Goal: Transaction & Acquisition: Purchase product/service

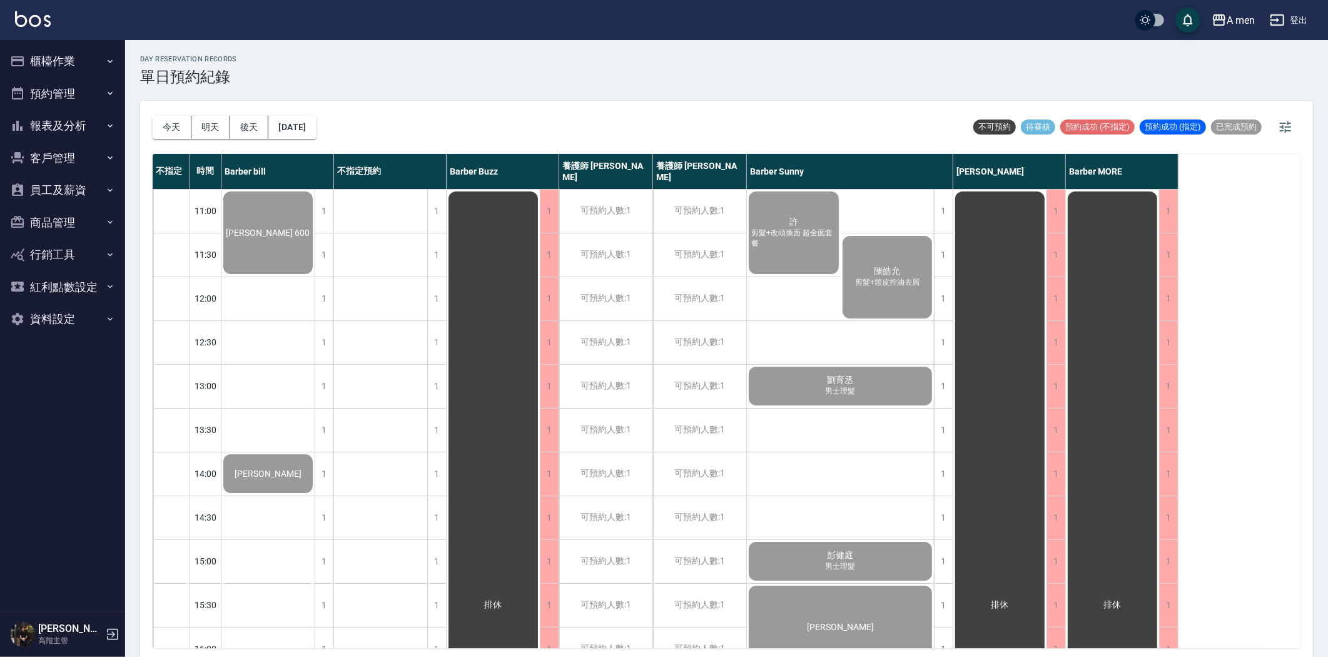
scroll to position [555, 0]
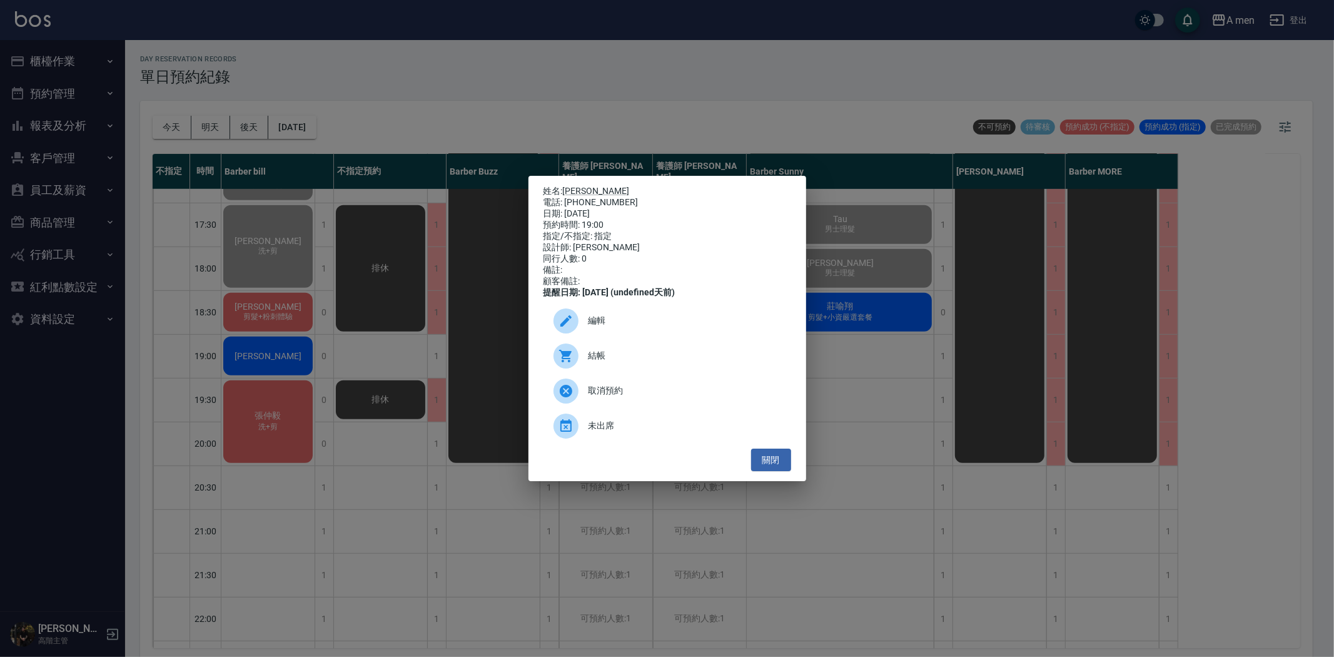
click at [772, 482] on div "姓名: Frank 電話: 0952748323 日期: 2025/08/18 預約時間: 19:00 指定/不指定: 指定 設計師: Barber bill…" at bounding box center [667, 329] width 278 height 306
click at [771, 470] on button "關閉" at bounding box center [771, 459] width 40 height 23
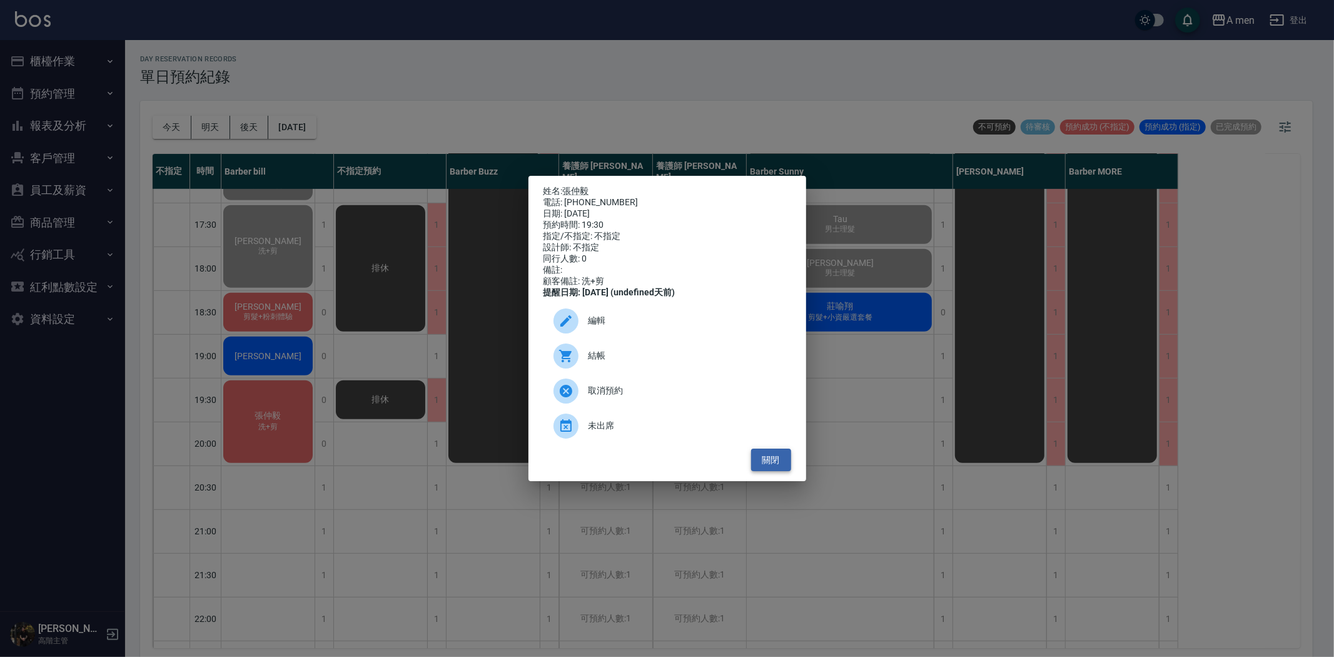
click at [782, 466] on button "關閉" at bounding box center [771, 459] width 40 height 23
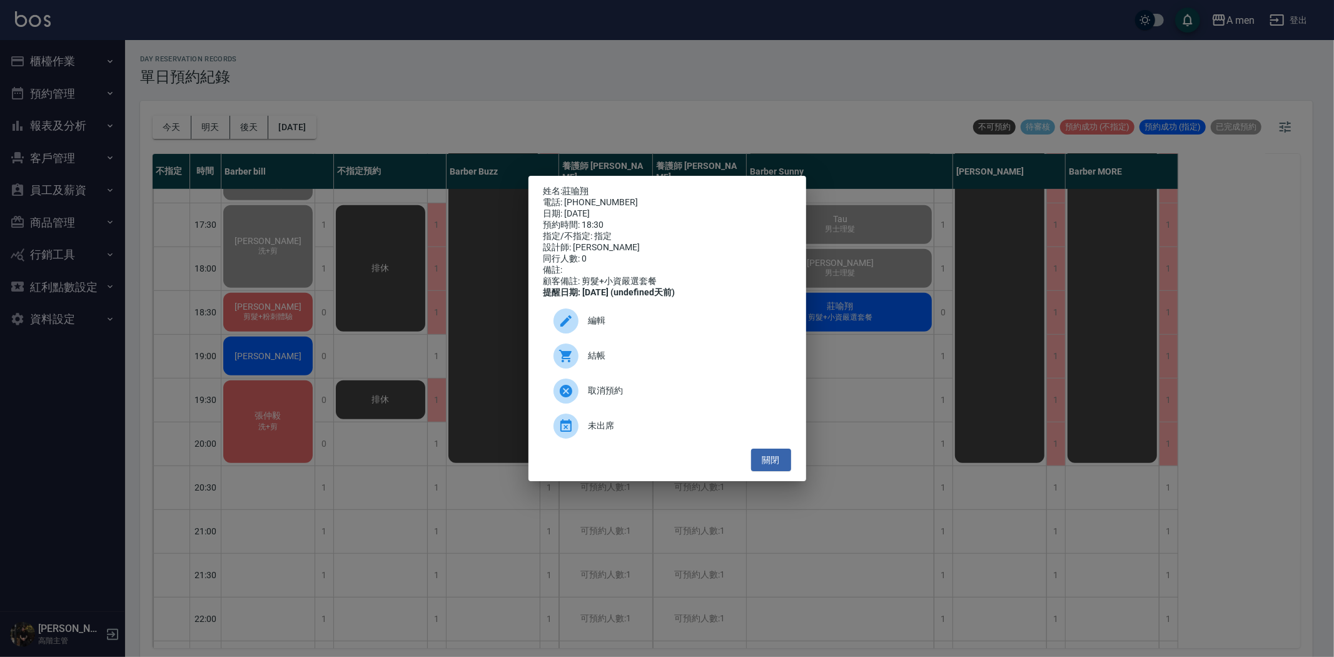
click at [601, 362] on span "結帳" at bounding box center [684, 355] width 193 height 13
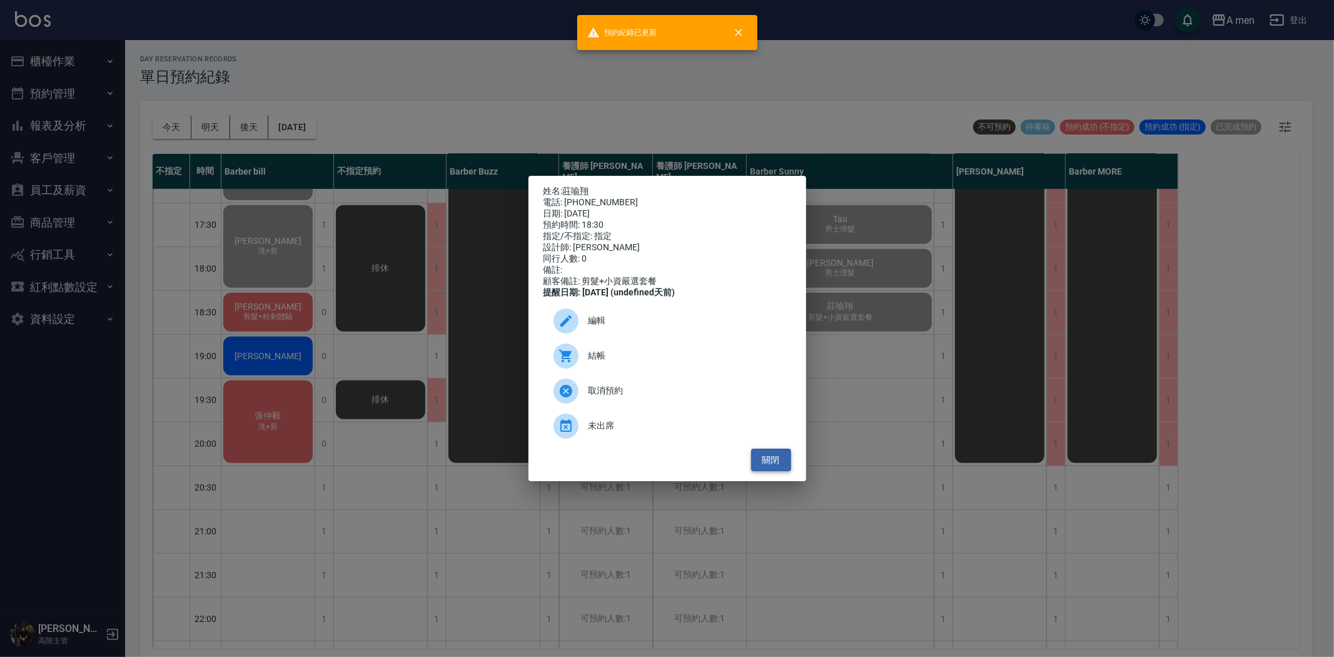
click at [768, 463] on button "關閉" at bounding box center [771, 459] width 40 height 23
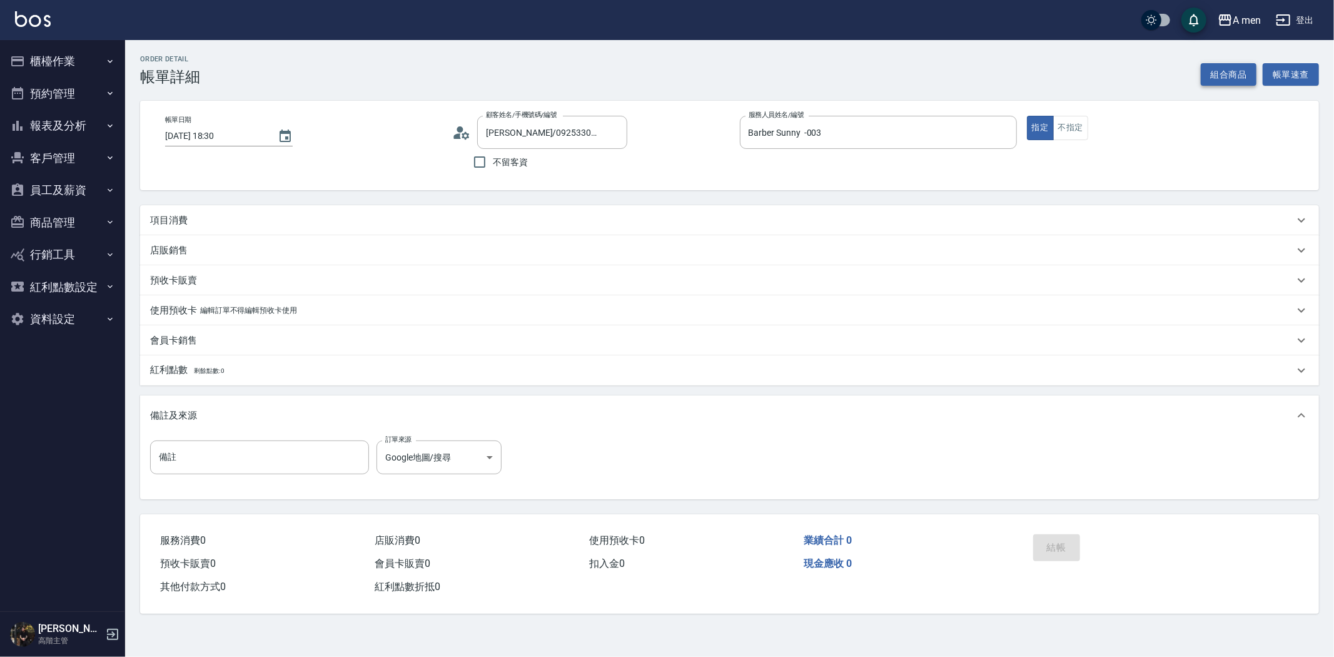
click at [1231, 69] on button "組合商品" at bounding box center [1229, 74] width 56 height 23
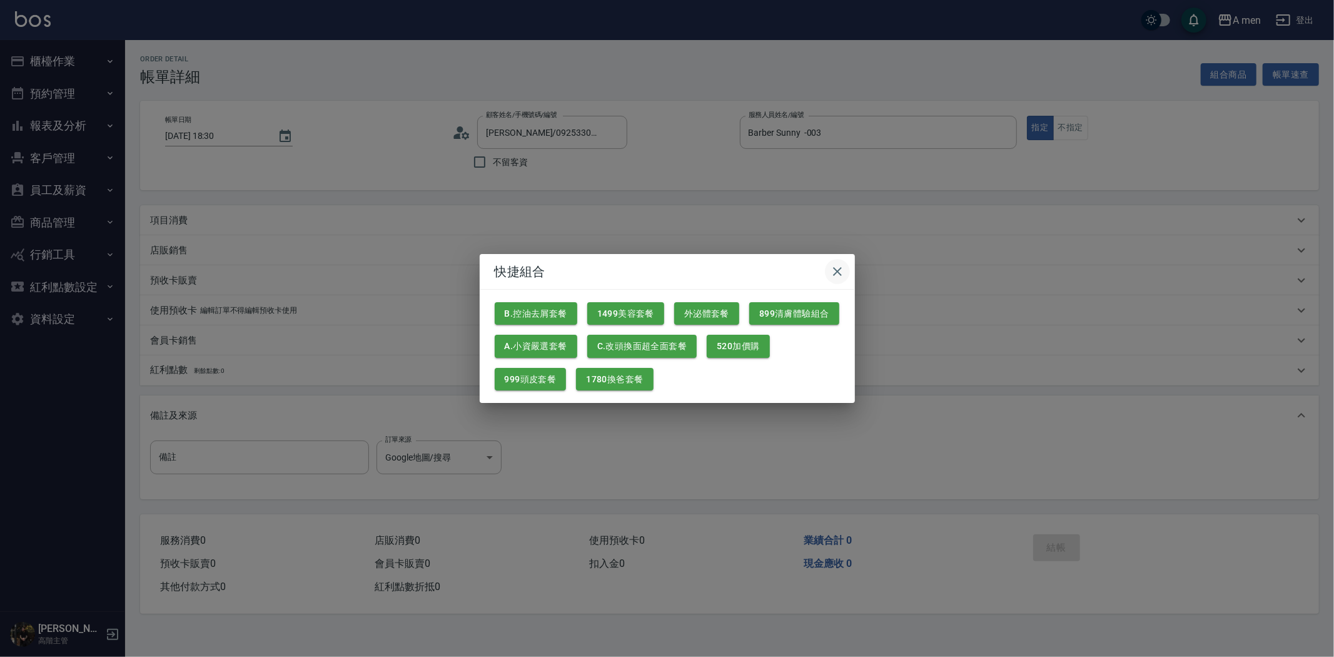
click at [844, 275] on icon "button" at bounding box center [837, 271] width 15 height 15
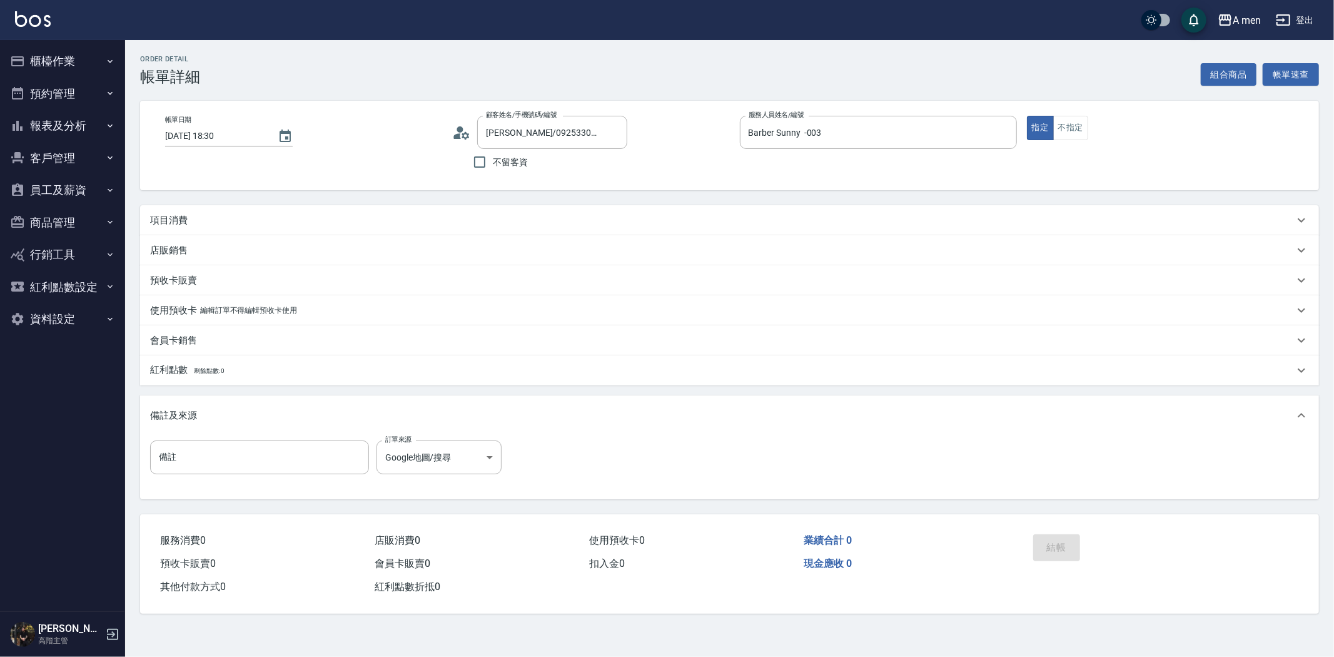
click at [251, 225] on div "項目消費" at bounding box center [722, 220] width 1144 height 13
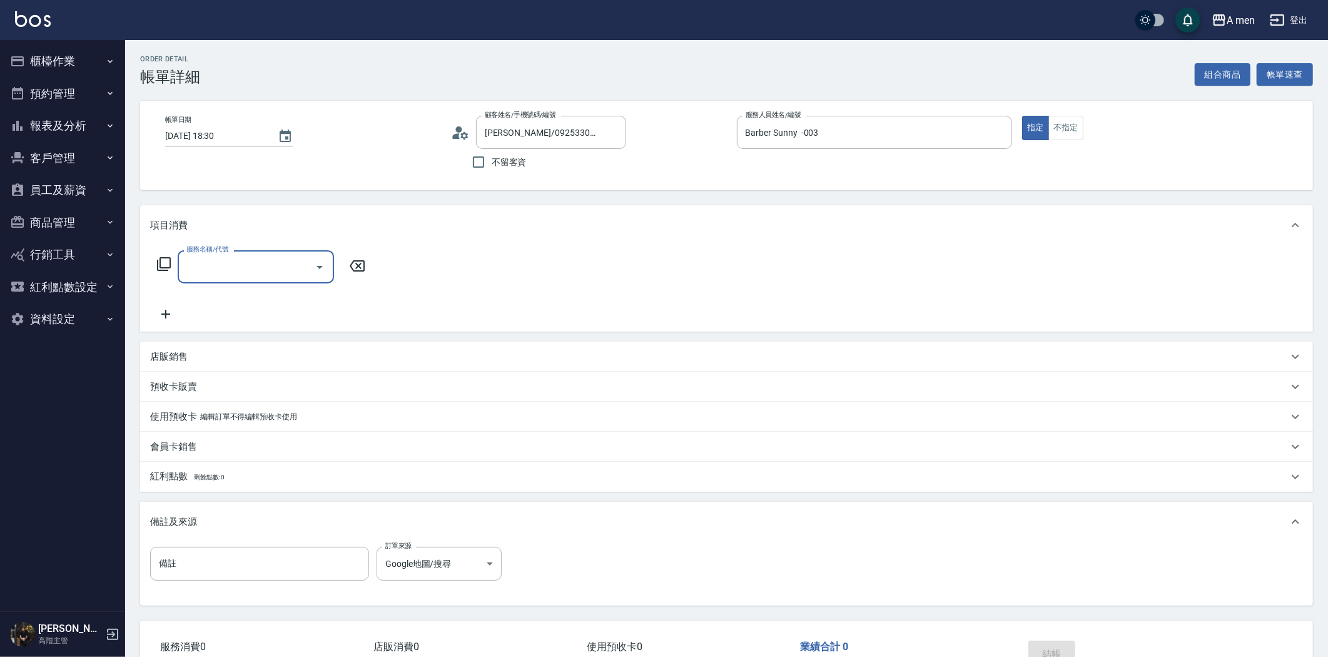
click at [186, 253] on label "服務名稱/代號" at bounding box center [207, 249] width 42 height 9
click at [186, 256] on input "服務名稱/代號" at bounding box center [246, 267] width 126 height 22
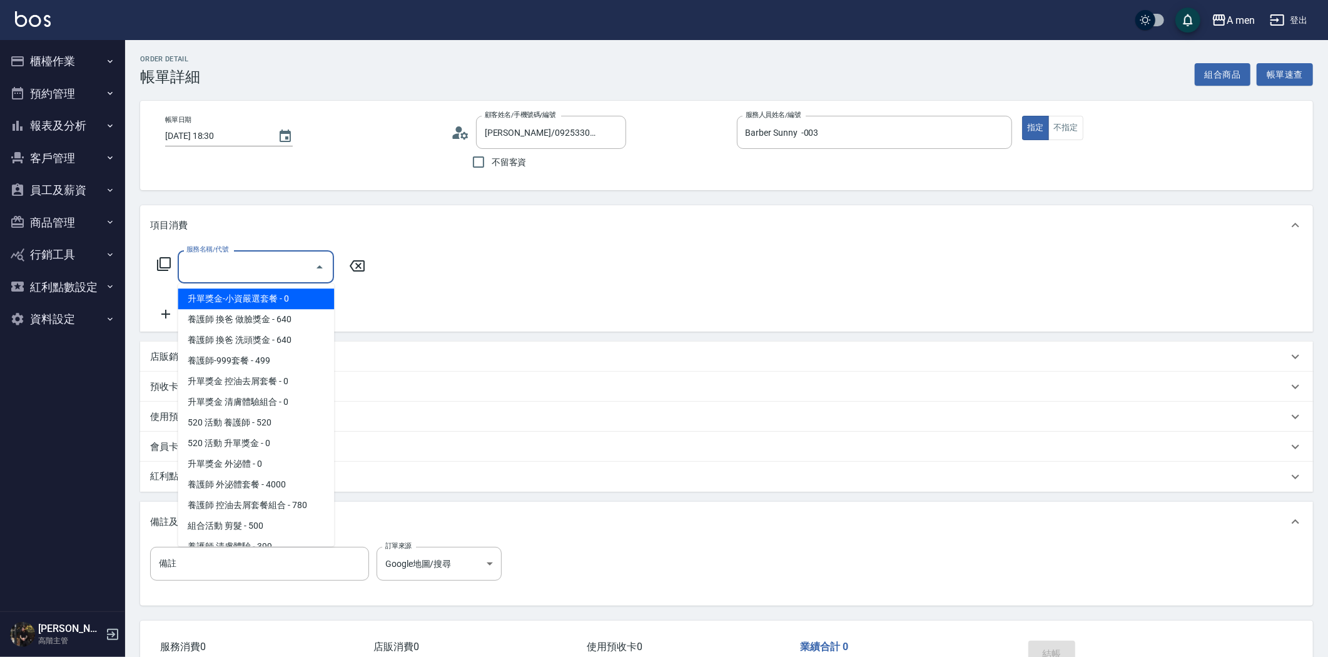
click at [190, 258] on input "服務名稱/代號" at bounding box center [246, 267] width 126 height 22
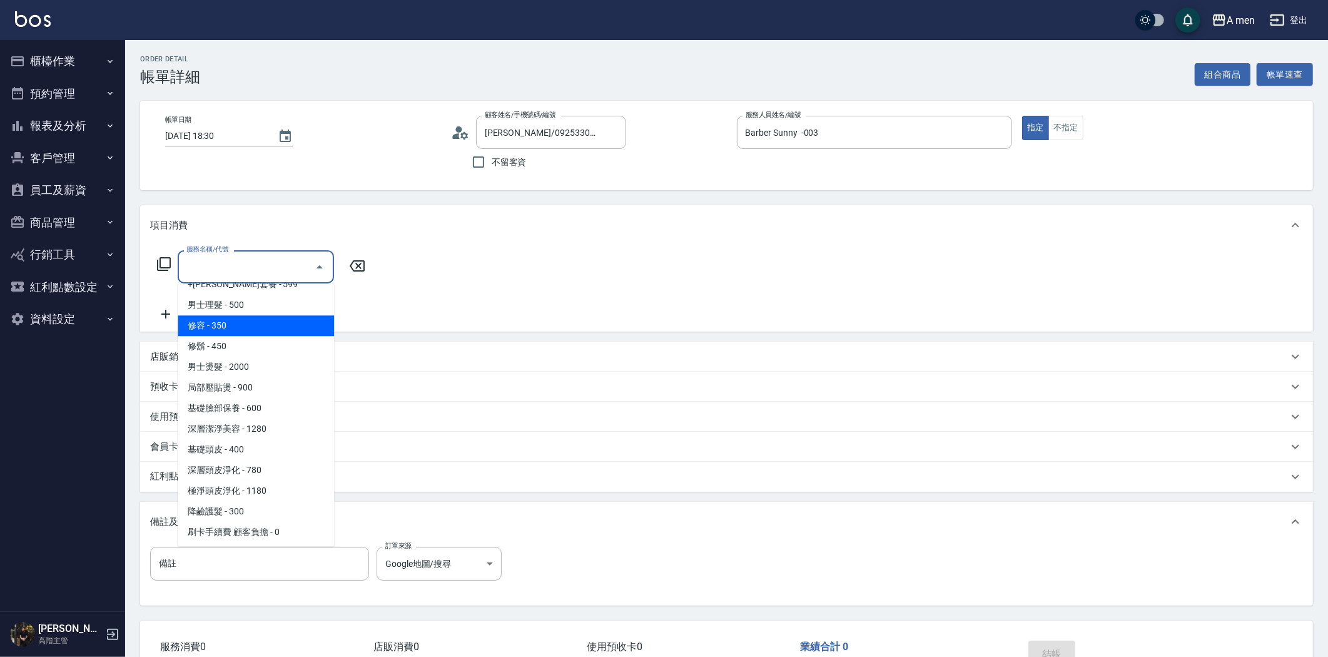
scroll to position [490, 0]
click at [231, 303] on span "男士理髮 - 500" at bounding box center [256, 304] width 156 height 21
type input "男士理髮(A01)"
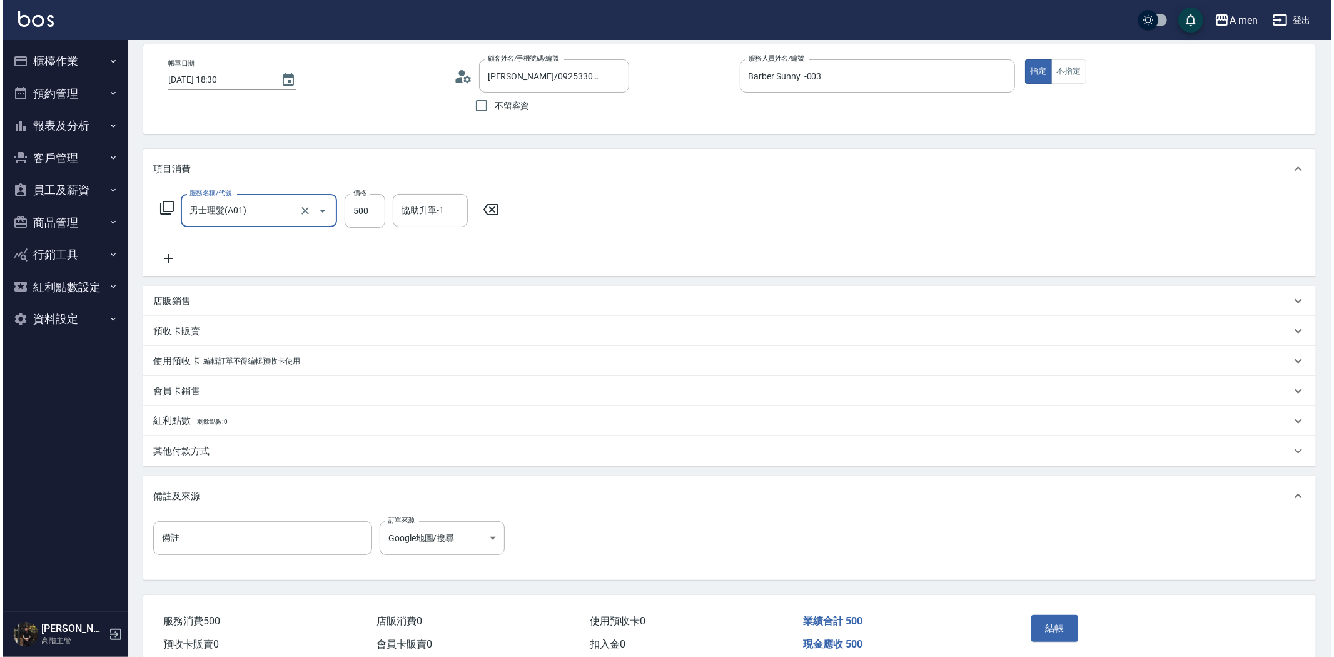
scroll to position [113, 0]
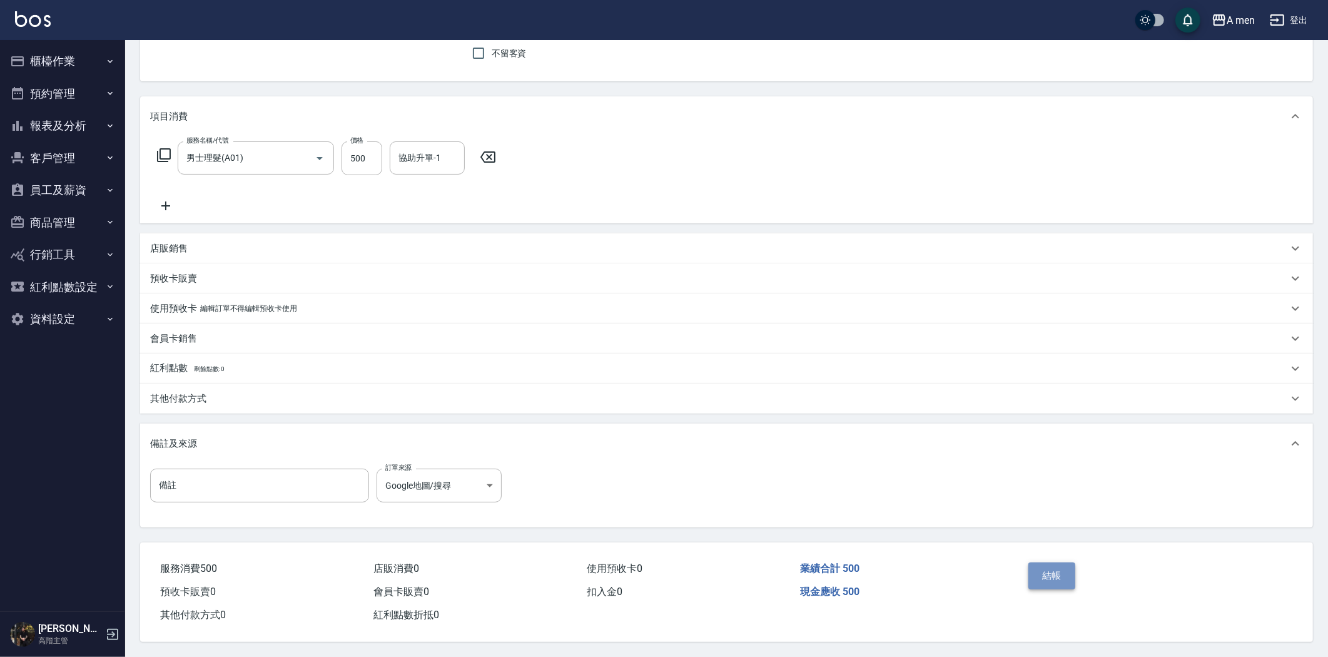
click at [1056, 574] on button "結帳" at bounding box center [1051, 575] width 47 height 26
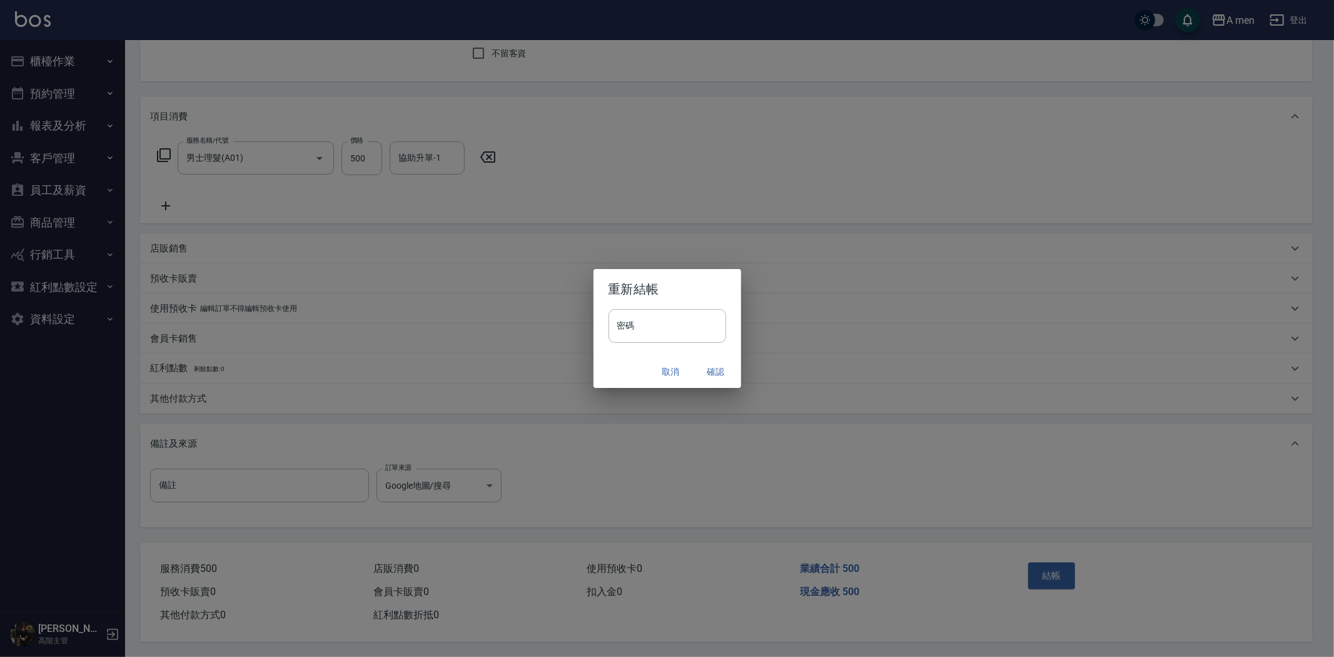
click at [699, 370] on button "確認" at bounding box center [716, 371] width 40 height 23
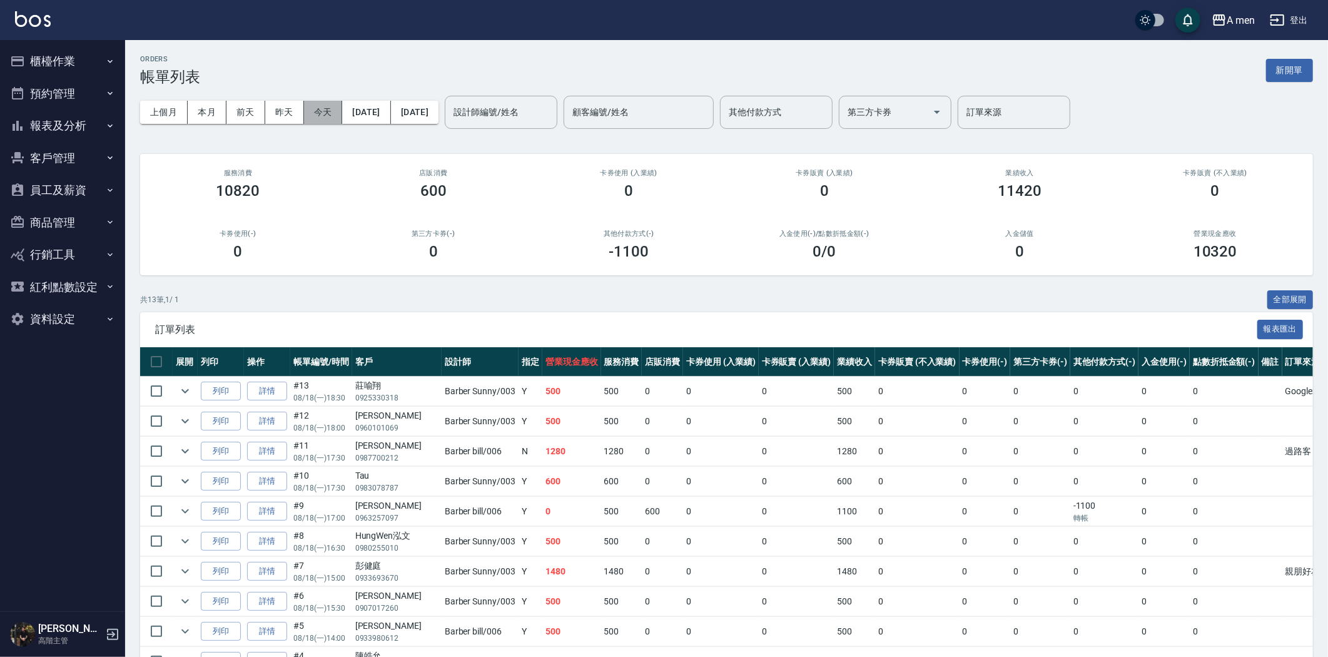
click at [310, 104] on button "今天" at bounding box center [323, 112] width 39 height 23
click at [318, 103] on button "今天" at bounding box center [323, 112] width 39 height 23
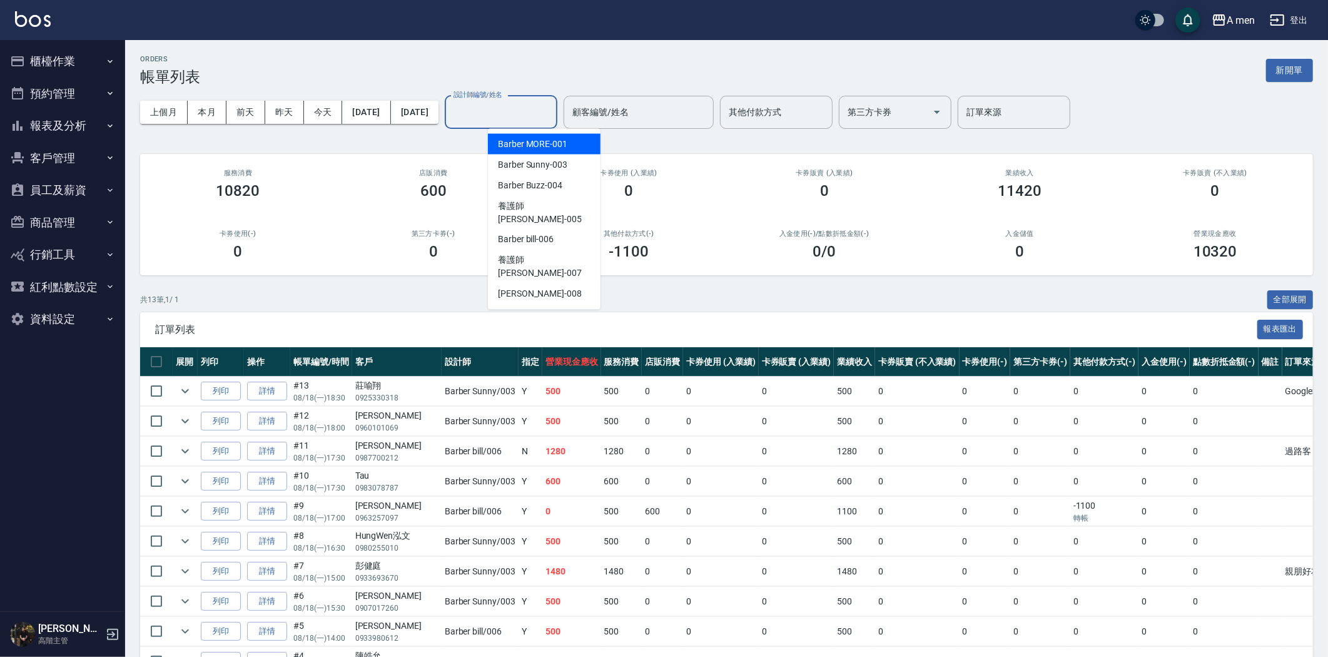
click at [517, 106] on input "設計師編號/姓名" at bounding box center [500, 112] width 101 height 22
click at [545, 233] on span "Barber bill -006" at bounding box center [526, 239] width 56 height 13
type input "Barber bill-006"
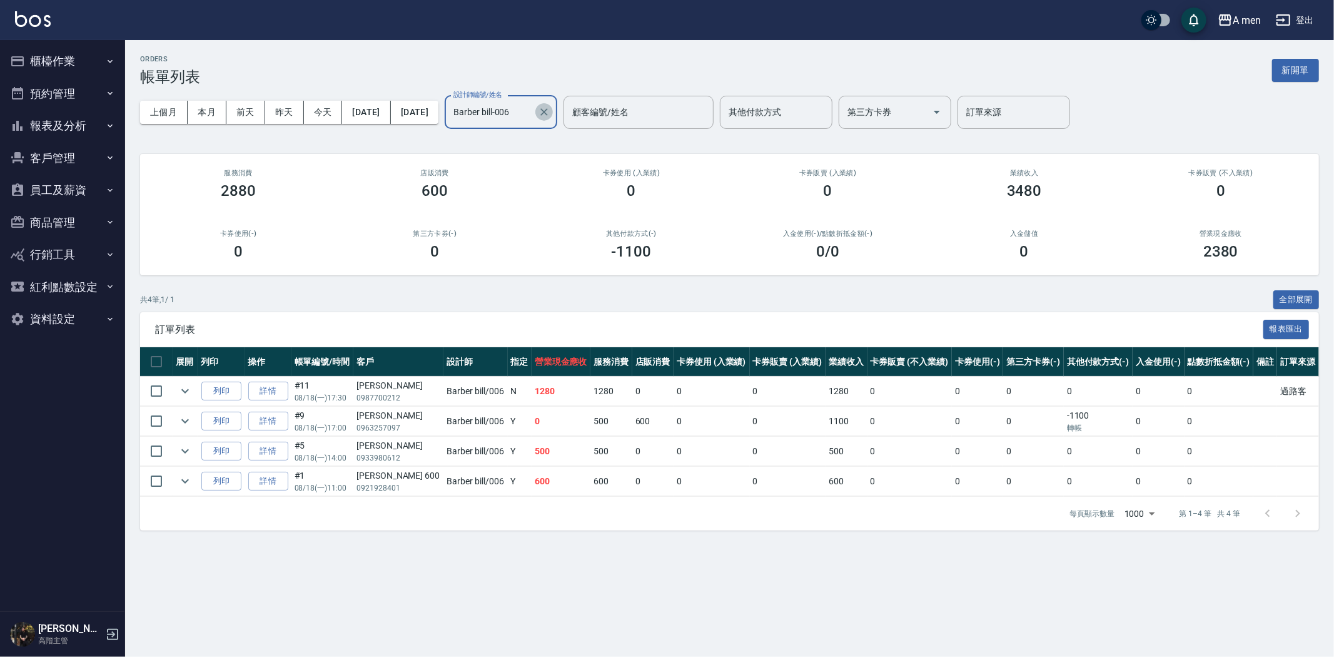
click at [548, 114] on icon "Clear" at bounding box center [544, 112] width 8 height 8
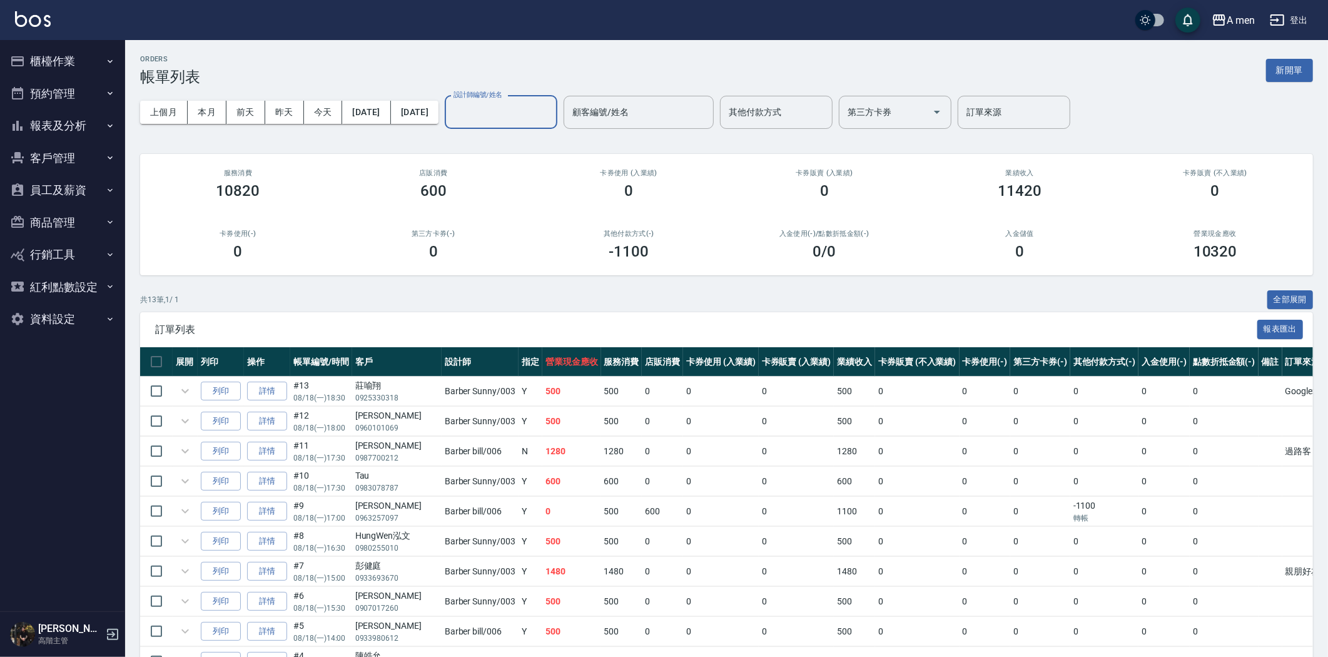
click at [545, 114] on input "設計師編號/姓名" at bounding box center [500, 112] width 101 height 22
click at [551, 166] on span "Barber Sunny -003" at bounding box center [532, 164] width 69 height 13
type input "Barber Sunny -003"
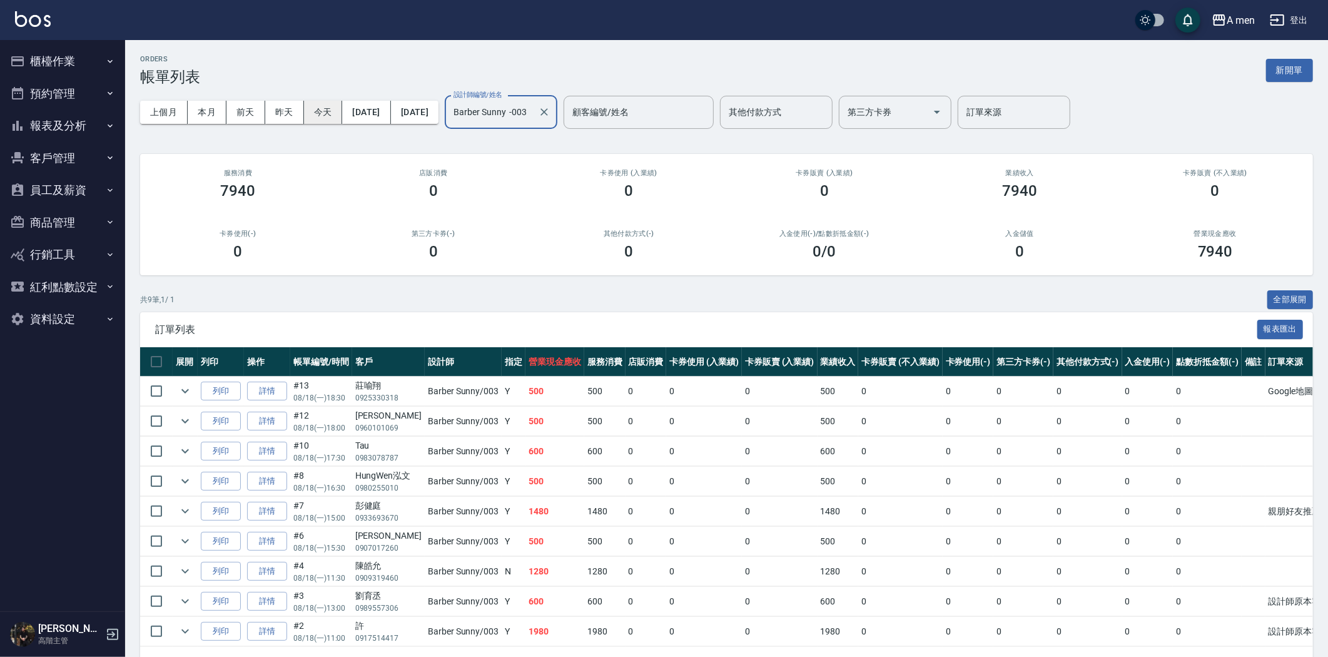
click at [322, 114] on button "今天" at bounding box center [323, 112] width 39 height 23
click at [550, 108] on icon "Clear" at bounding box center [544, 112] width 13 height 13
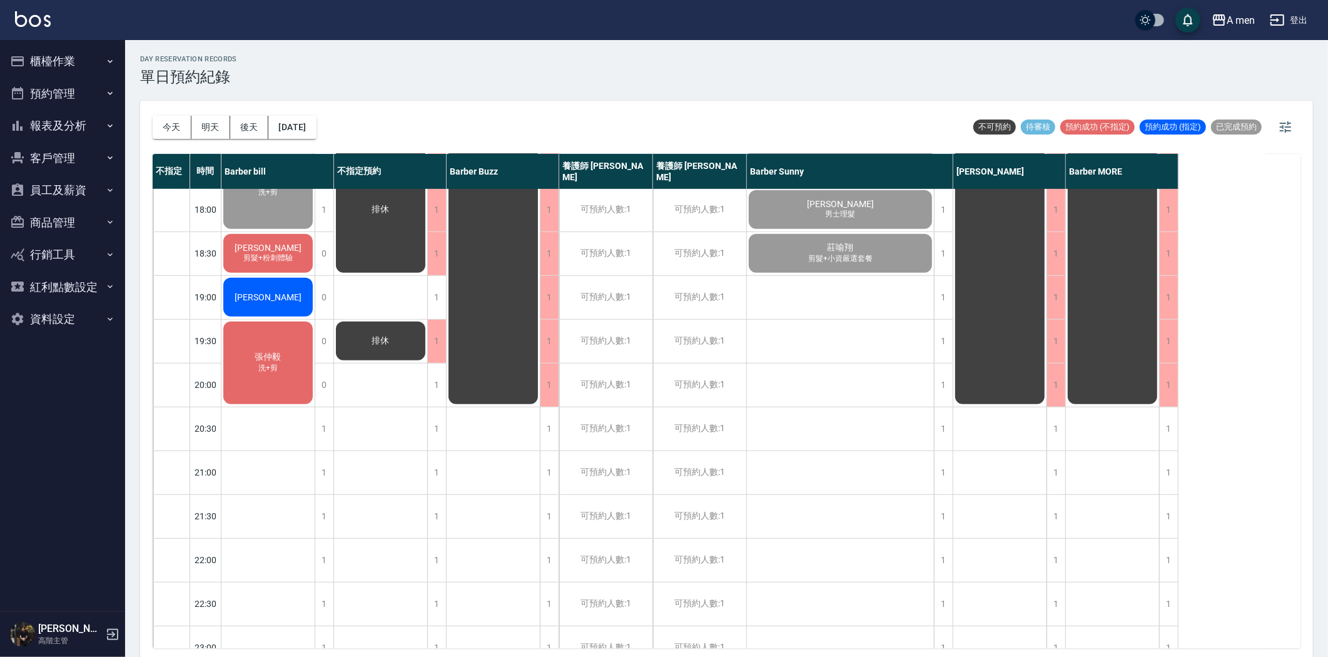
scroll to position [625, 0]
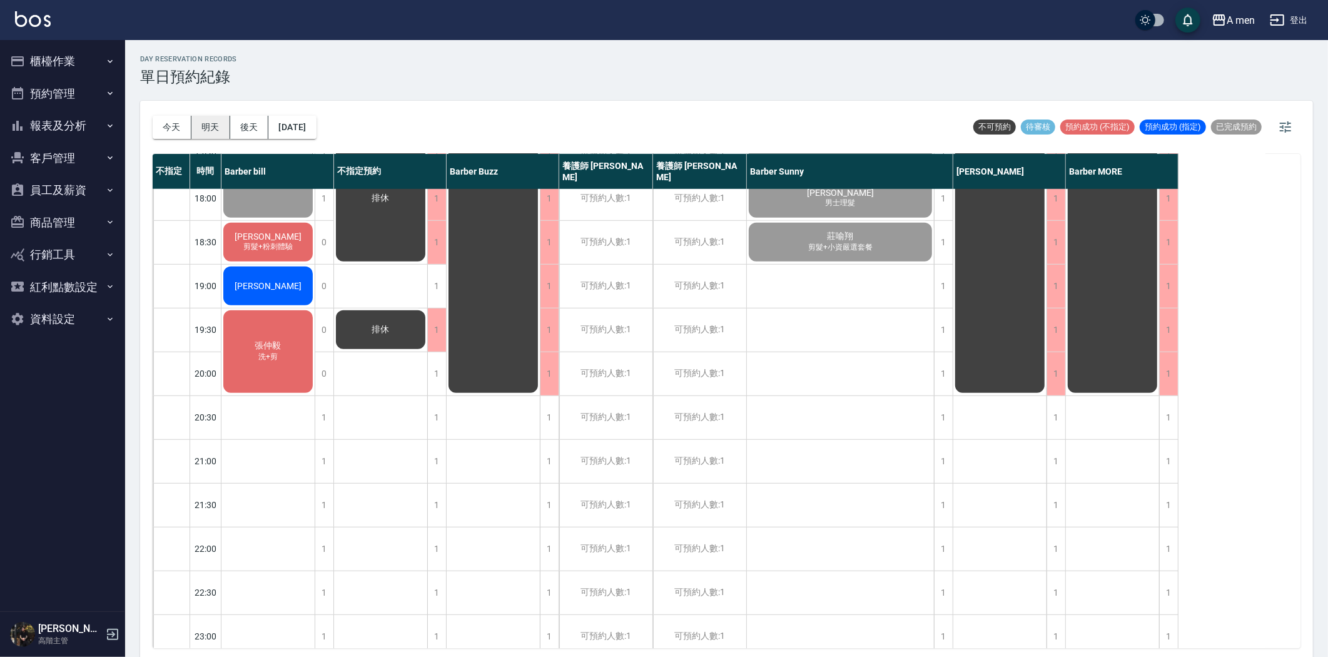
click at [205, 127] on button "明天" at bounding box center [210, 127] width 39 height 23
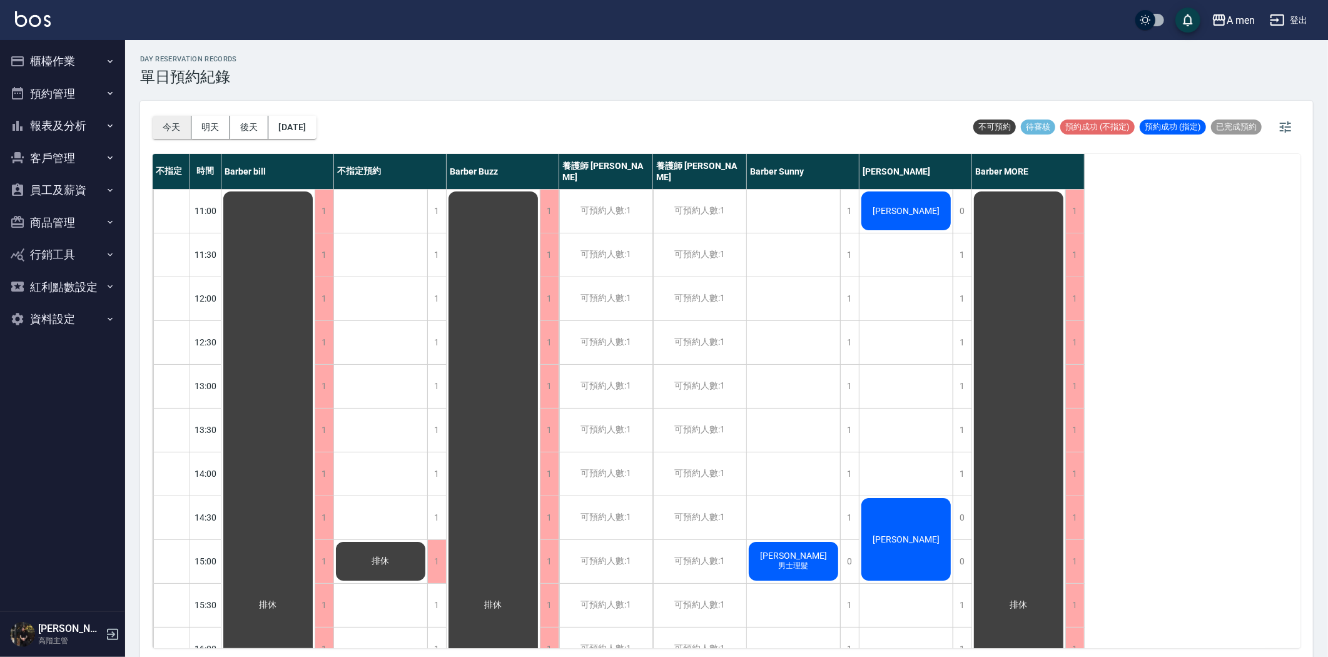
click at [169, 123] on button "今天" at bounding box center [172, 127] width 39 height 23
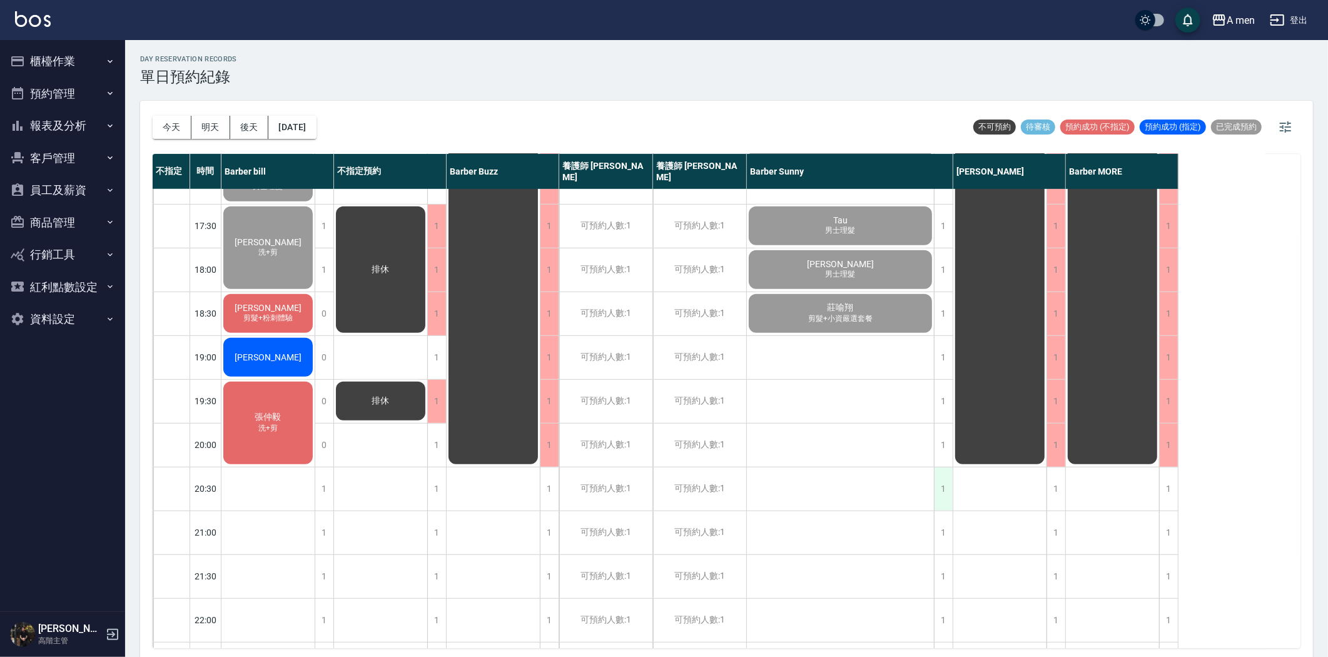
scroll to position [555, 0]
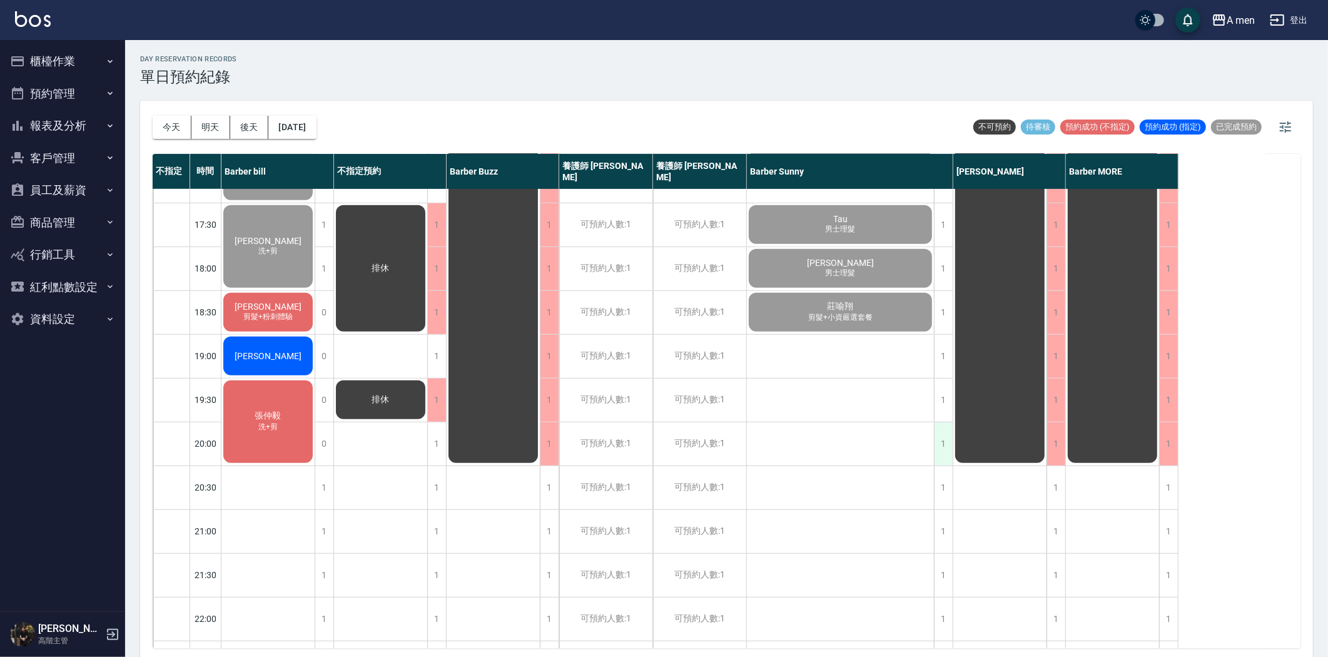
click at [946, 446] on div "1" at bounding box center [943, 443] width 19 height 43
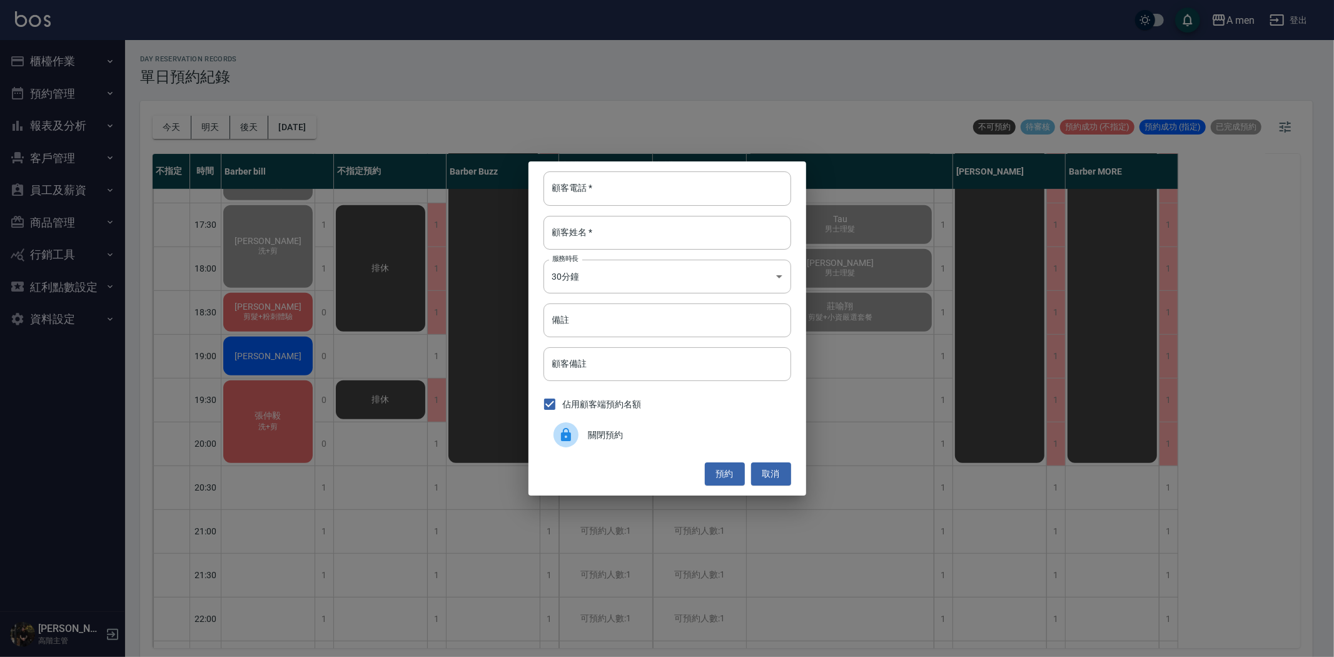
click at [637, 441] on div "關閉預約" at bounding box center [667, 434] width 248 height 35
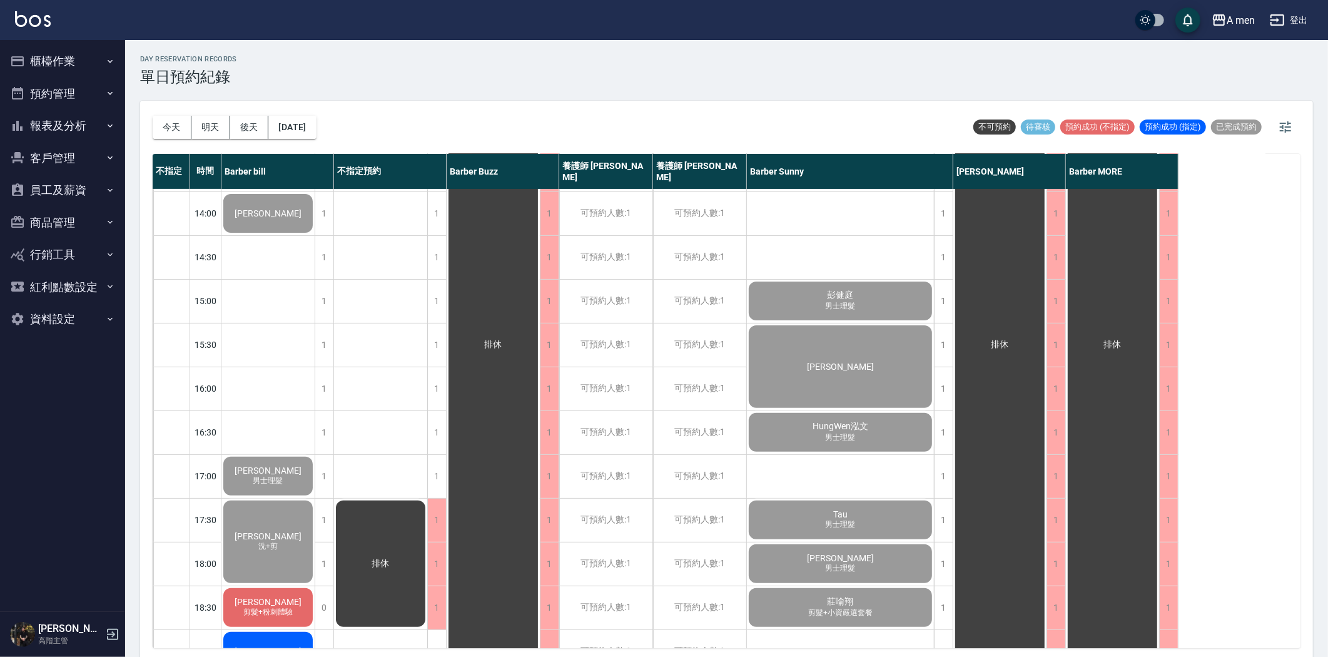
scroll to position [416, 0]
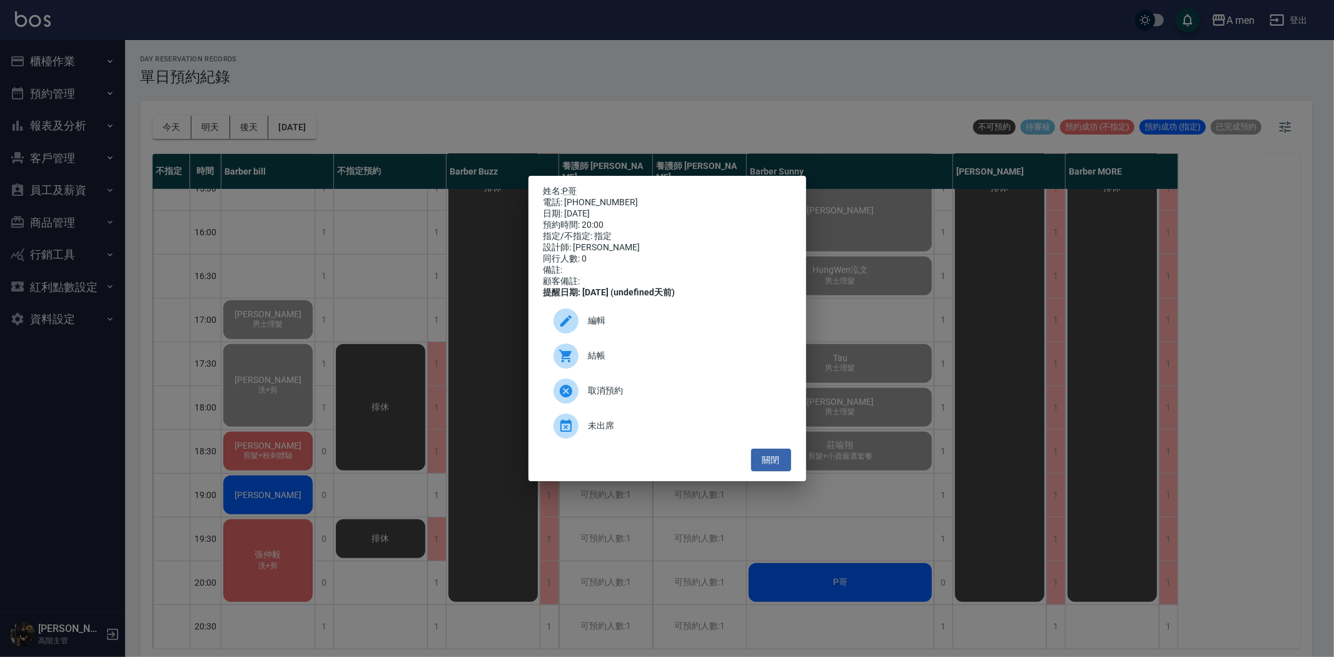
click at [647, 361] on span "結帳" at bounding box center [684, 355] width 193 height 13
click at [782, 465] on button "關閉" at bounding box center [771, 459] width 40 height 23
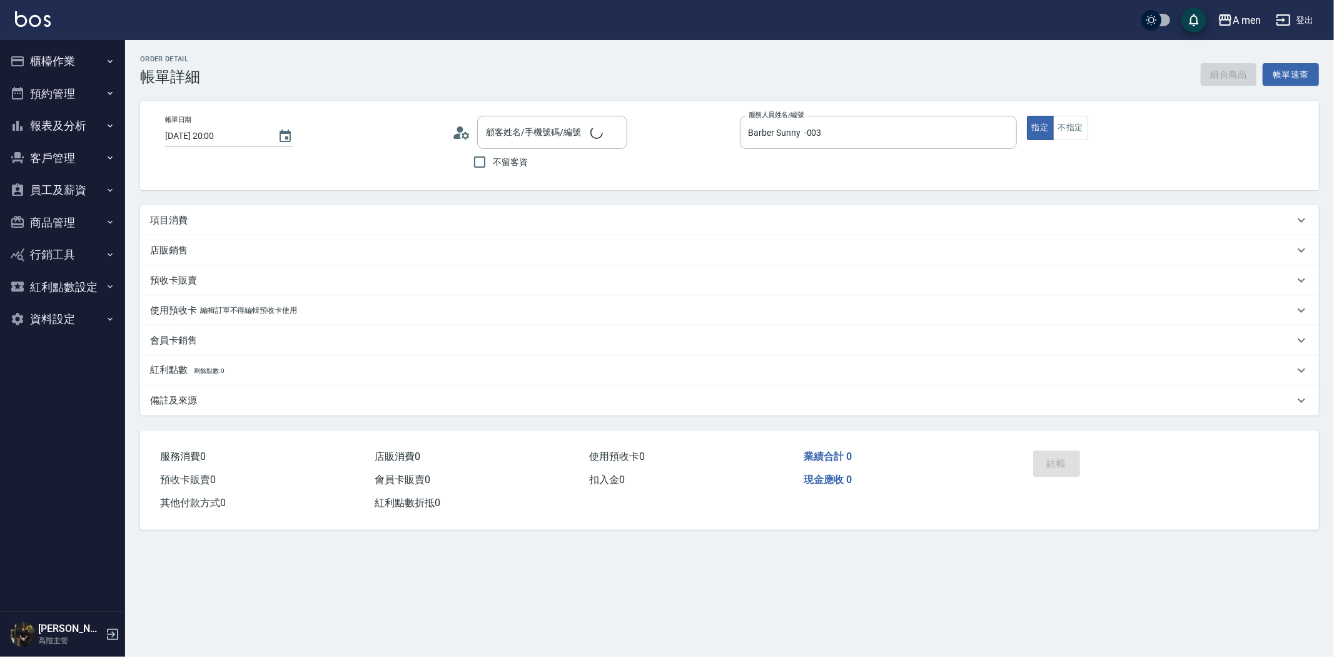
type input "P哥/0971682125/null"
click at [291, 220] on div "項目消費" at bounding box center [722, 220] width 1144 height 13
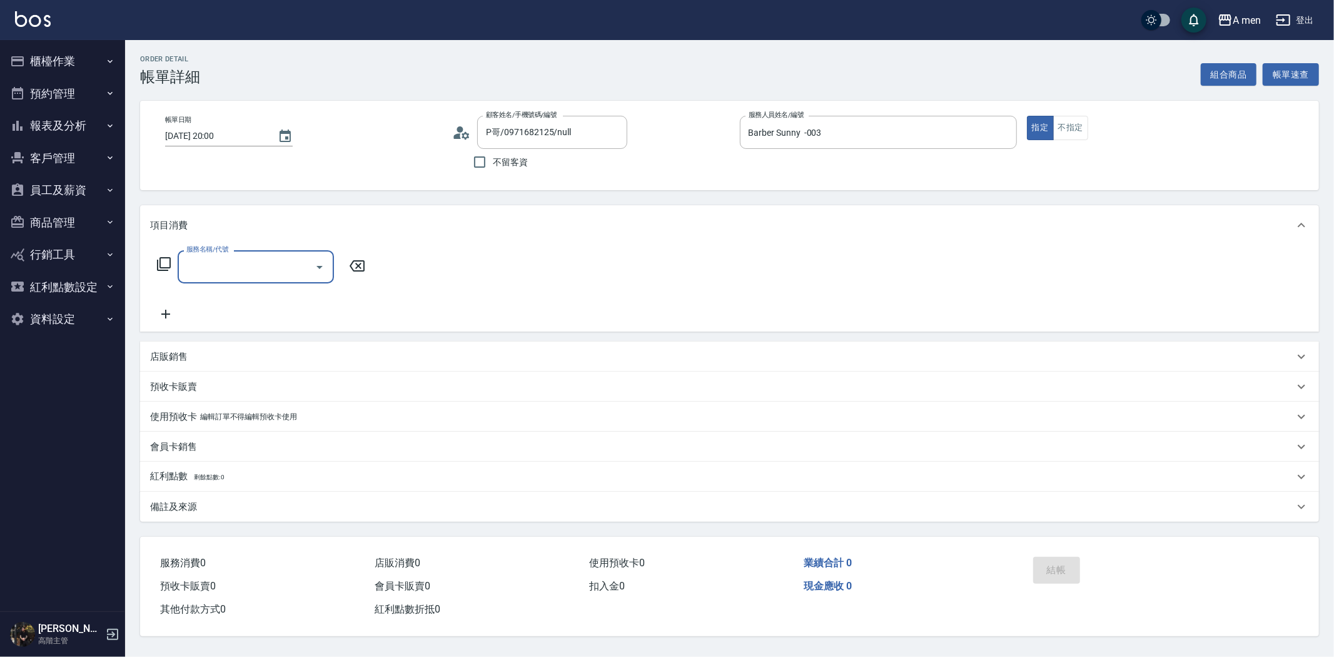
click at [283, 271] on input "服務名稱/代號" at bounding box center [246, 267] width 126 height 22
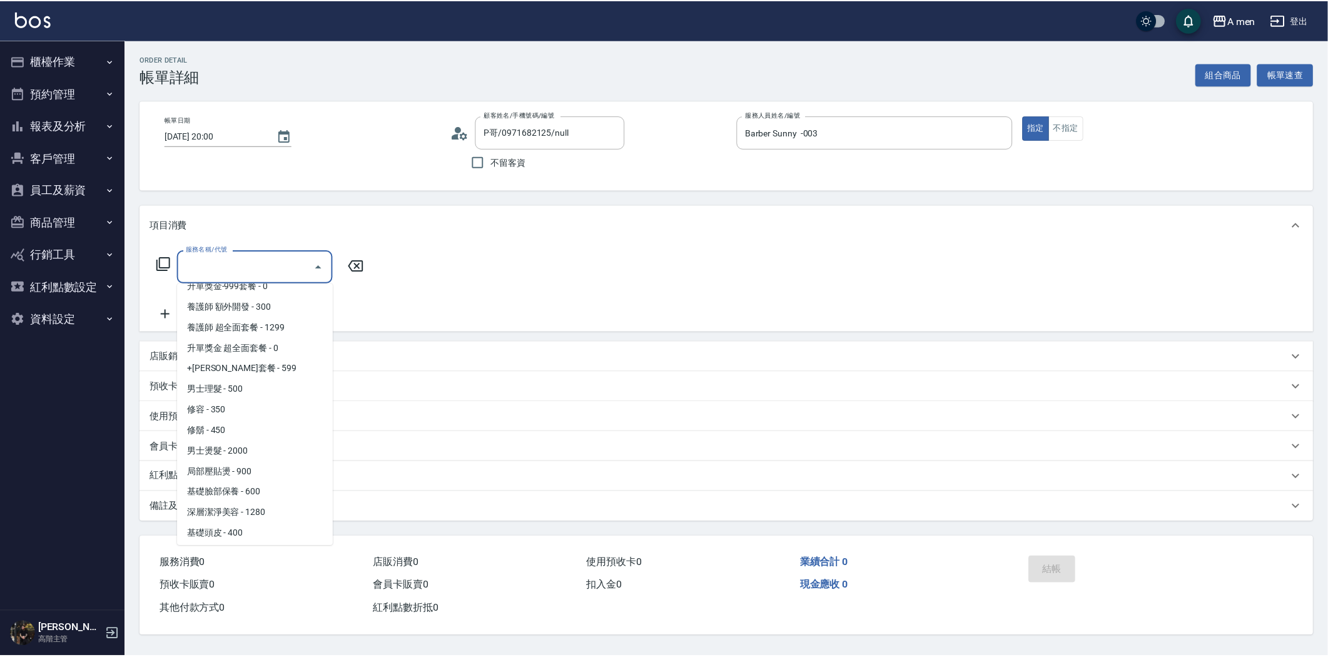
scroll to position [416, 0]
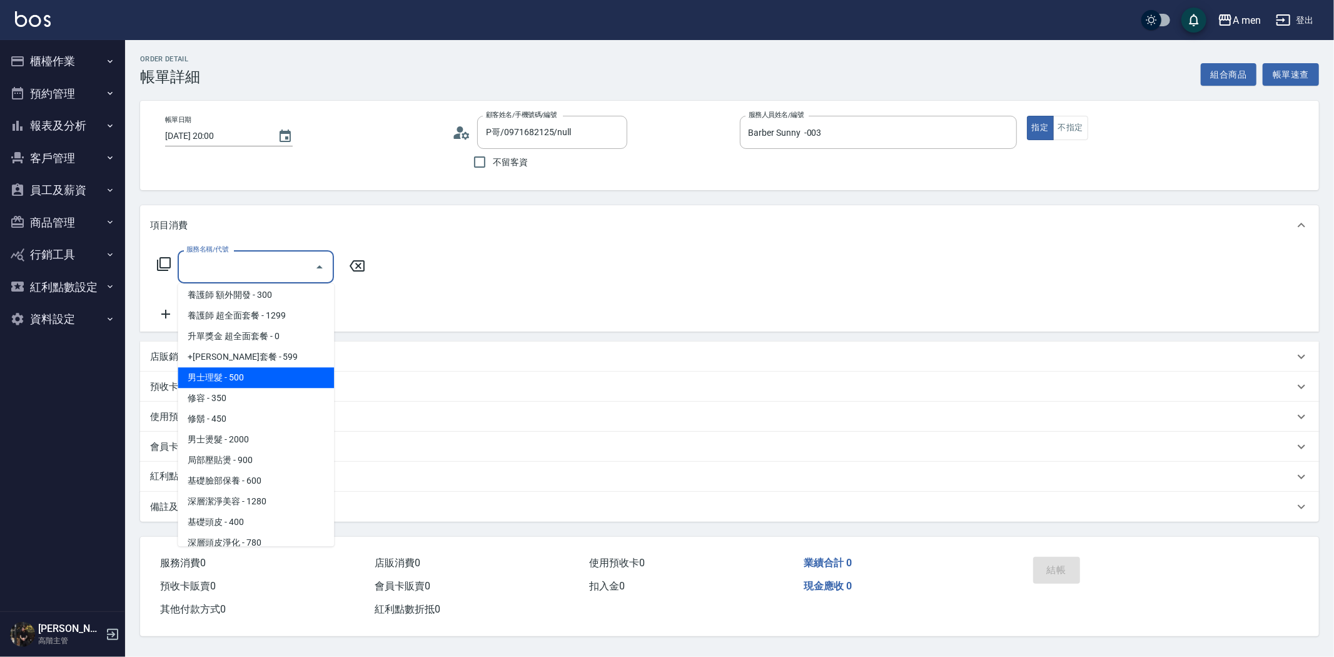
click at [284, 371] on span "男士理髮 - 500" at bounding box center [256, 377] width 156 height 21
type input "男士理髮(A01)"
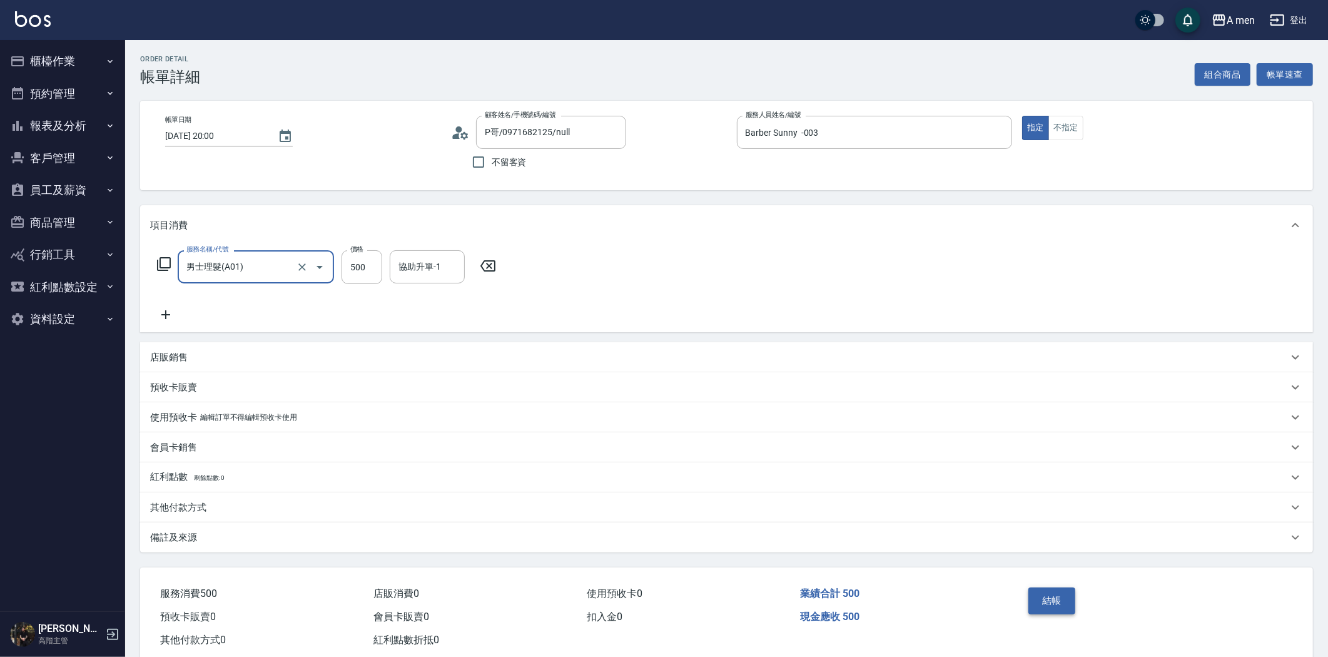
click at [1051, 600] on button "結帳" at bounding box center [1051, 600] width 47 height 26
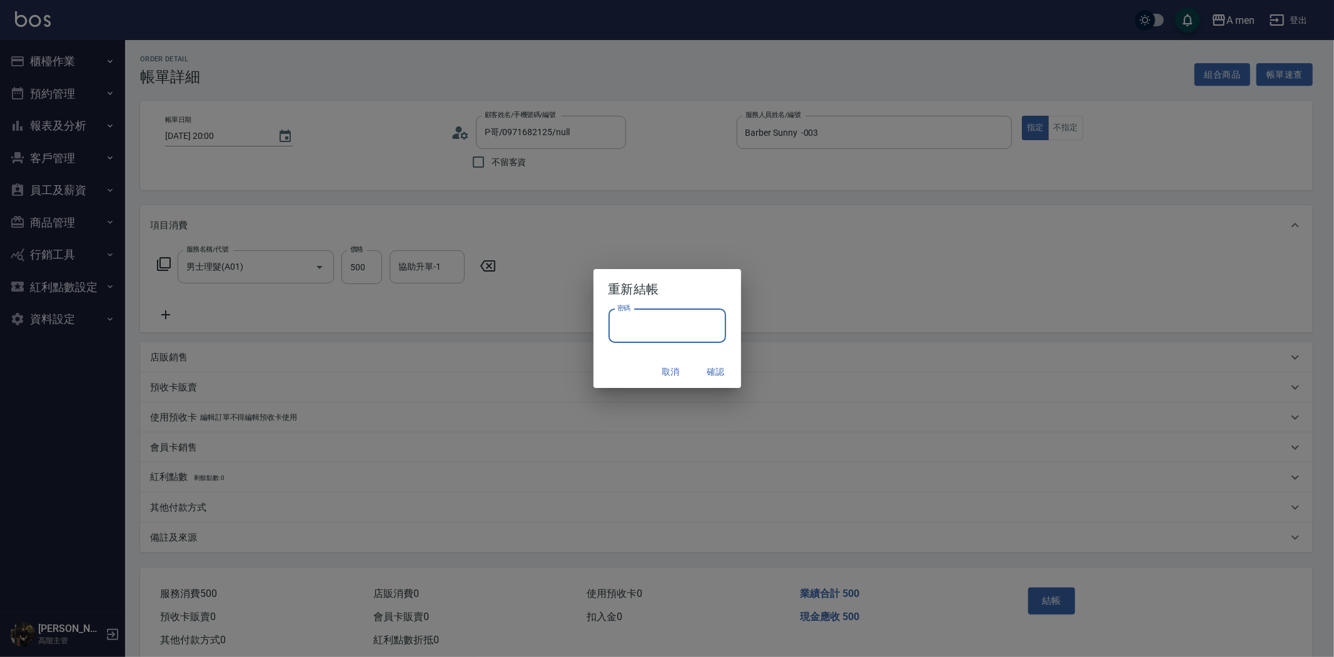
click at [667, 316] on input "密碼" at bounding box center [667, 326] width 118 height 34
type input "****"
click at [705, 366] on button "確認" at bounding box center [716, 371] width 40 height 23
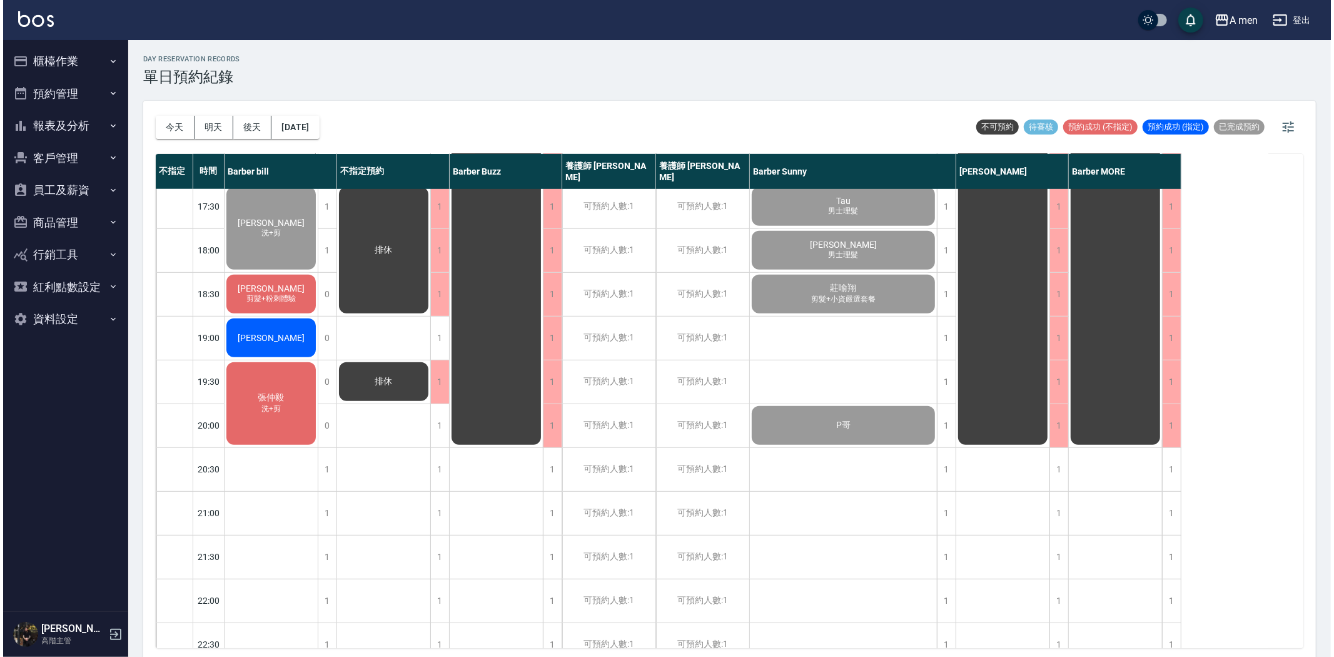
scroll to position [507, 0]
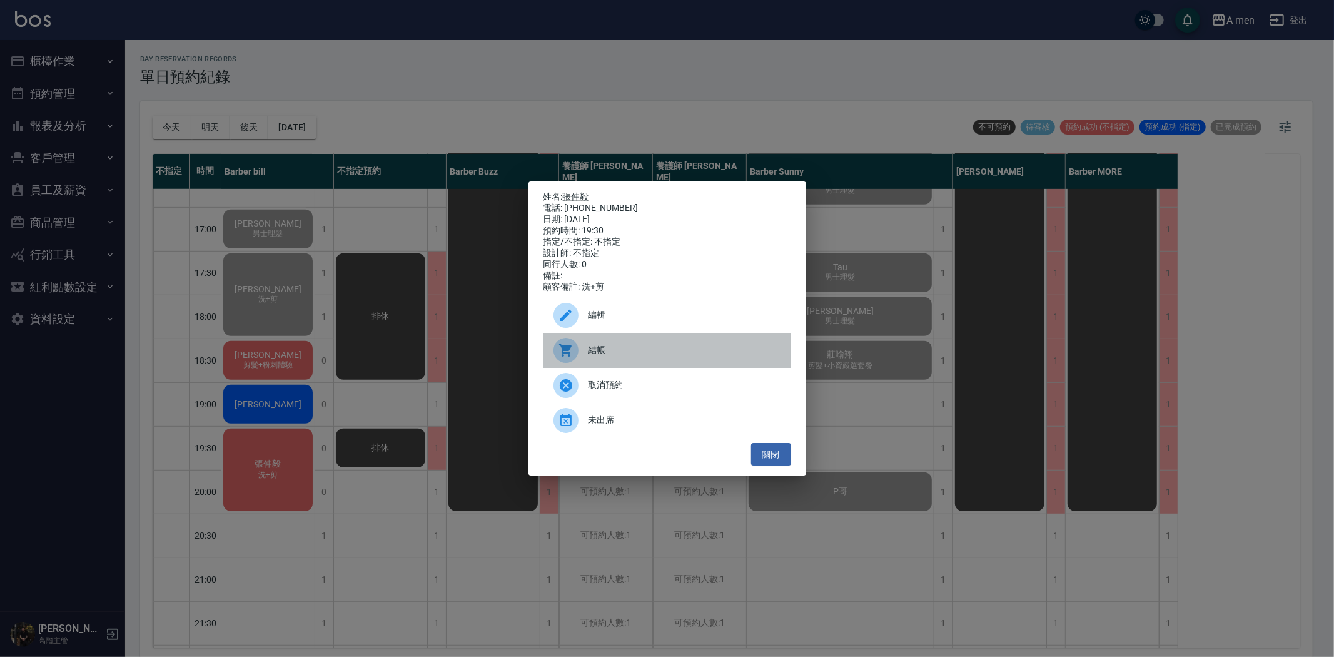
click at [613, 366] on div "結帳" at bounding box center [667, 350] width 248 height 35
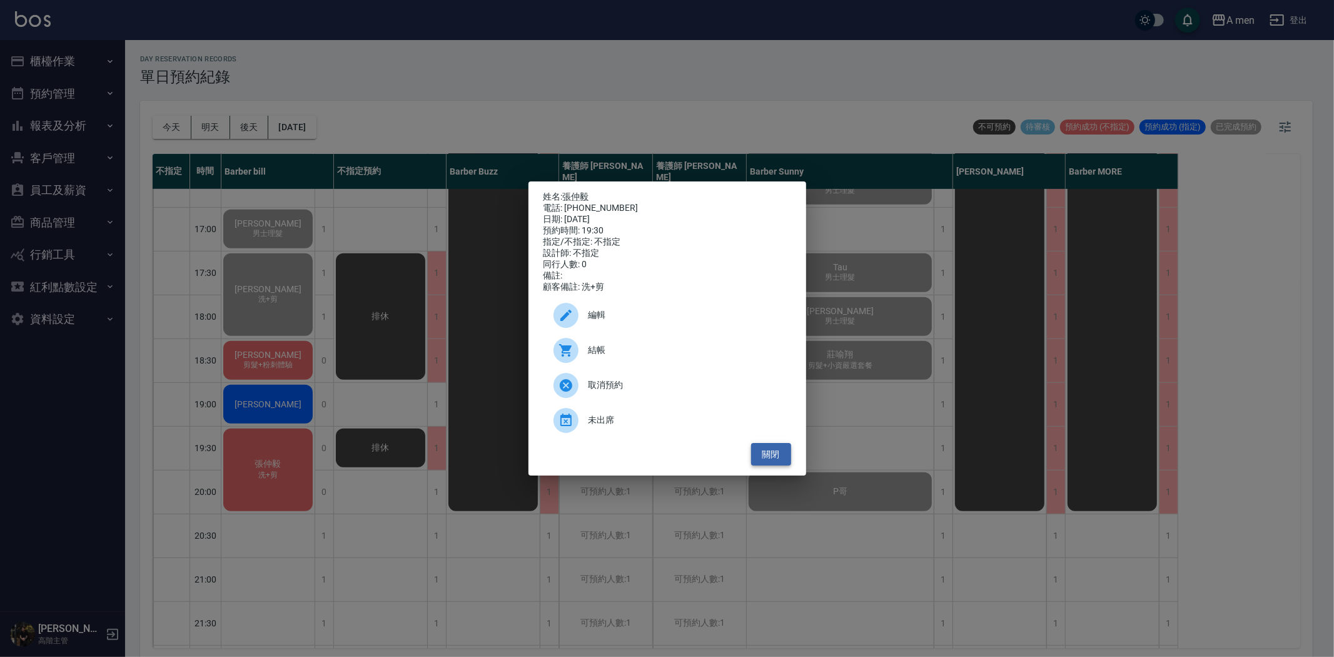
click at [774, 466] on button "關閉" at bounding box center [771, 454] width 40 height 23
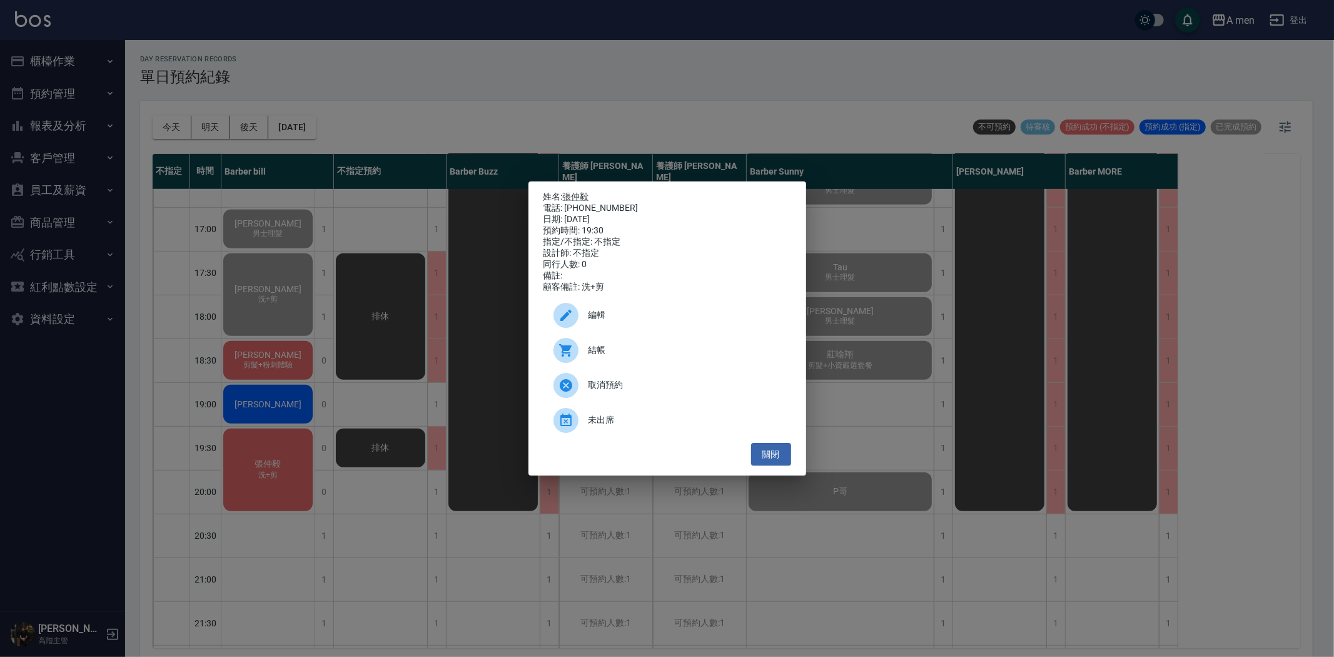
click at [662, 356] on span "結帳" at bounding box center [684, 349] width 193 height 13
click at [760, 474] on div "姓名: 張仲毅 電話: 0918123663 日期: 2025/08/18 預約時間: 19:30 指定/不指定: 不指定 設計師: 不指定 同行人數: 0 …" at bounding box center [667, 328] width 278 height 295
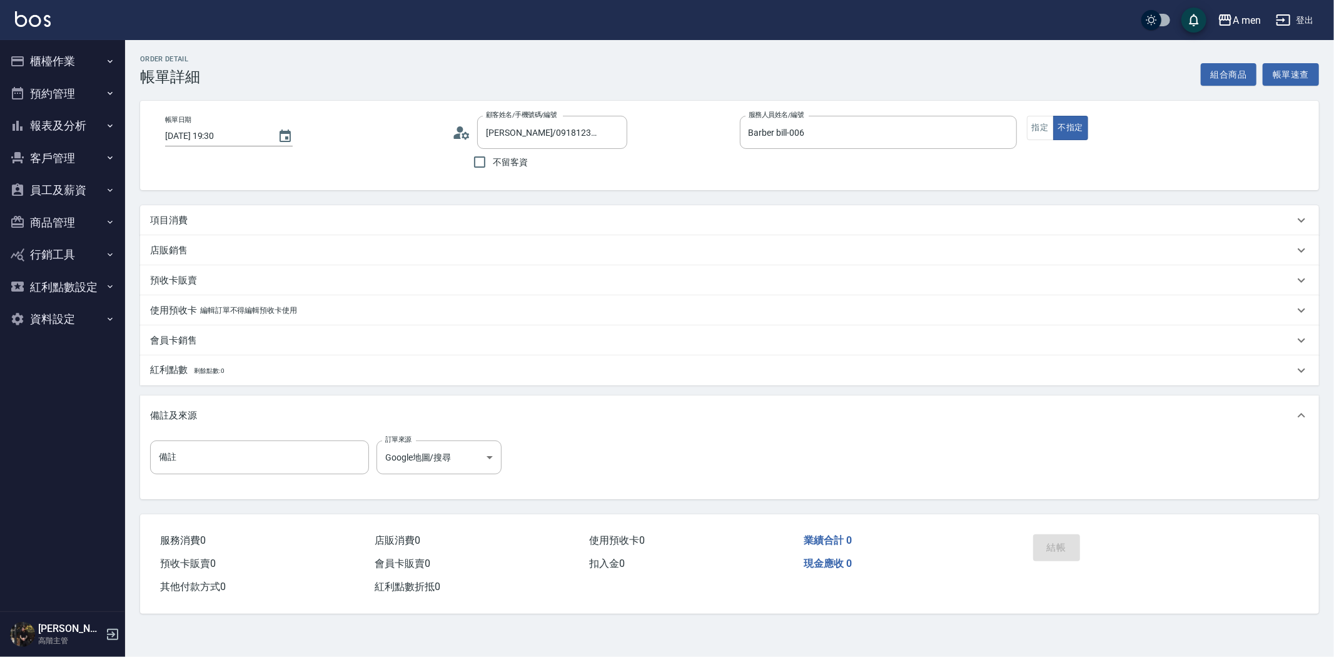
click at [1226, 71] on button "組合商品" at bounding box center [1229, 74] width 56 height 23
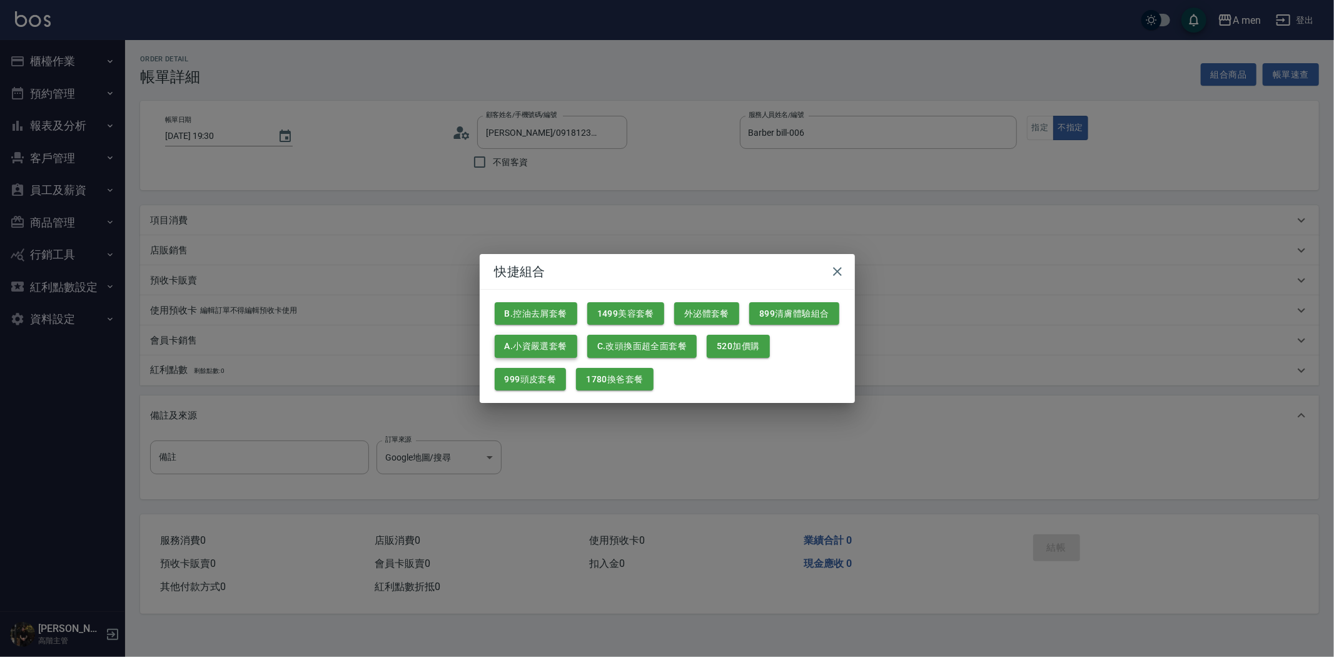
click at [560, 339] on button "A.小資嚴選套餐" at bounding box center [536, 346] width 83 height 23
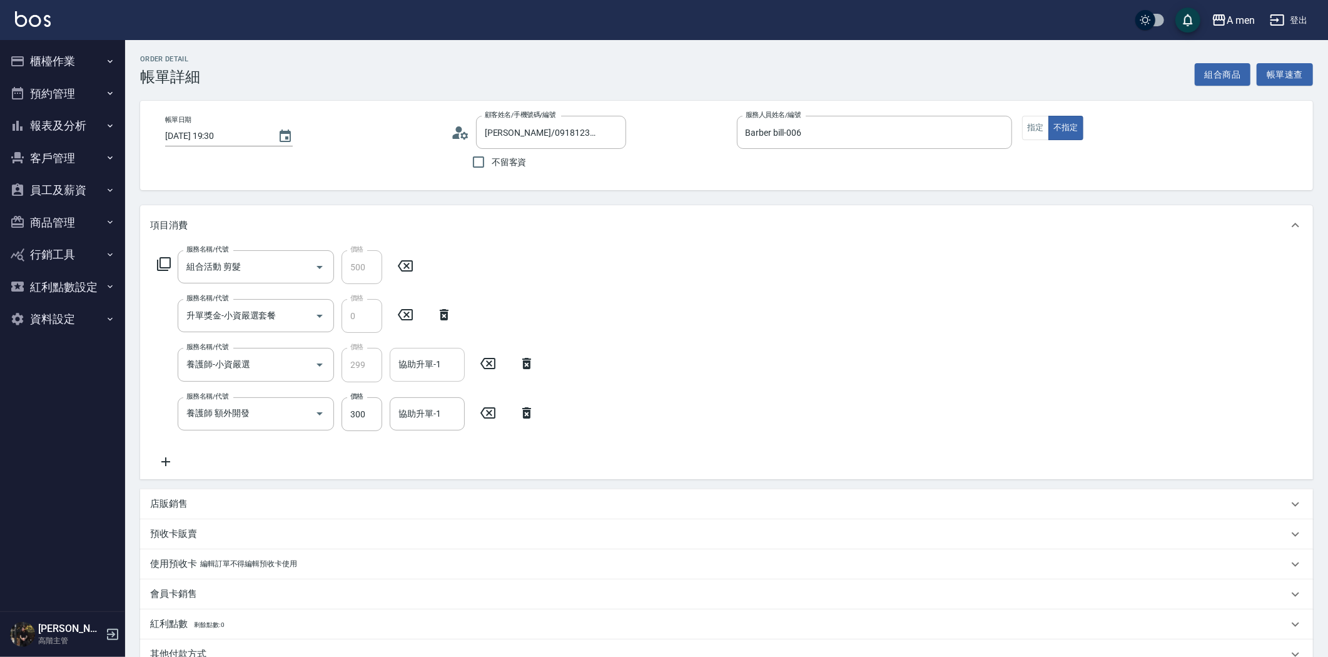
click at [430, 367] on input "協助升單-1" at bounding box center [427, 364] width 64 height 22
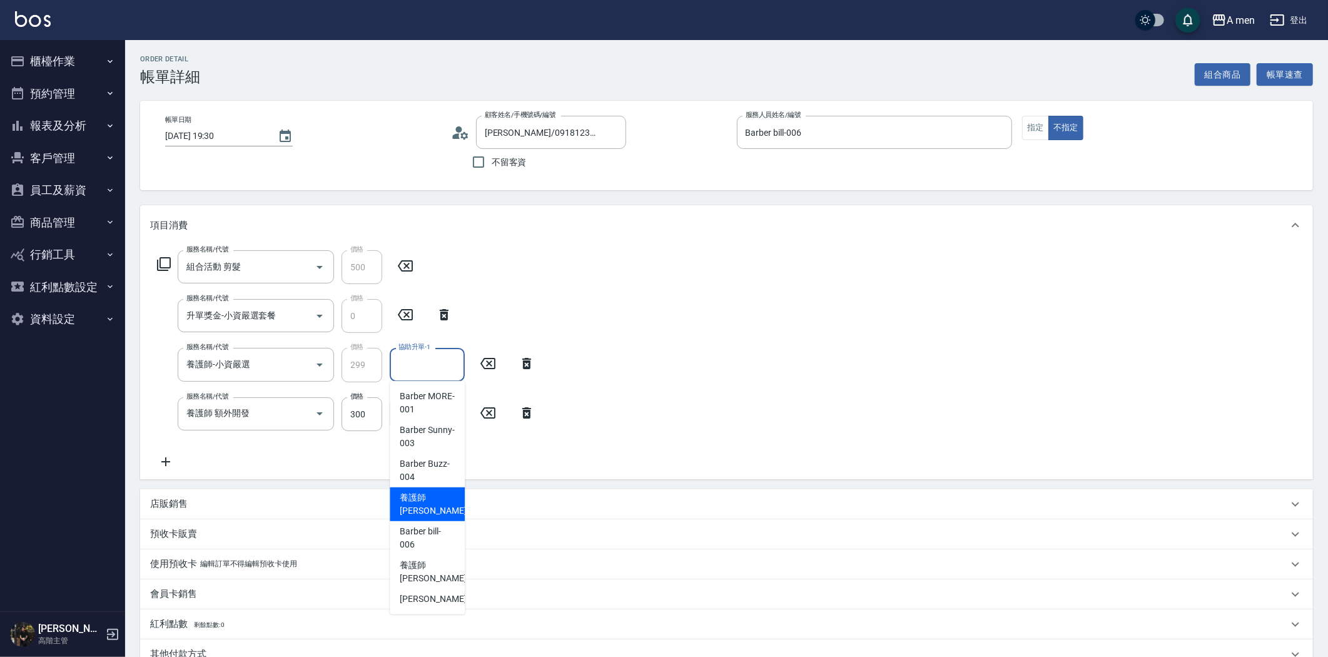
click at [433, 491] on span "養護師 小蔡 -005" at bounding box center [442, 504] width 84 height 26
type input "養護師 小蔡-005"
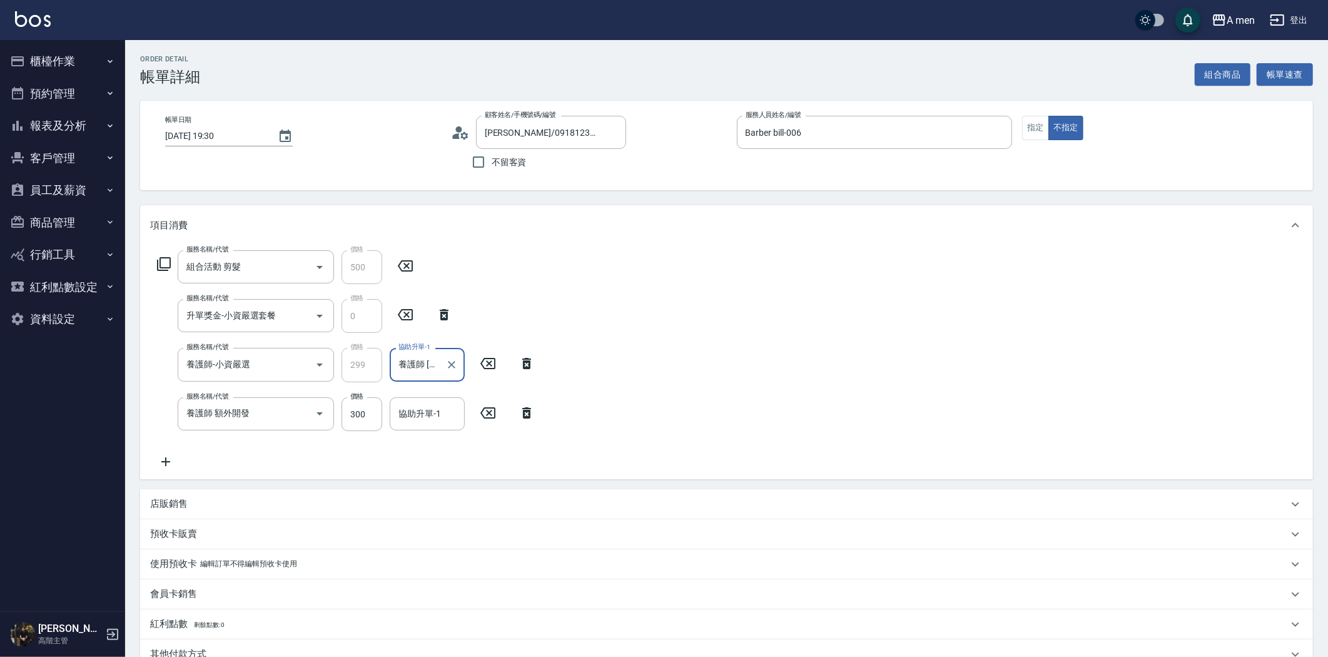
click at [526, 419] on icon at bounding box center [526, 412] width 31 height 15
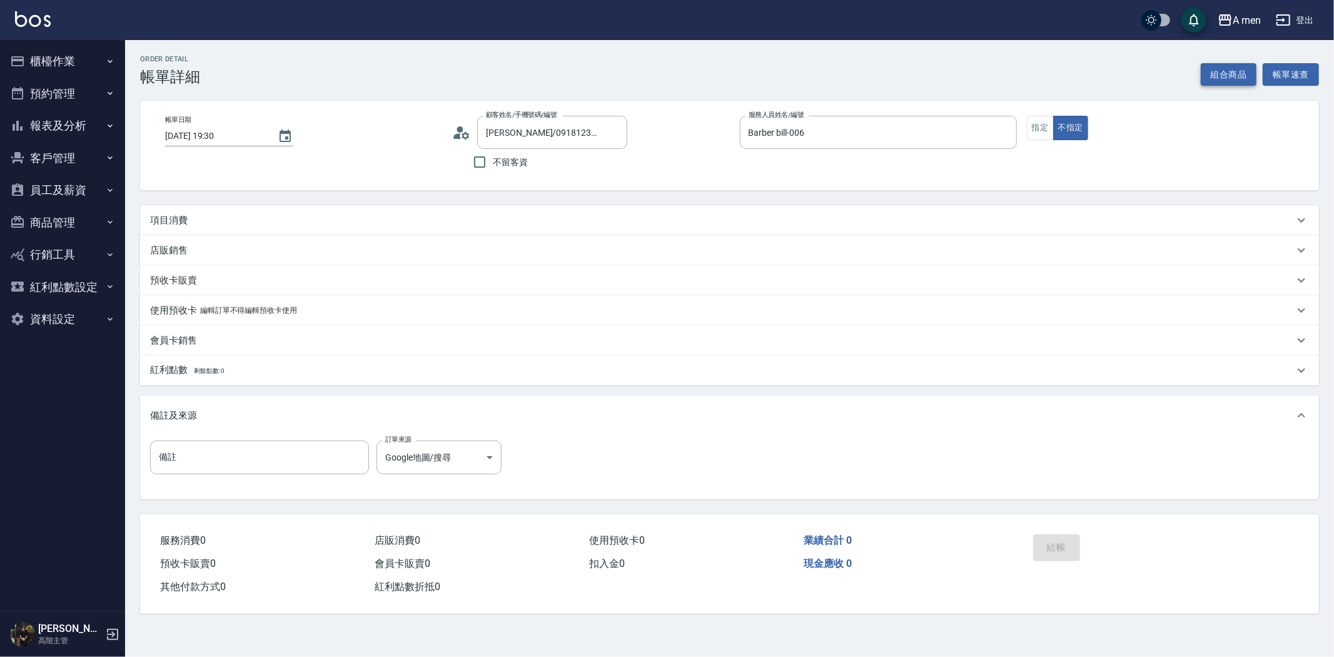
click at [1233, 77] on button "組合商品" at bounding box center [1229, 74] width 56 height 23
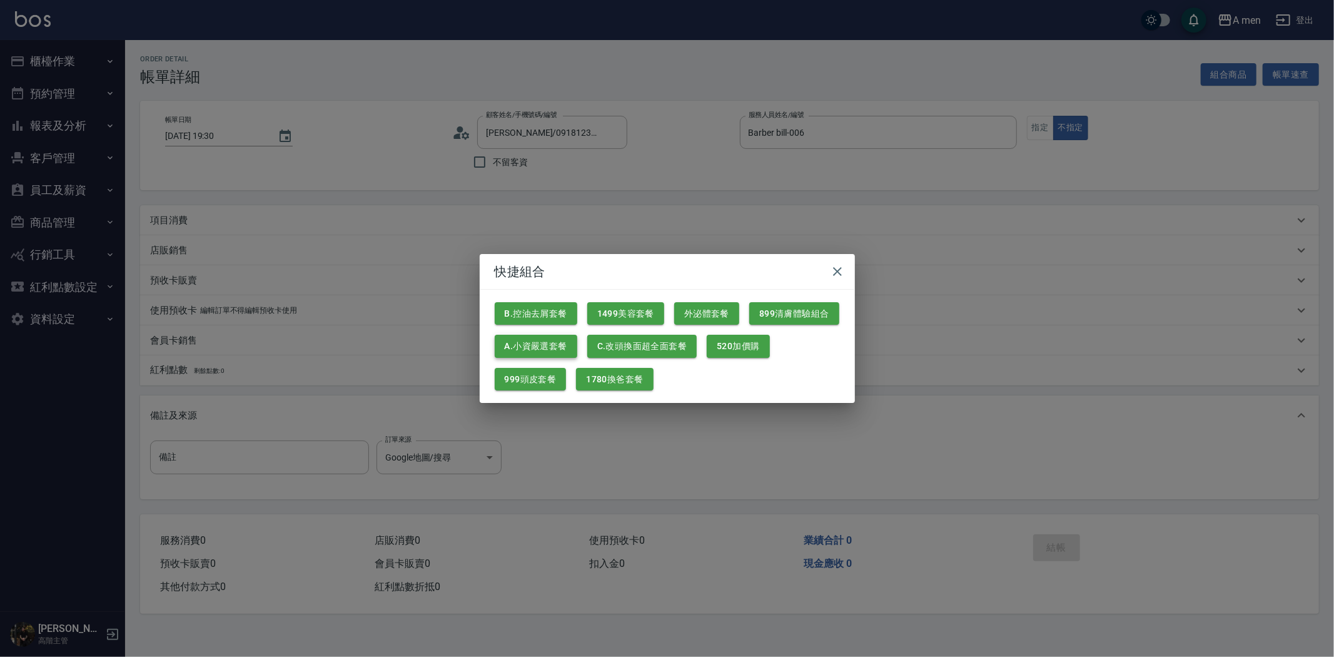
click at [558, 348] on button "A.小資嚴選套餐" at bounding box center [536, 346] width 83 height 23
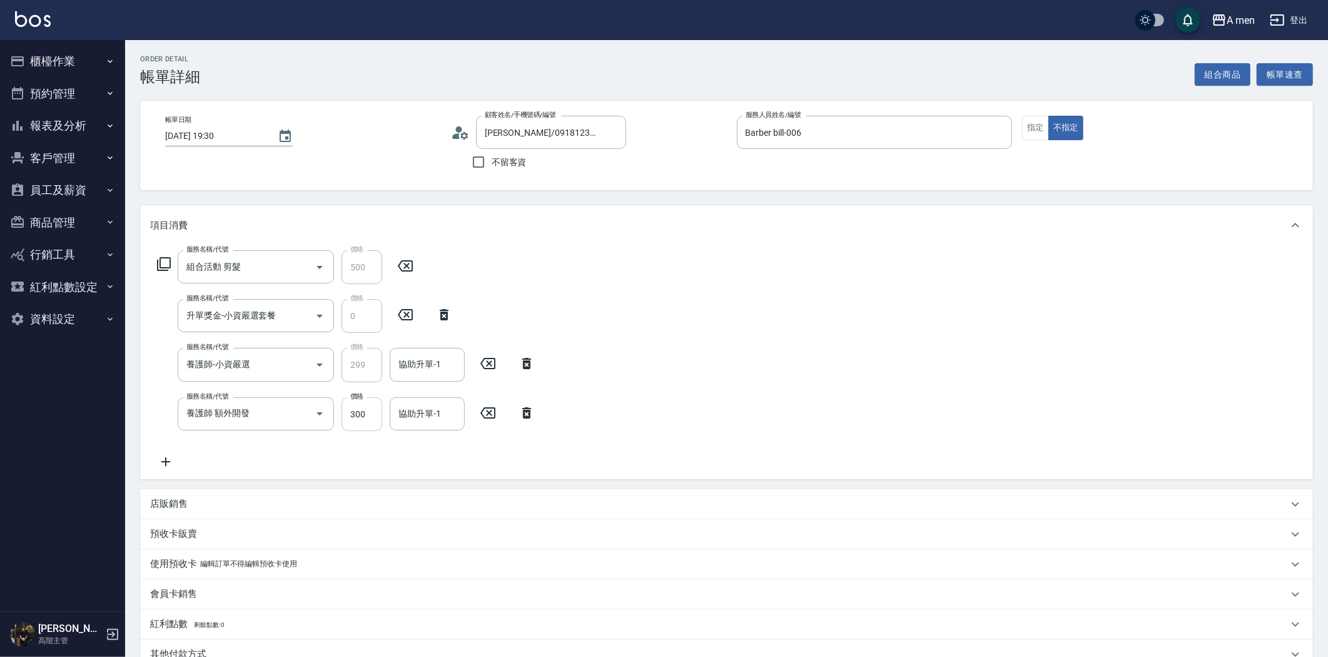
click at [353, 414] on input "300" at bounding box center [361, 414] width 41 height 34
type input "200"
click at [630, 320] on div "服務名稱/代號 組合活動 剪髮 服務名稱/代號 價格 500 價格 服務名稱/代號 升單獎金-小資嚴選套餐 服務名稱/代號 價格 0 價格 服務名稱/代號 養…" at bounding box center [726, 362] width 1173 height 234
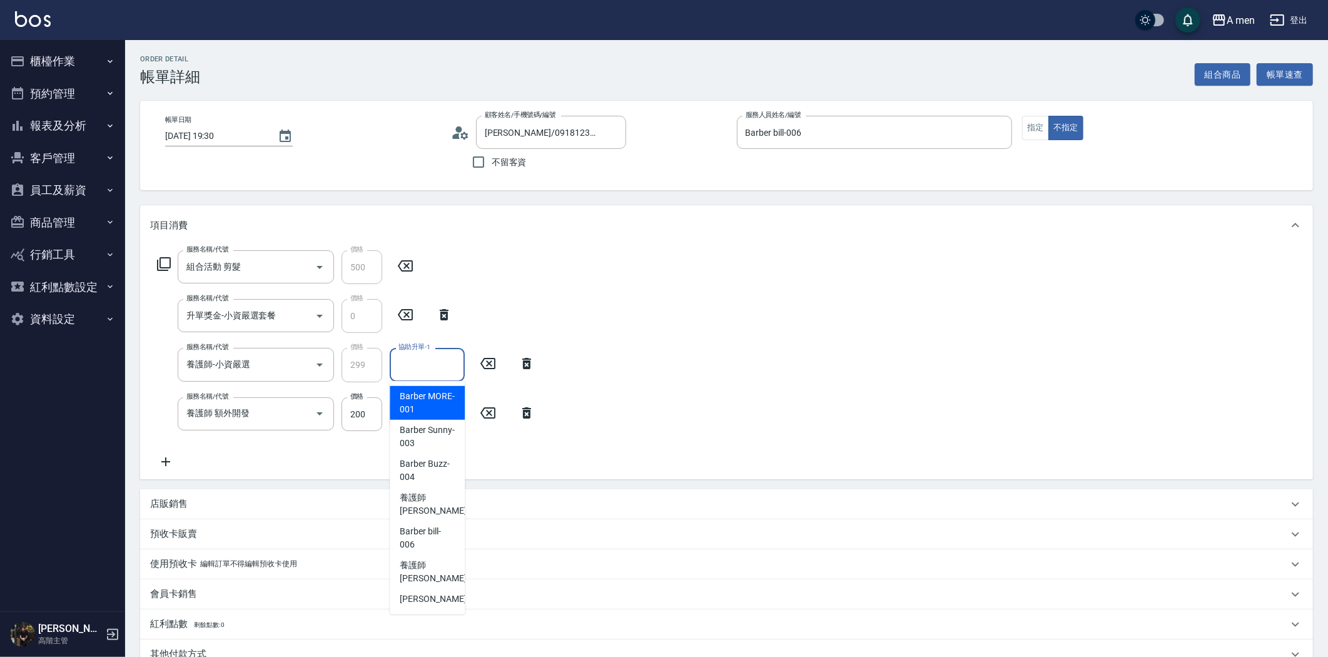
click at [446, 368] on input "協助升單-1" at bounding box center [427, 364] width 64 height 22
click at [436, 500] on span "養護師 小蔡 -005" at bounding box center [442, 504] width 84 height 26
type input "養護師 小蔡-005"
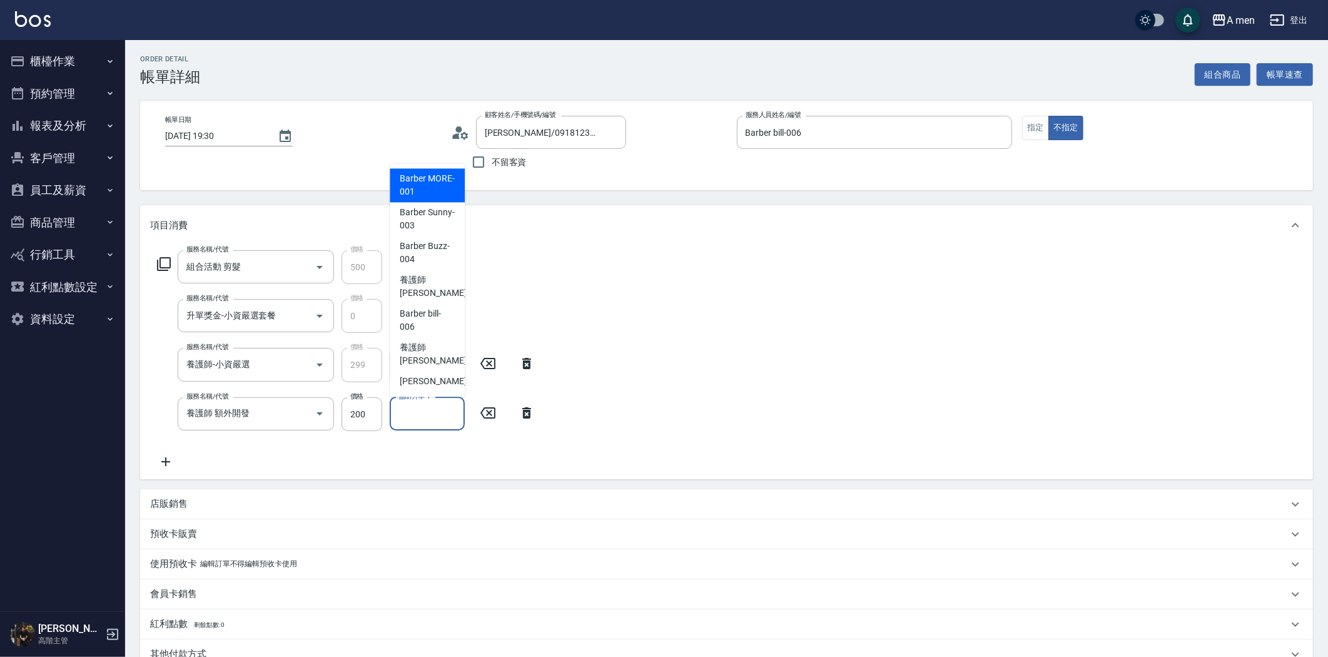
click at [417, 421] on input "協助升單-1" at bounding box center [427, 414] width 64 height 22
click at [421, 291] on span "養護師 小蔡 -005" at bounding box center [442, 286] width 84 height 26
type input "養護師 小蔡-005"
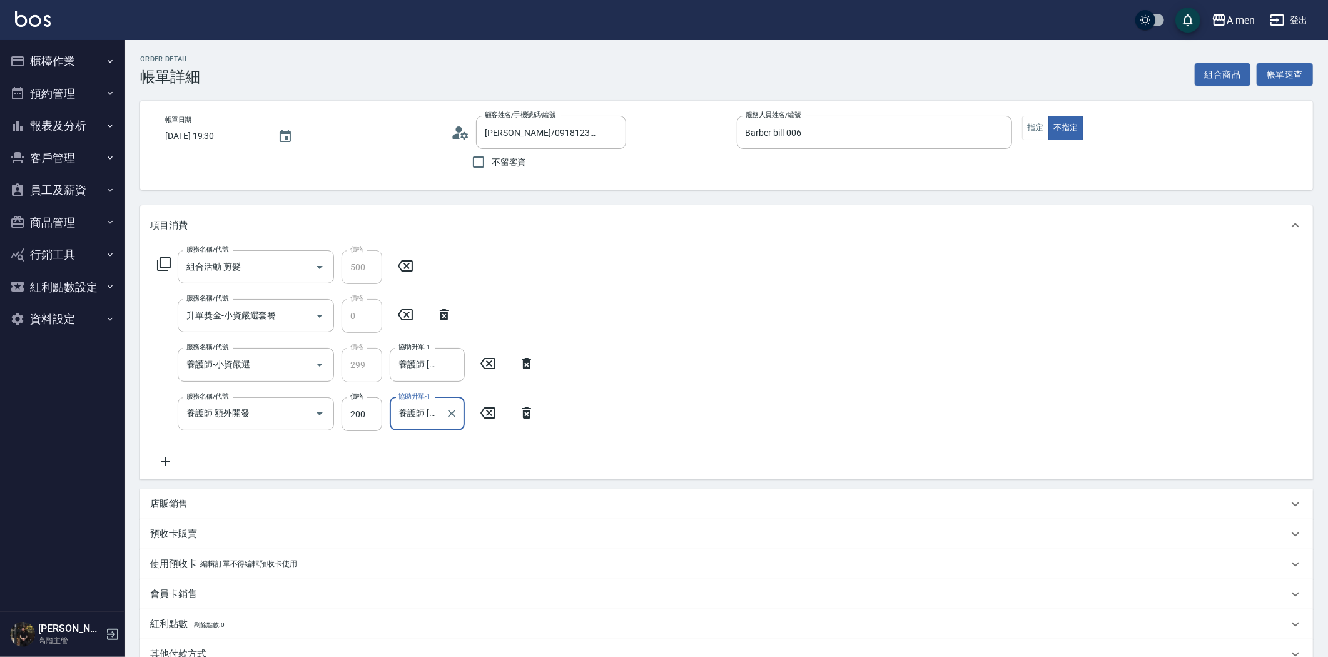
click at [664, 305] on div "服務名稱/代號 組合活動 剪髮 服務名稱/代號 價格 500 價格 服務名稱/代號 升單獎金-小資嚴選套餐 服務名稱/代號 價格 0 價格 服務名稱/代號 養…" at bounding box center [726, 362] width 1173 height 234
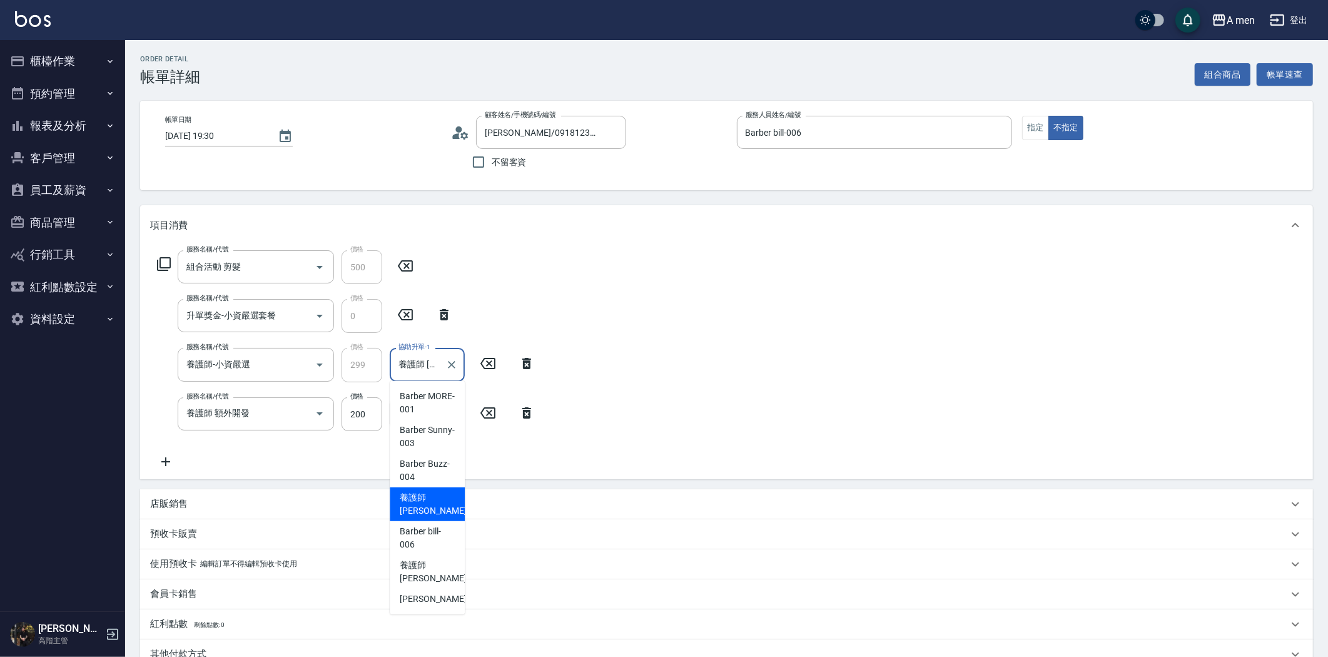
click at [429, 361] on input "養護師 小蔡-005" at bounding box center [417, 364] width 45 height 22
click at [423, 498] on span "養護師 小蔡 -005" at bounding box center [442, 504] width 84 height 26
click at [416, 417] on input "養護師 小蔡-005" at bounding box center [417, 414] width 45 height 22
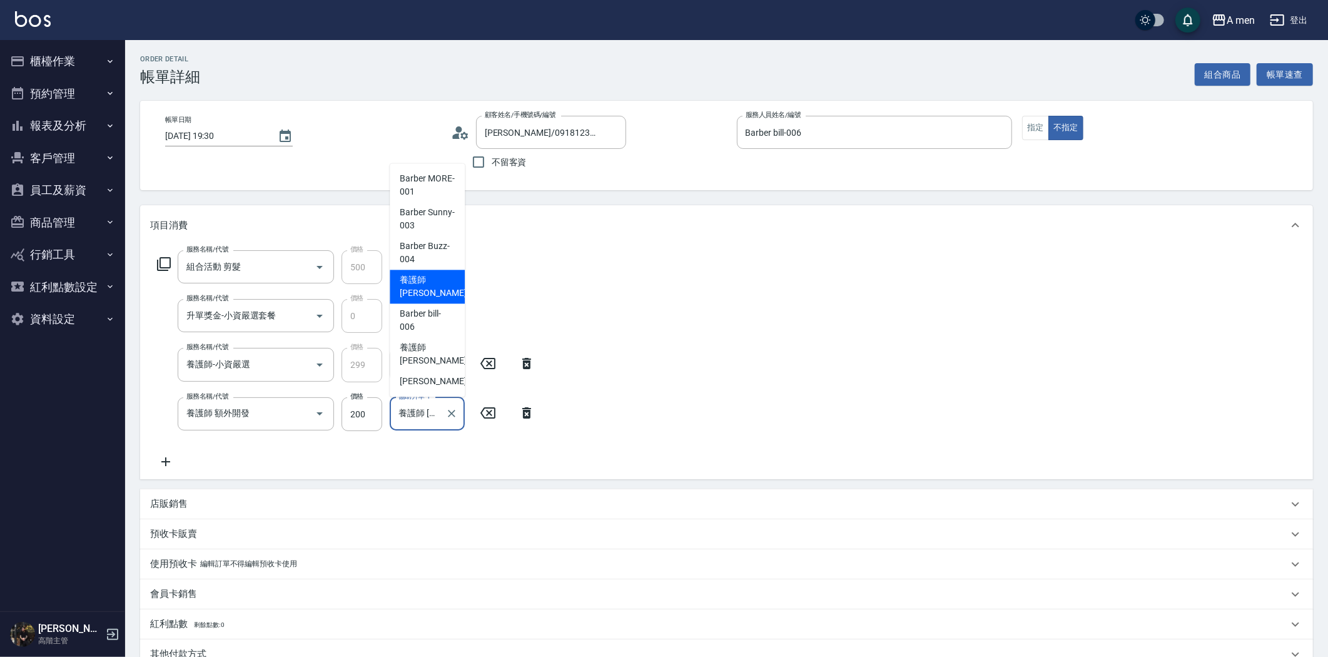
click at [455, 283] on div "養護師 小蔡 -005" at bounding box center [427, 287] width 75 height 34
click at [665, 345] on div "服務名稱/代號 組合活動 剪髮 服務名稱/代號 價格 500 價格 服務名稱/代號 升單獎金-小資嚴選套餐 服務名稱/代號 價格 0 價格 服務名稱/代號 養…" at bounding box center [726, 362] width 1173 height 234
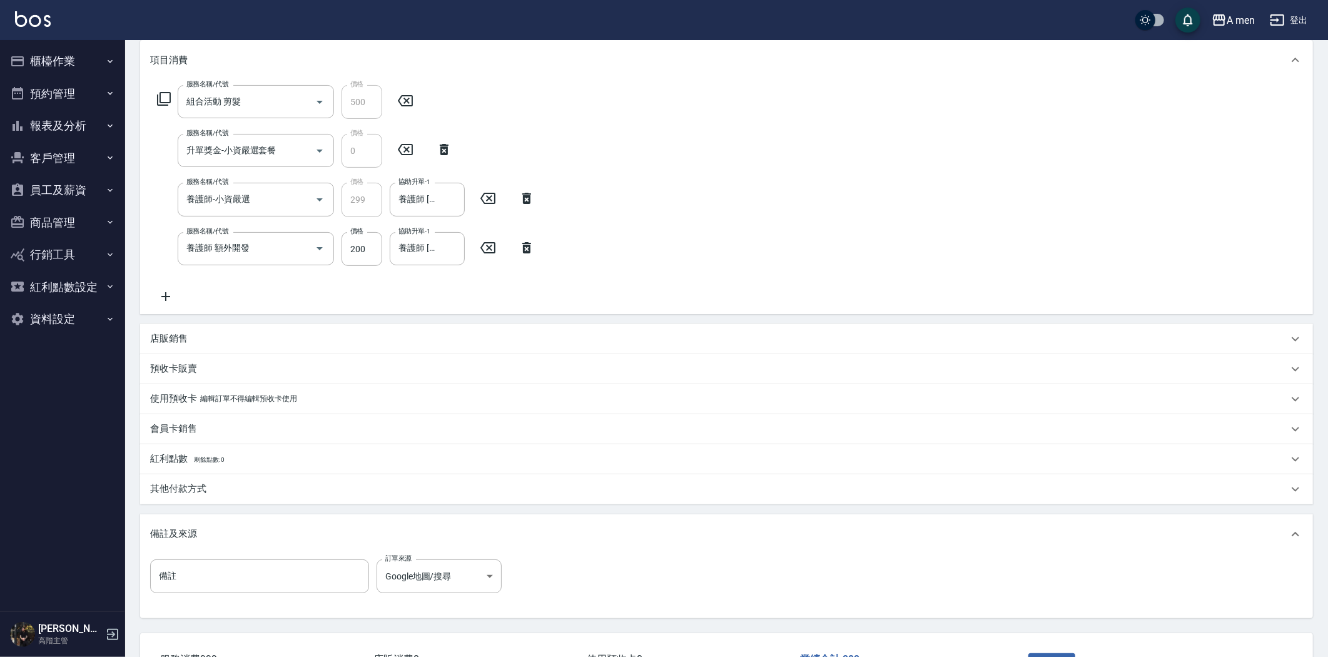
scroll to position [260, 0]
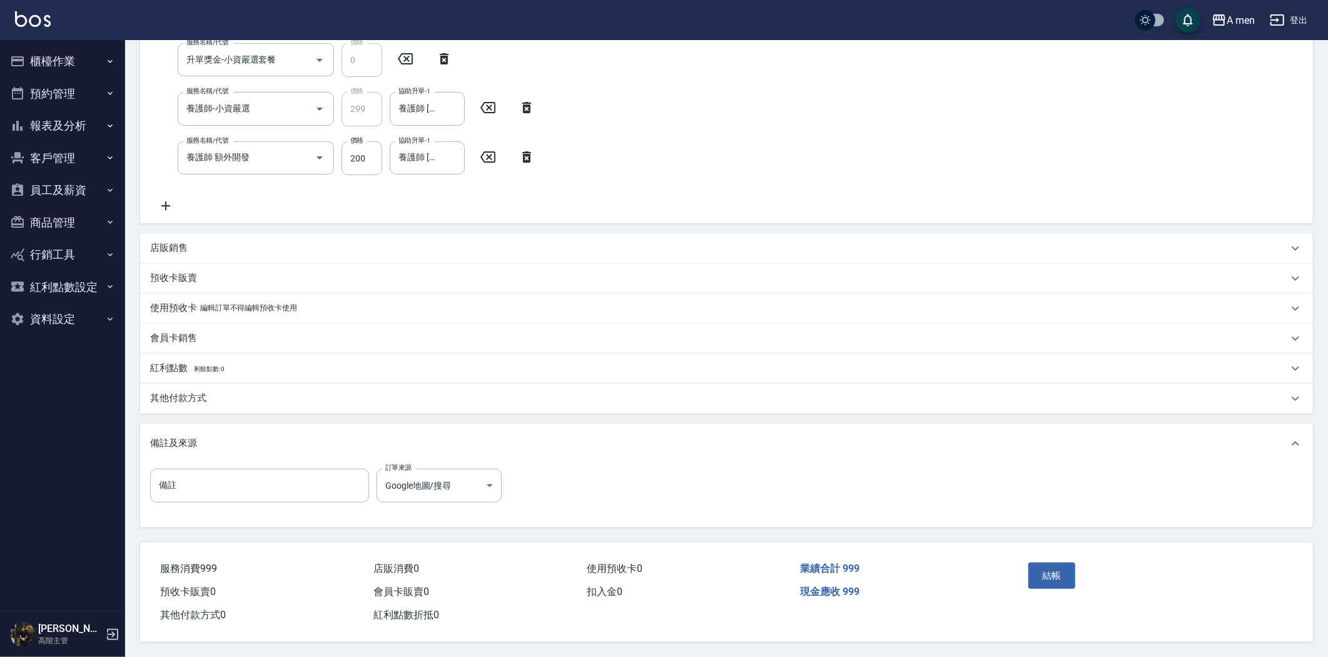
click at [226, 391] on div "其他付款方式" at bounding box center [718, 397] width 1137 height 13
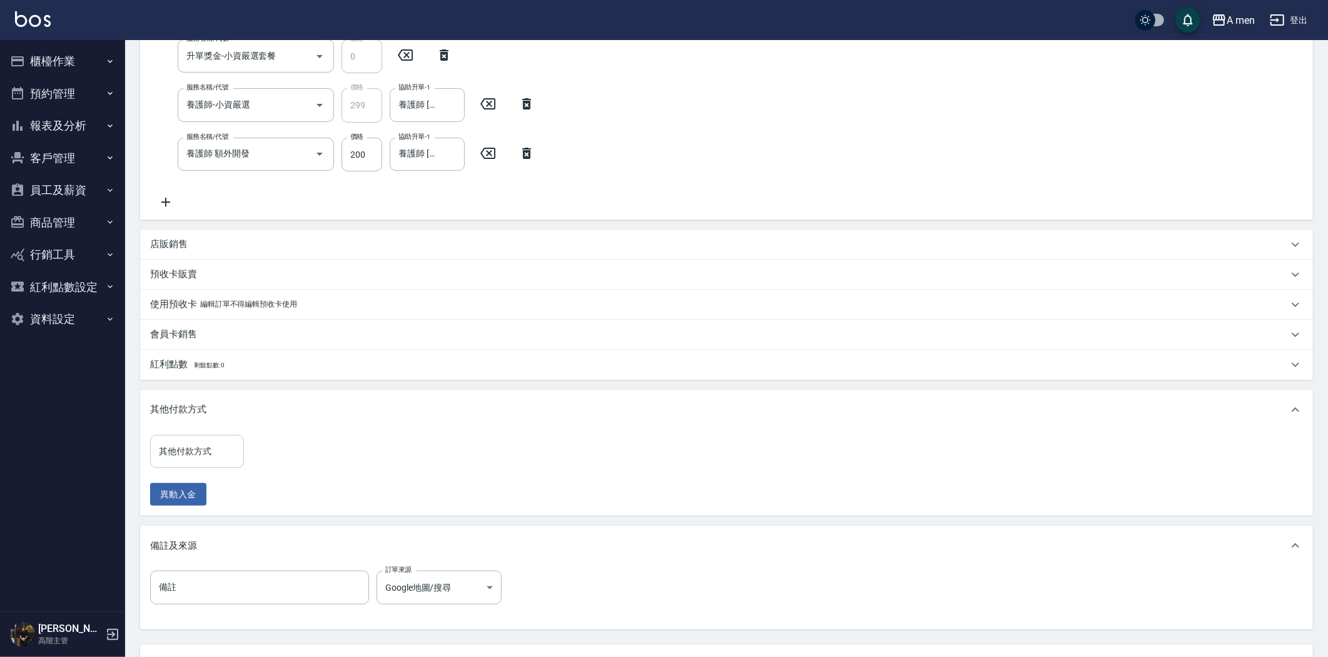
click at [221, 447] on input "其他付款方式" at bounding box center [197, 451] width 83 height 22
click at [172, 498] on span "轉帳" at bounding box center [197, 503] width 94 height 21
type input "轉帳"
click at [266, 451] on input "0" at bounding box center [298, 452] width 94 height 34
click at [461, 438] on div "其他付款方式 轉帳 其他付款方式 轉帳金額 0 轉帳金額 異動入金" at bounding box center [726, 471] width 1153 height 72
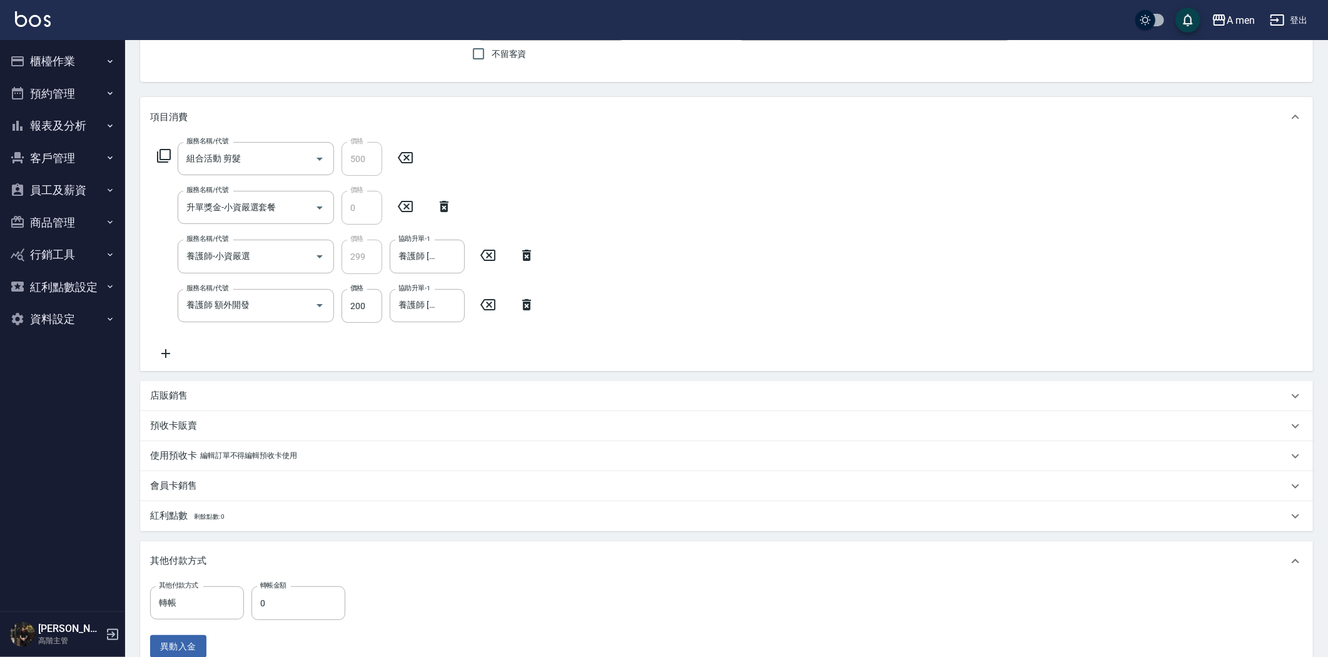
scroll to position [366, 0]
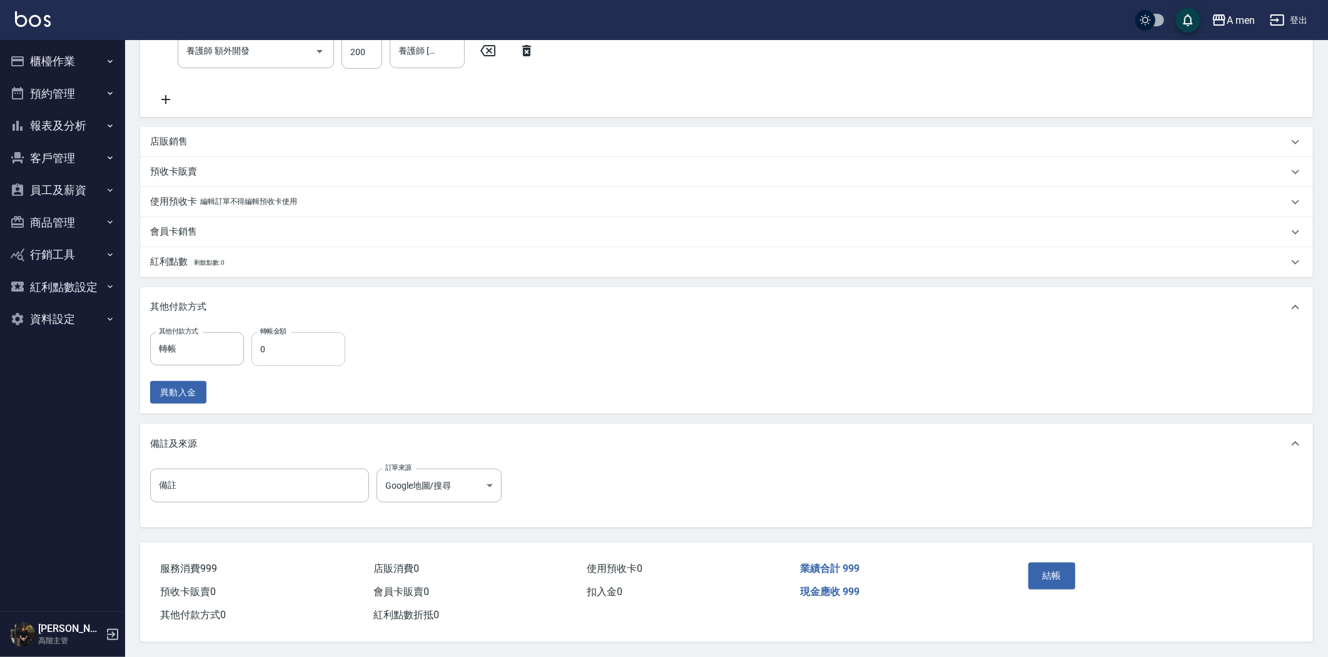
click at [308, 341] on input "0" at bounding box center [298, 349] width 94 height 34
type input "999"
click at [1051, 565] on button "結帳" at bounding box center [1051, 575] width 47 height 26
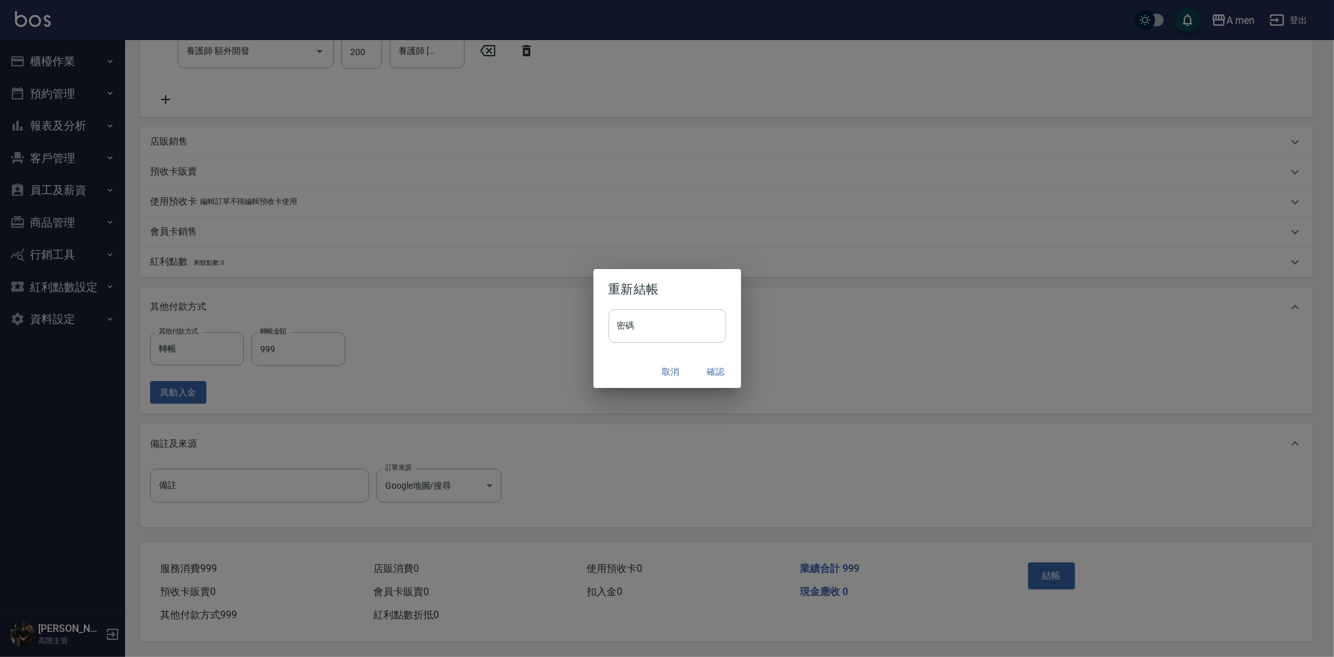
click at [647, 315] on input "密碼" at bounding box center [667, 326] width 118 height 34
type input "****"
click at [710, 376] on button "確認" at bounding box center [716, 371] width 40 height 23
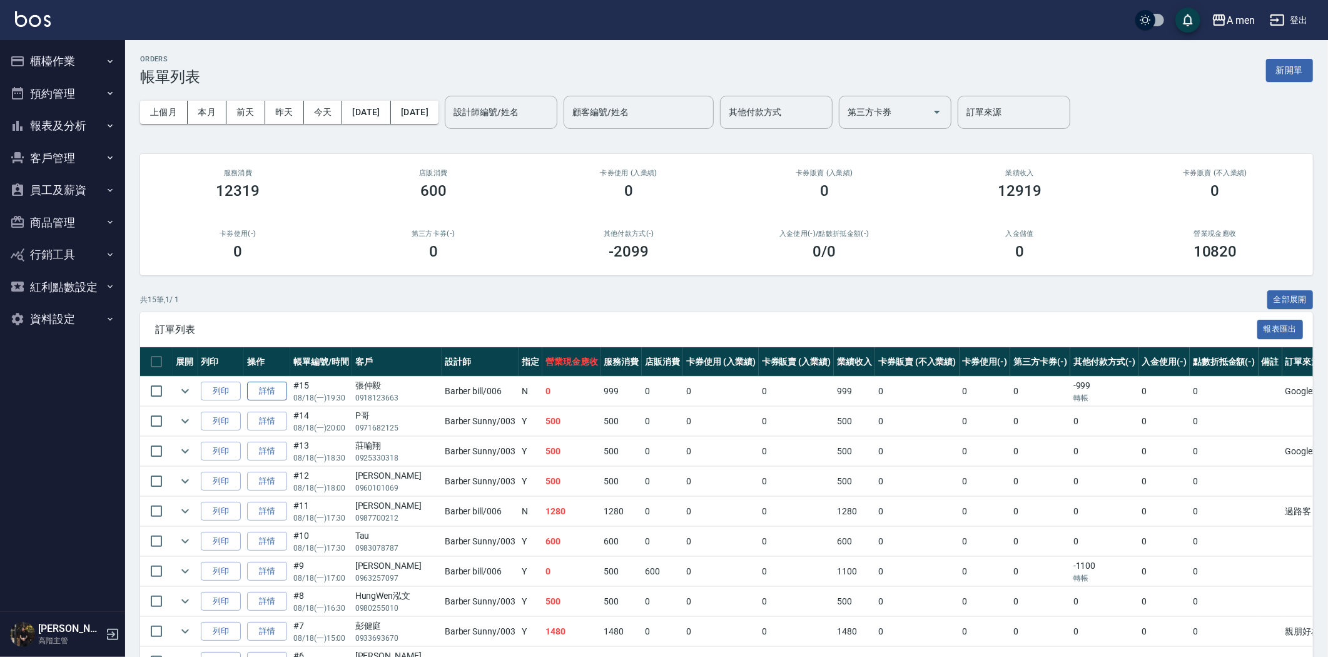
click at [255, 386] on link "詳情" at bounding box center [267, 390] width 40 height 19
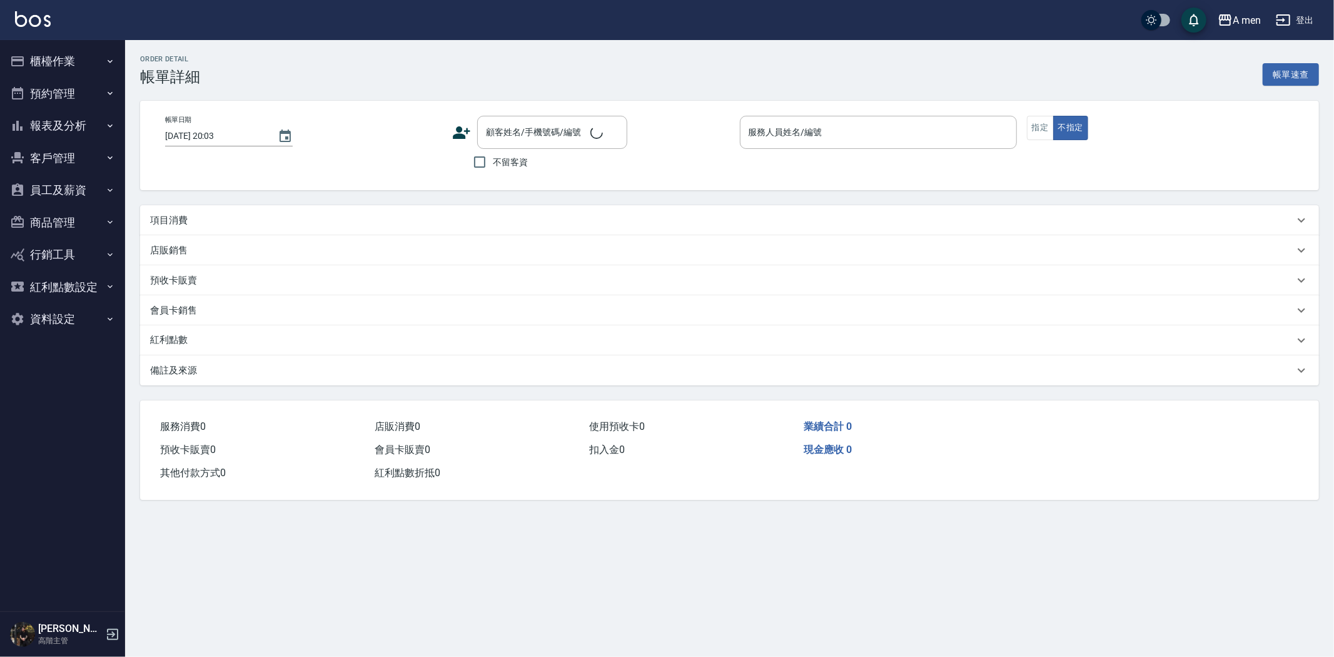
type input "2025/08/18 19:30"
type input "Barber bill-006"
type input "Google地圖/搜尋"
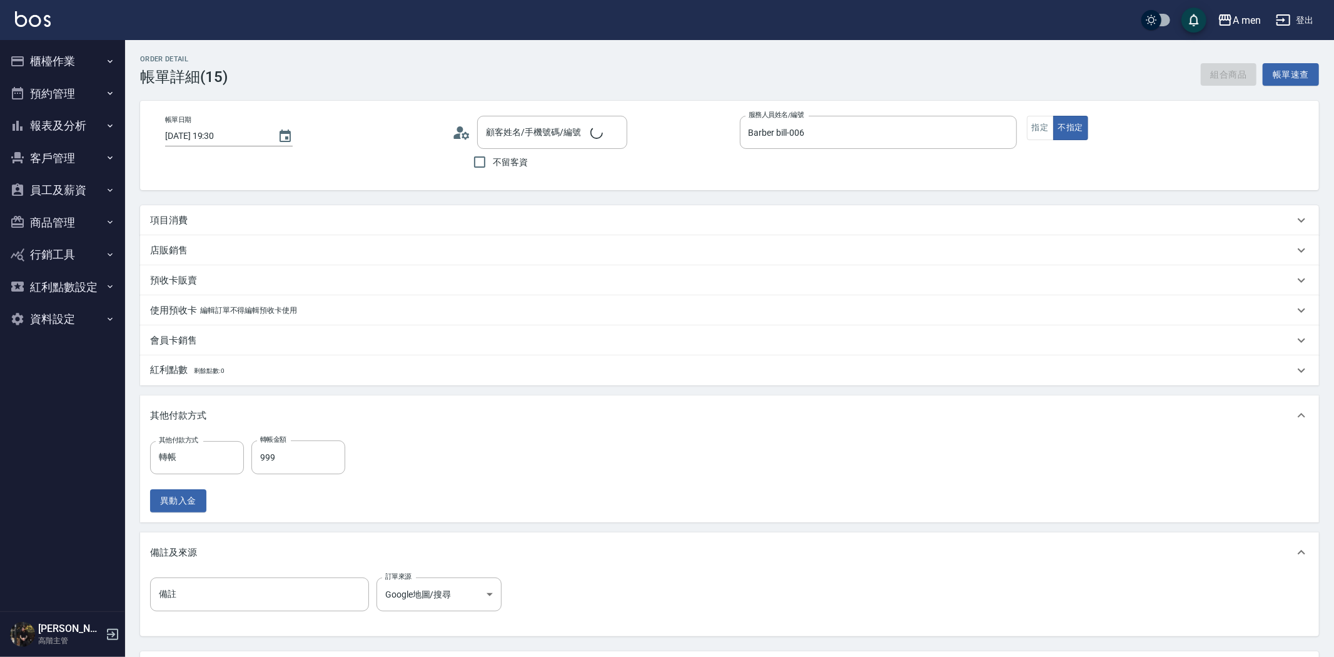
type input "張仲毅/0918123663/null"
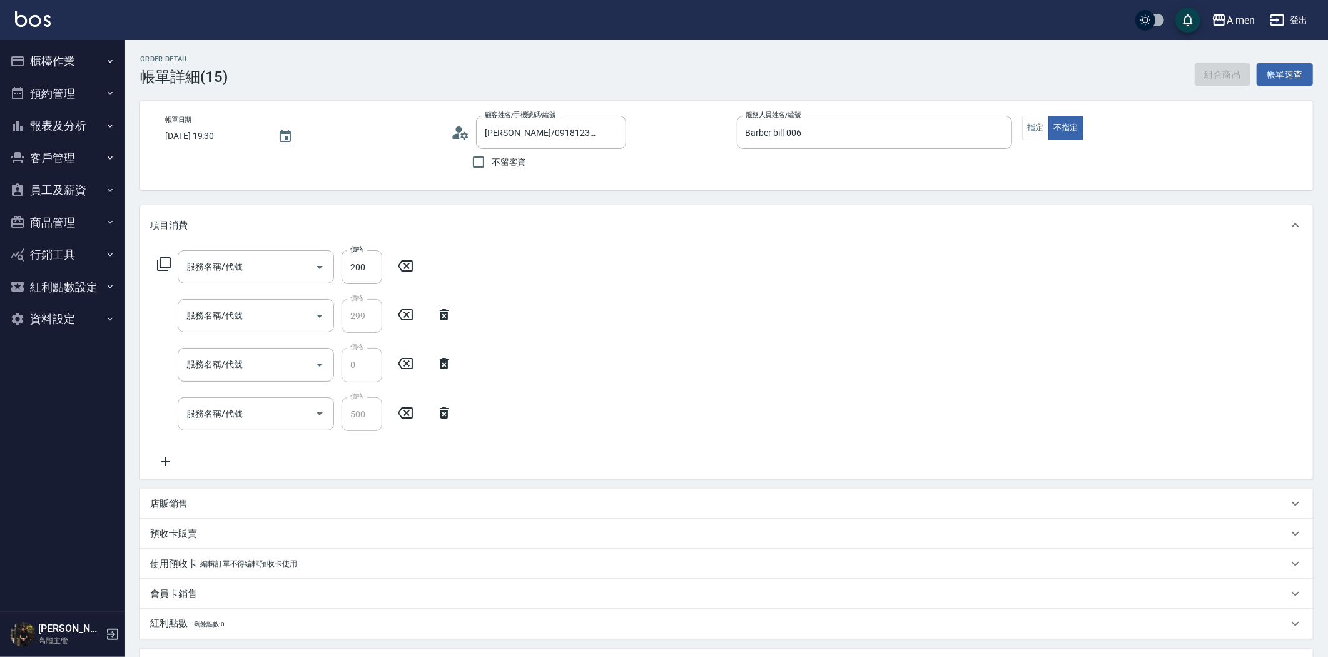
type input "養護師 額外開發"
type input "養護師-小資嚴選"
type input "升單獎金-小資嚴選套餐"
type input "組合活動 剪髮"
click at [411, 255] on div "養護師 小蔡-005 協助升單-1" at bounding box center [427, 266] width 75 height 33
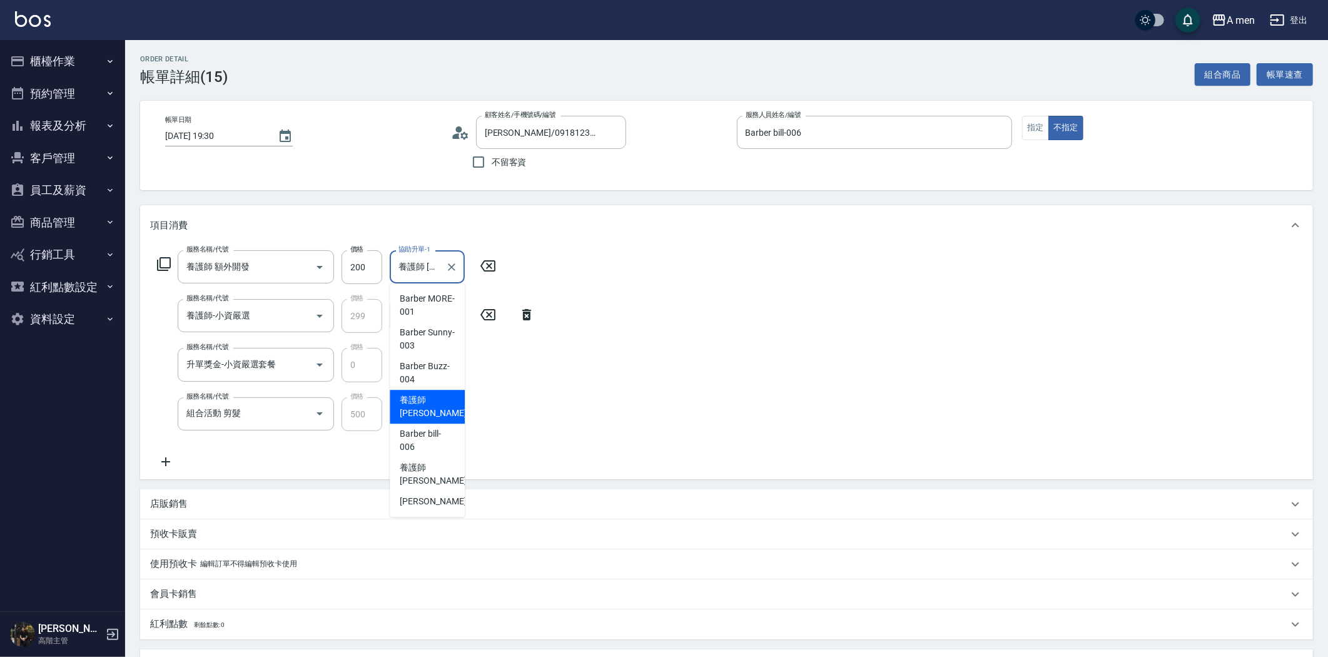
scroll to position [0, 23]
click at [423, 408] on span "養護師 小蔡 -005" at bounding box center [442, 406] width 84 height 26
click at [423, 314] on input "養護師 小蔡-005" at bounding box center [417, 316] width 45 height 22
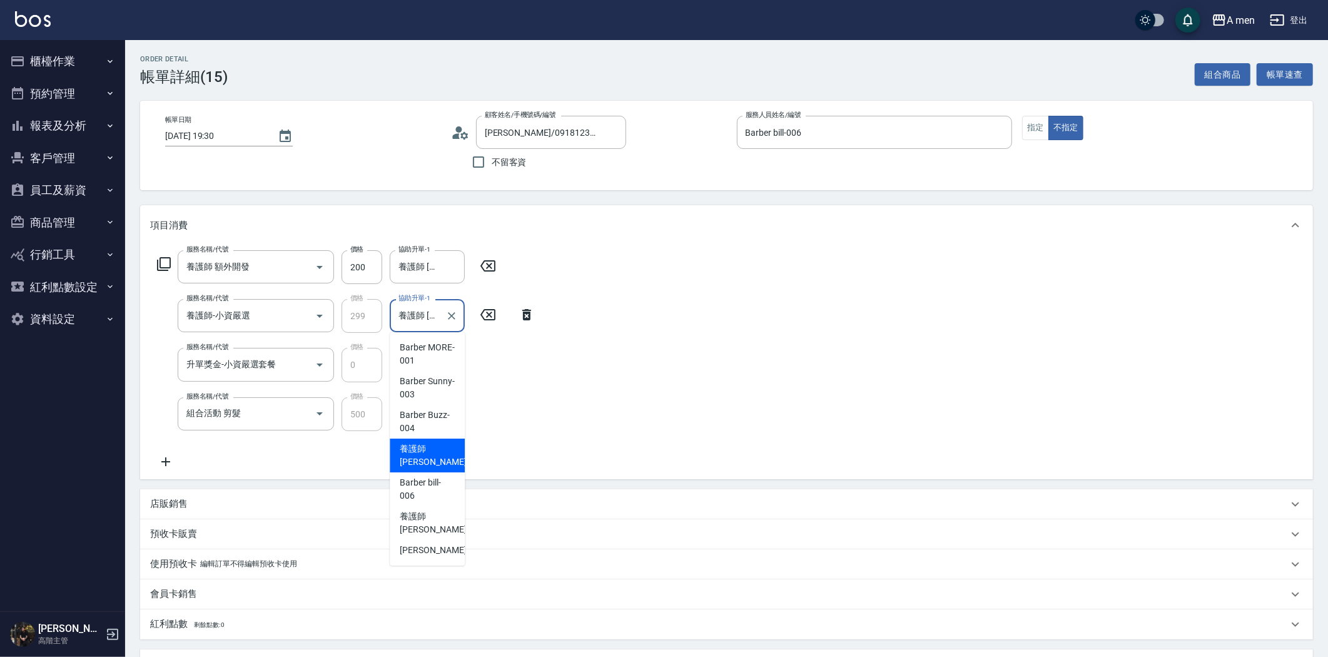
click at [436, 453] on span "養護師 小蔡 -005" at bounding box center [442, 455] width 84 height 26
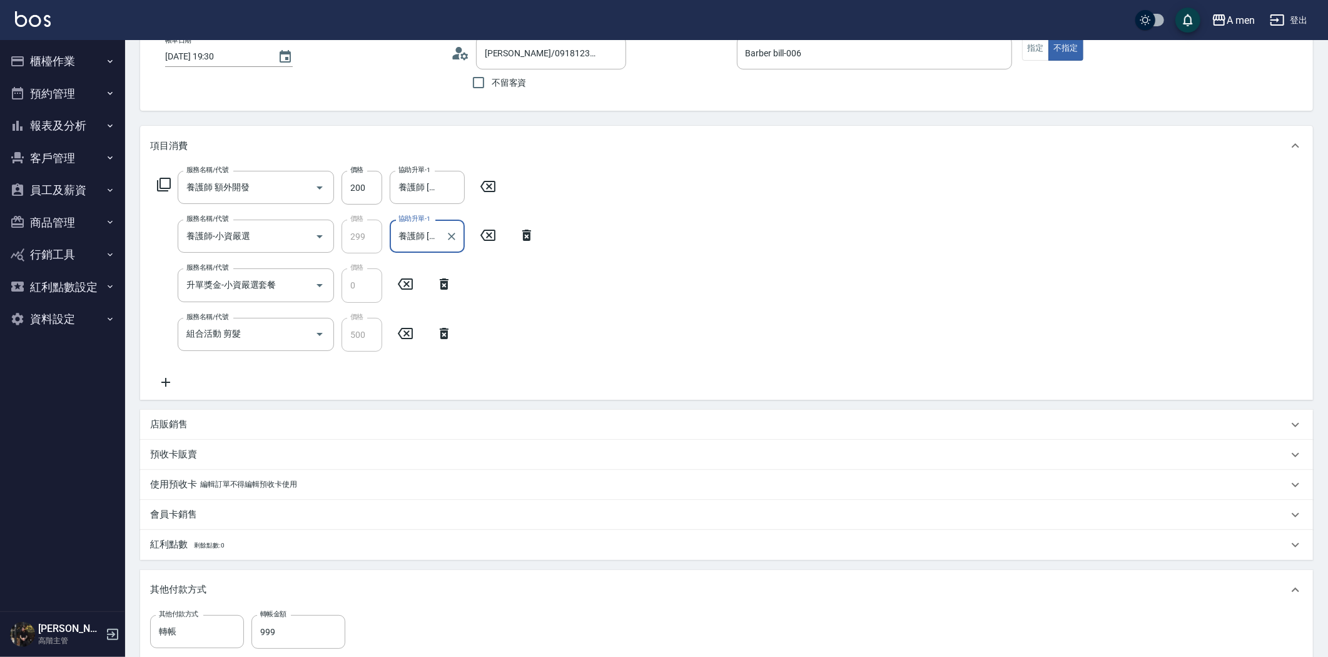
scroll to position [278, 0]
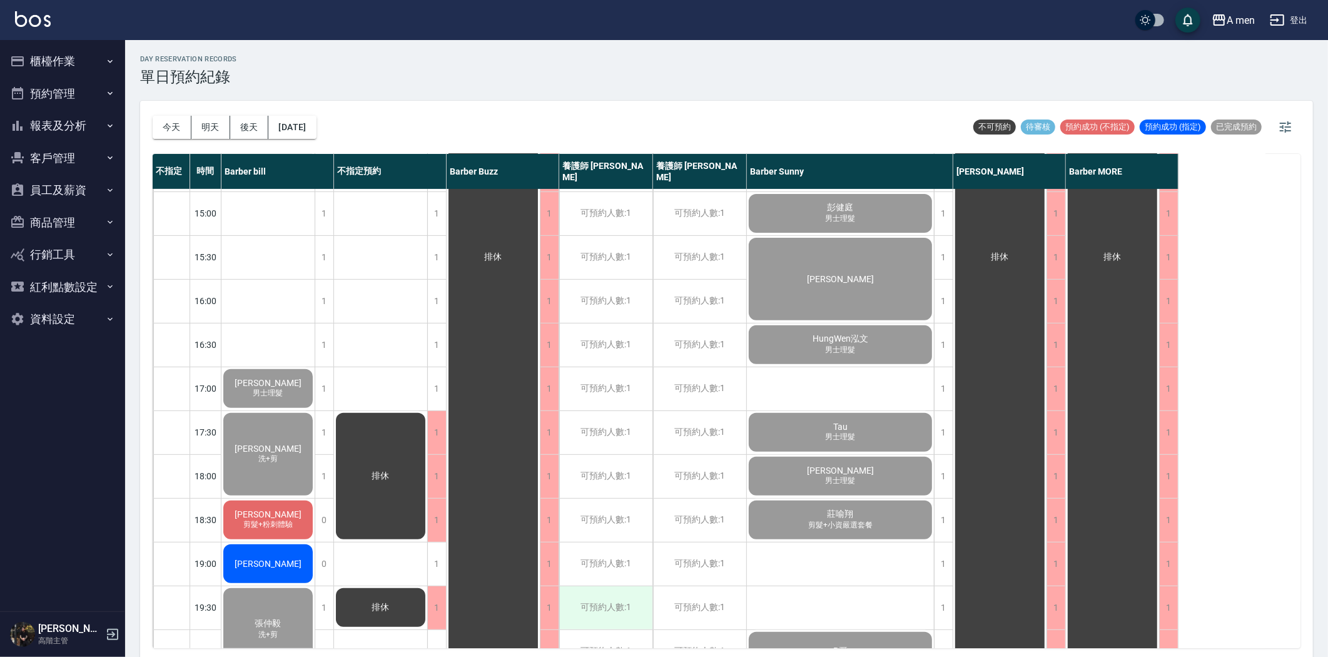
scroll to position [486, 0]
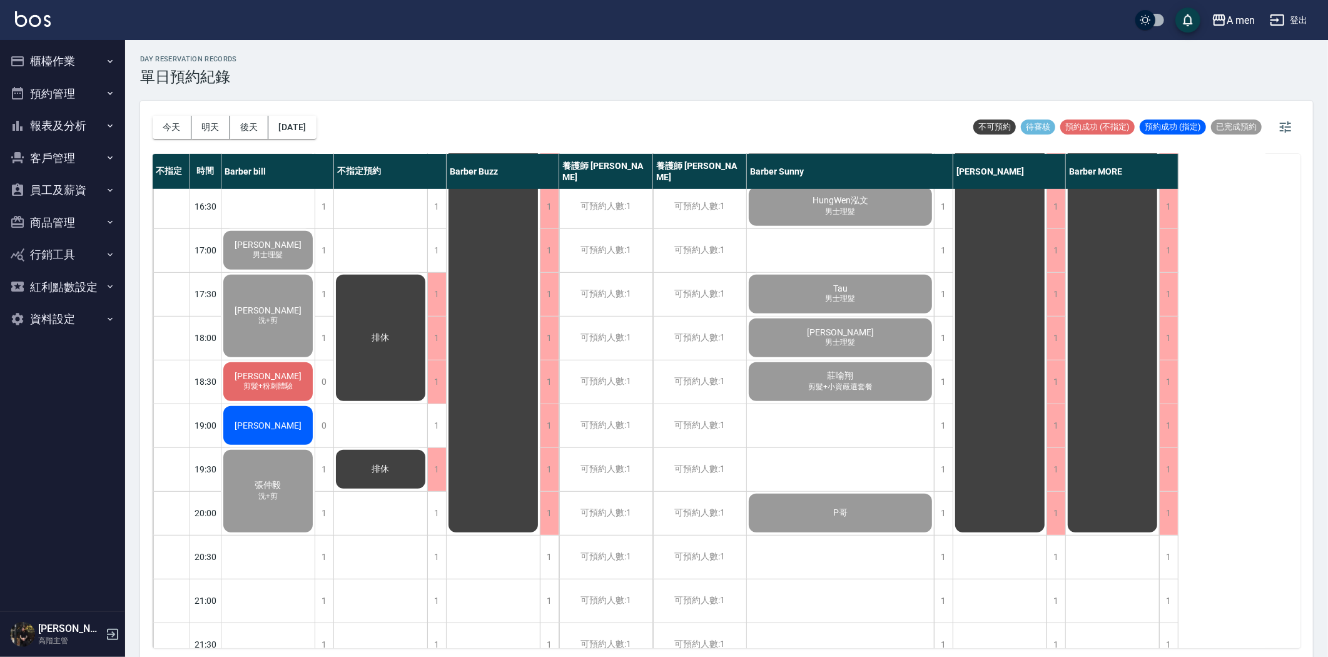
click at [269, 157] on div "Barber bill" at bounding box center [277, 171] width 113 height 35
click at [245, 113] on div "[DATE] [DATE] [DATE] [DATE]" at bounding box center [235, 127] width 164 height 53
click at [250, 128] on button "後天" at bounding box center [249, 127] width 39 height 23
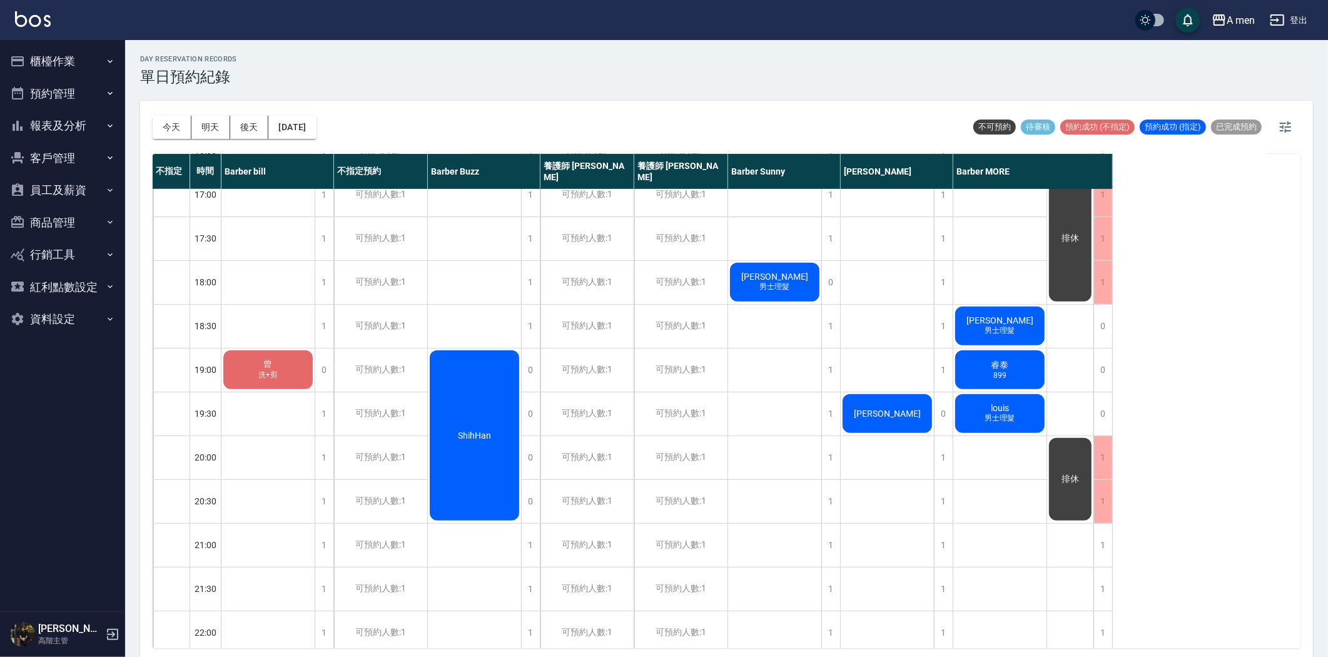
scroll to position [416, 0]
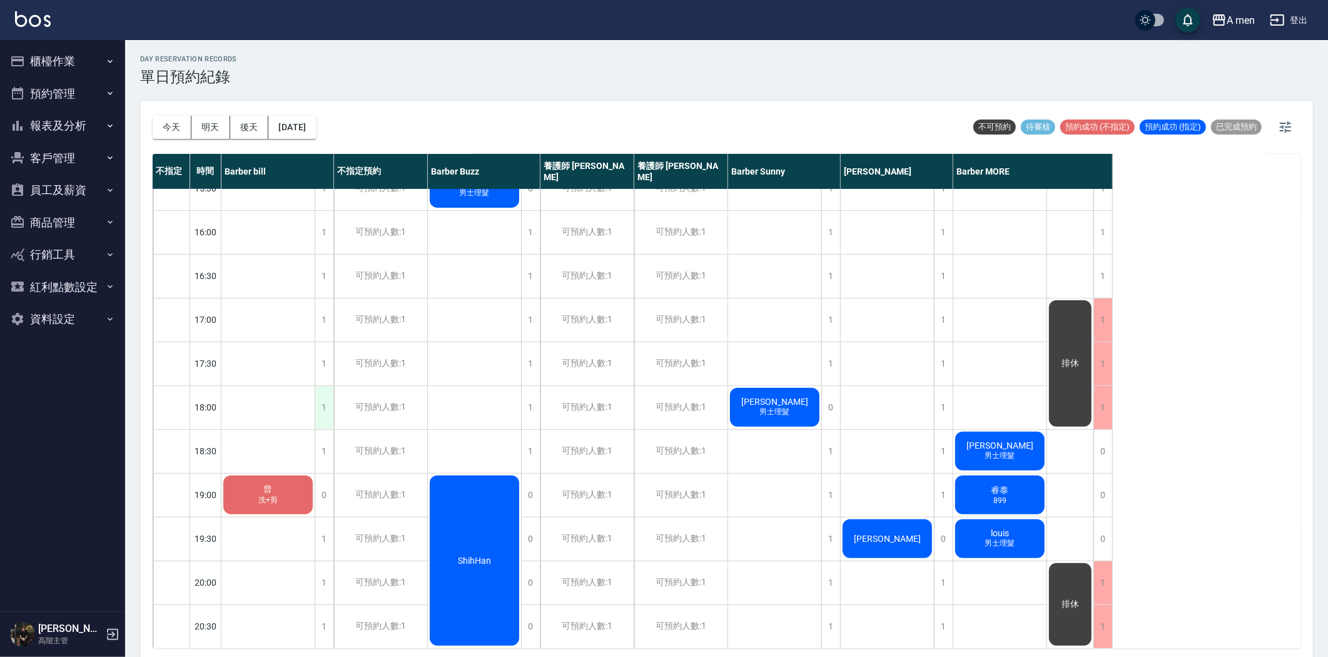
click at [320, 404] on div "1" at bounding box center [324, 407] width 19 height 43
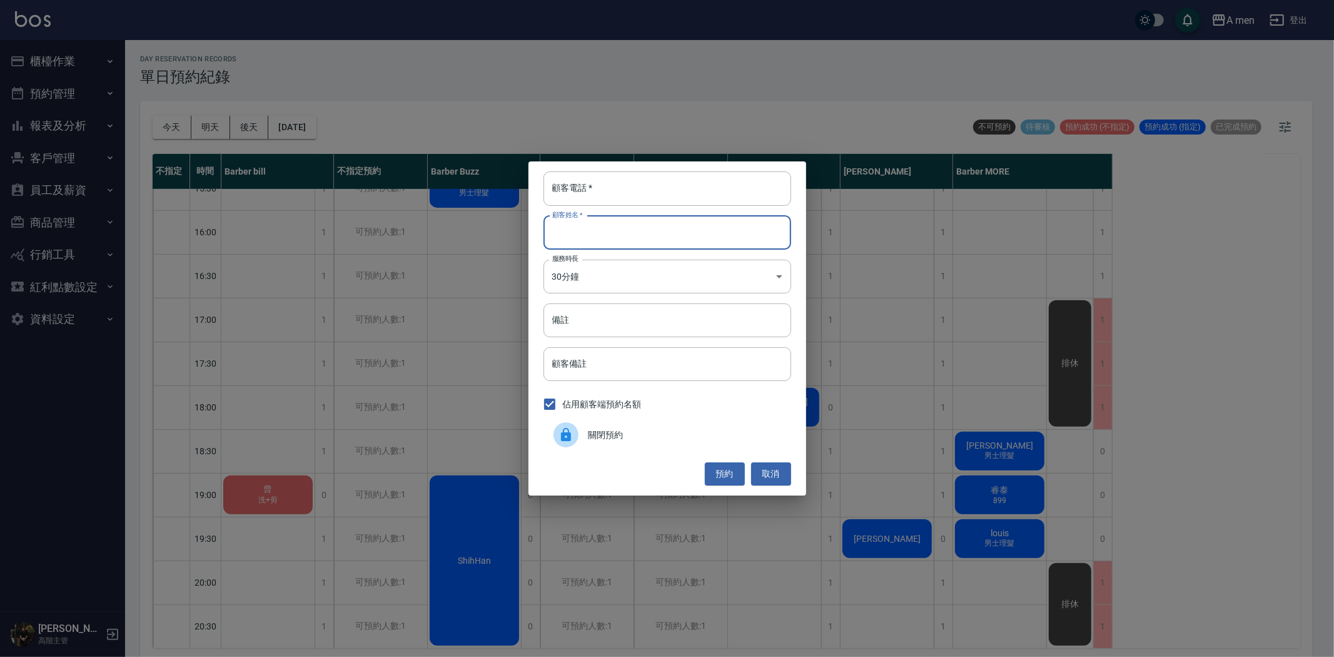
click at [617, 232] on input "顧客姓名   *" at bounding box center [667, 233] width 248 height 34
click at [611, 194] on input "顧客電話   *" at bounding box center [667, 188] width 248 height 34
click at [179, 128] on div "顧客電話   * 顧客電話   * 顧客姓名   * 顧客姓名   * 服務時長 30分鐘 1 服務時長 備註 備註 顧客備註 顧客備註 佔用顧客端預約名額 …" at bounding box center [667, 328] width 1334 height 657
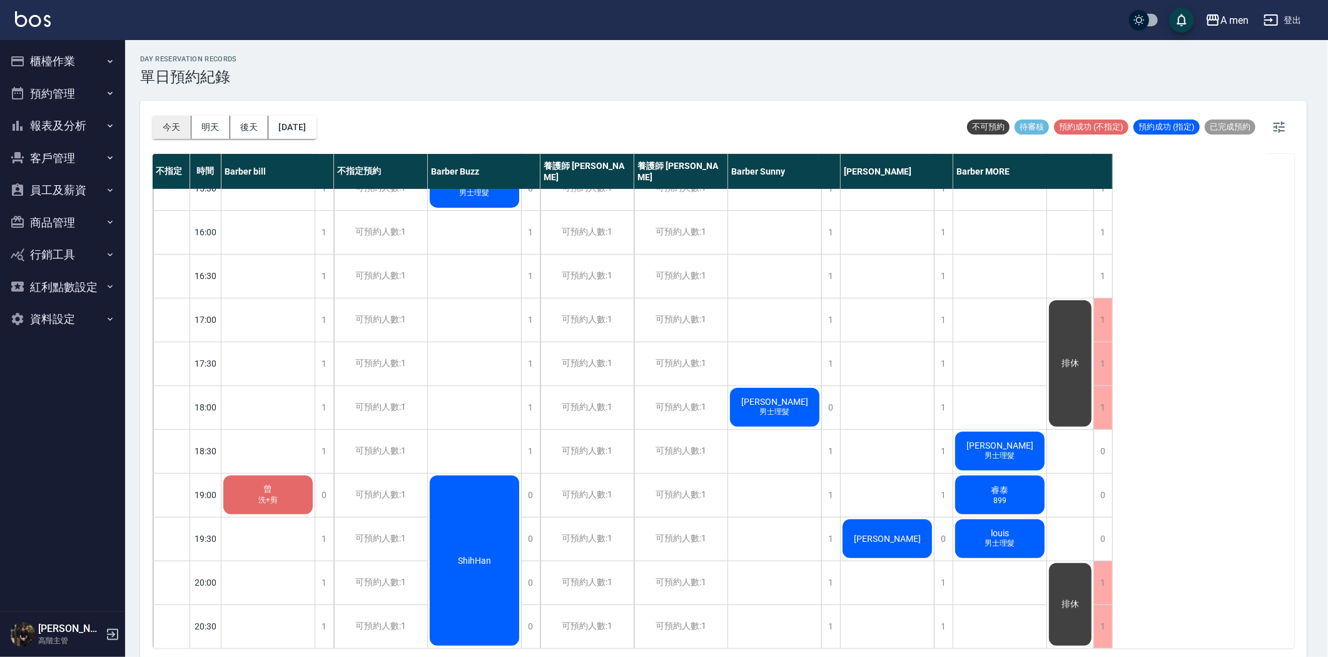
click at [176, 122] on button "今天" at bounding box center [172, 127] width 39 height 23
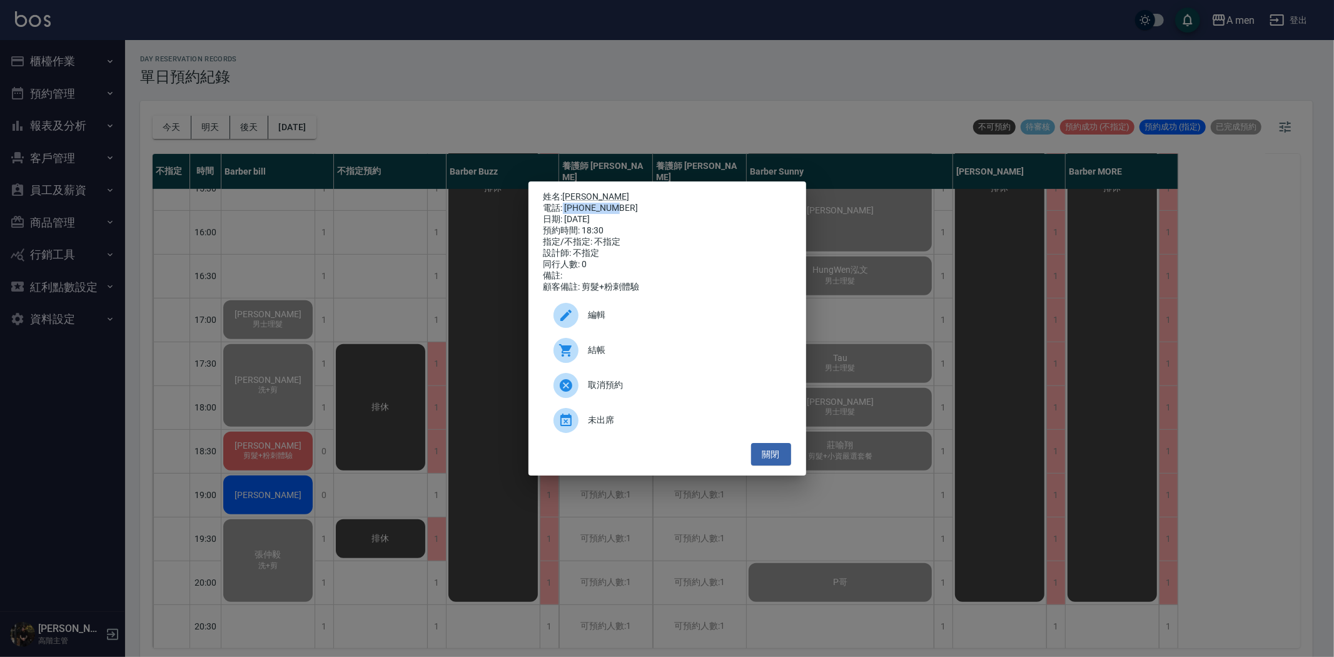
drag, startPoint x: 563, startPoint y: 203, endPoint x: 627, endPoint y: 201, distance: 63.8
click at [627, 203] on div "電話: 0979370578" at bounding box center [667, 208] width 248 height 11
copy div "0979370578"
click at [775, 454] on button "關閉" at bounding box center [771, 454] width 40 height 23
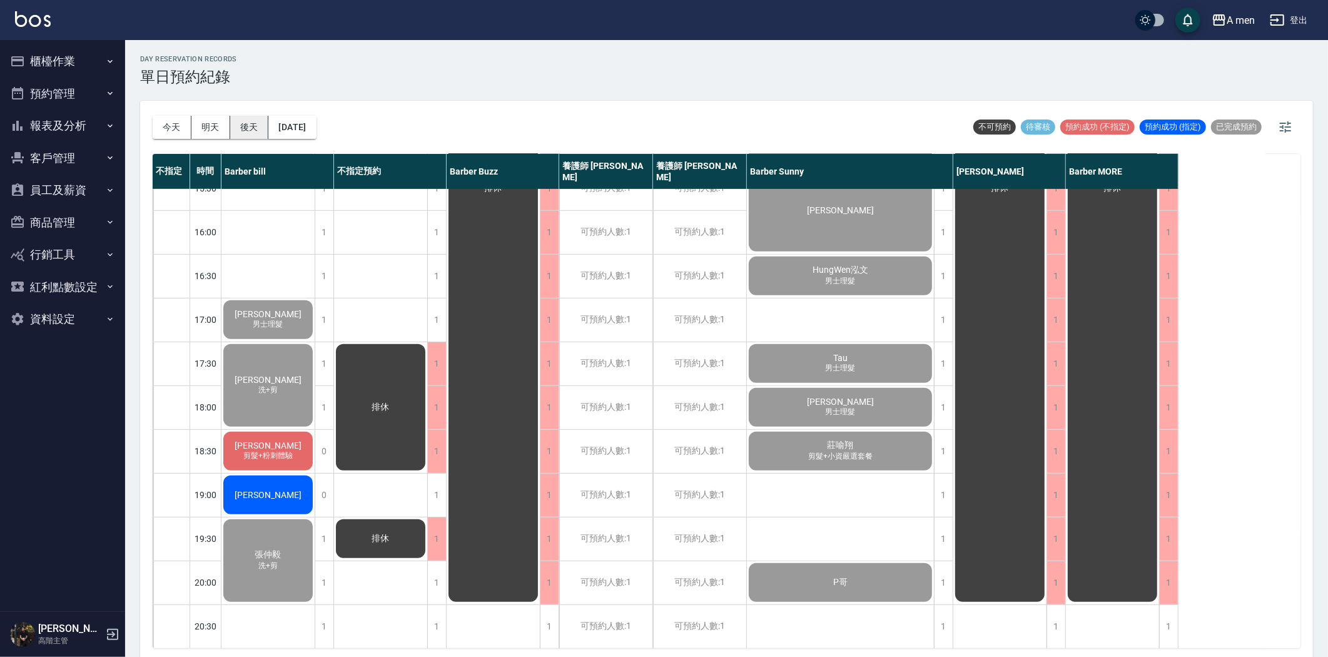
click at [249, 136] on button "後天" at bounding box center [249, 127] width 39 height 23
click at [249, 135] on div at bounding box center [664, 328] width 1328 height 657
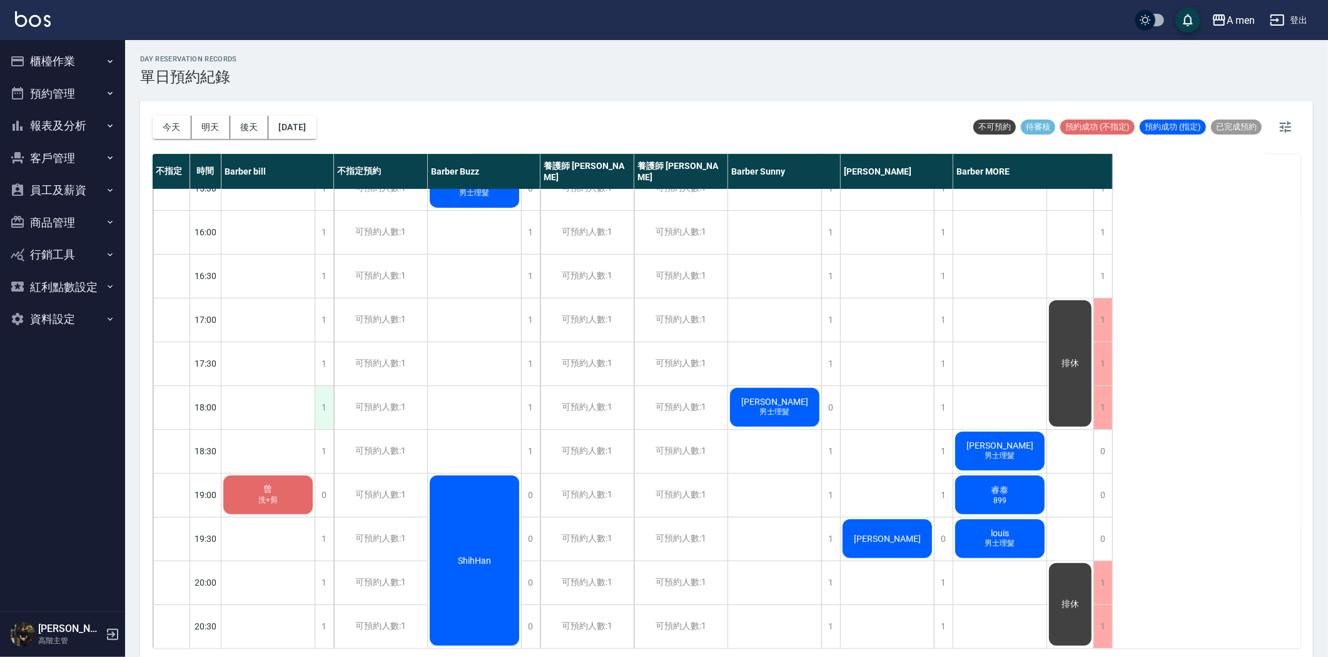
click at [316, 403] on div "1" at bounding box center [324, 407] width 19 height 43
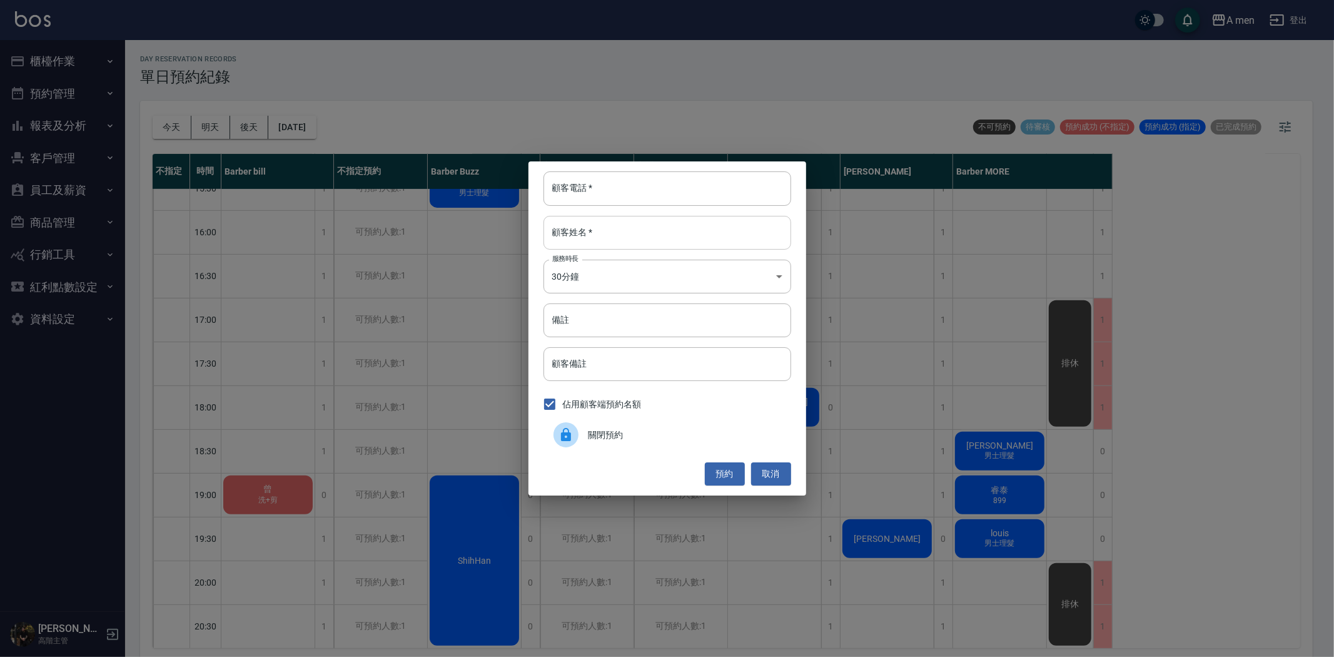
click at [662, 221] on input "顧客姓名   *" at bounding box center [667, 233] width 248 height 34
click at [641, 191] on input "顧客電話   *" at bounding box center [667, 188] width 248 height 34
paste input "0979370578"
type input "0979370578"
click at [620, 236] on input "顧客姓名   *" at bounding box center [667, 233] width 248 height 34
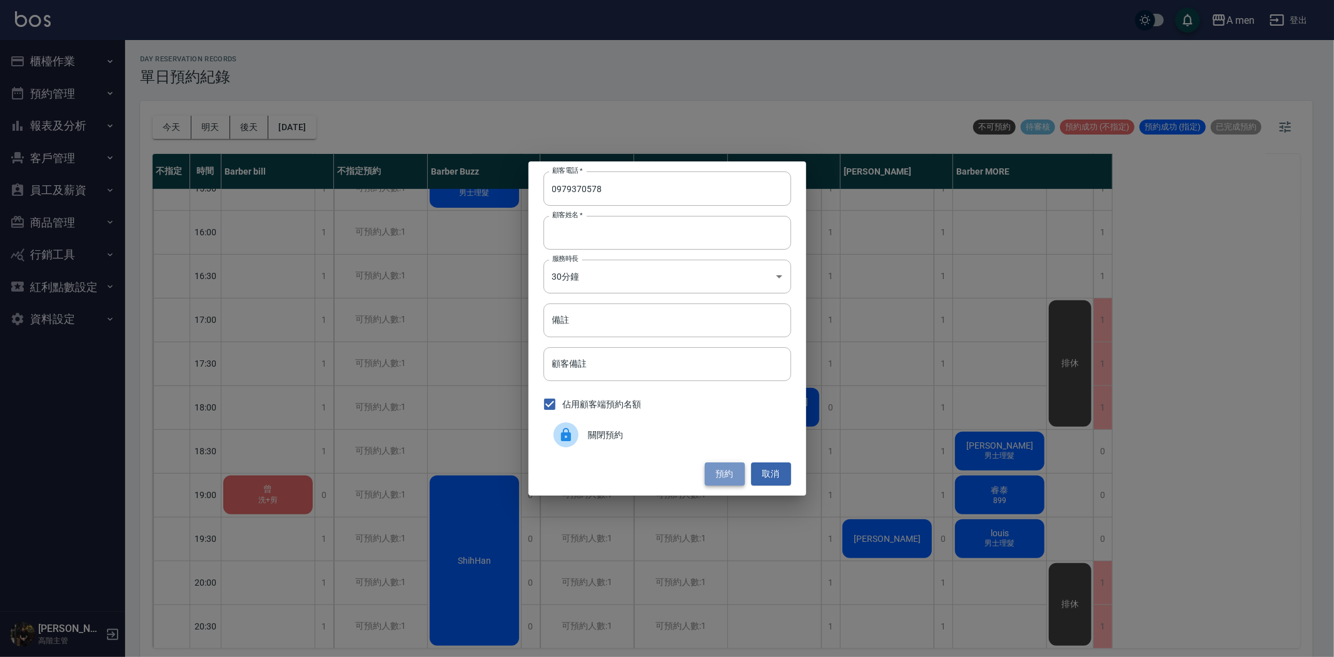
click at [725, 475] on button "預約" at bounding box center [725, 473] width 40 height 23
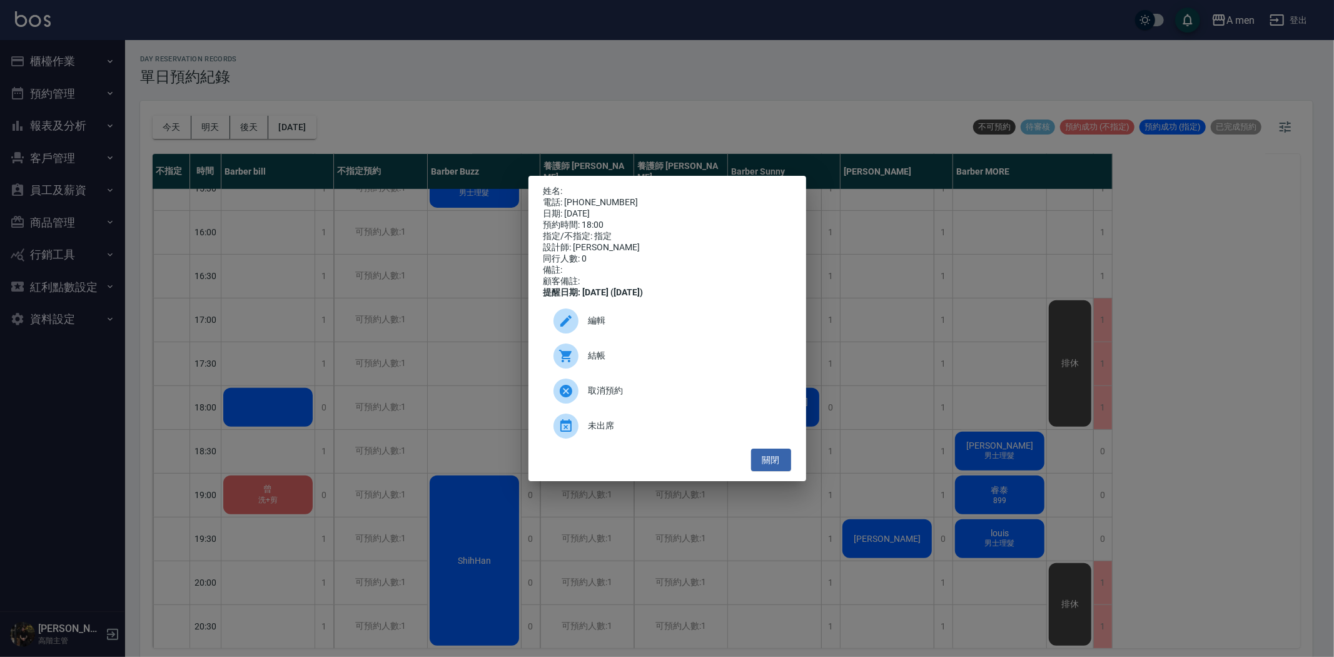
click at [411, 433] on div "姓名: 電話: 0979370578 日期: 2025/08/20 預約時間: 18:00 指定/不指定: 指定 設計師: Barber bill 同行人數:…" at bounding box center [667, 328] width 1334 height 657
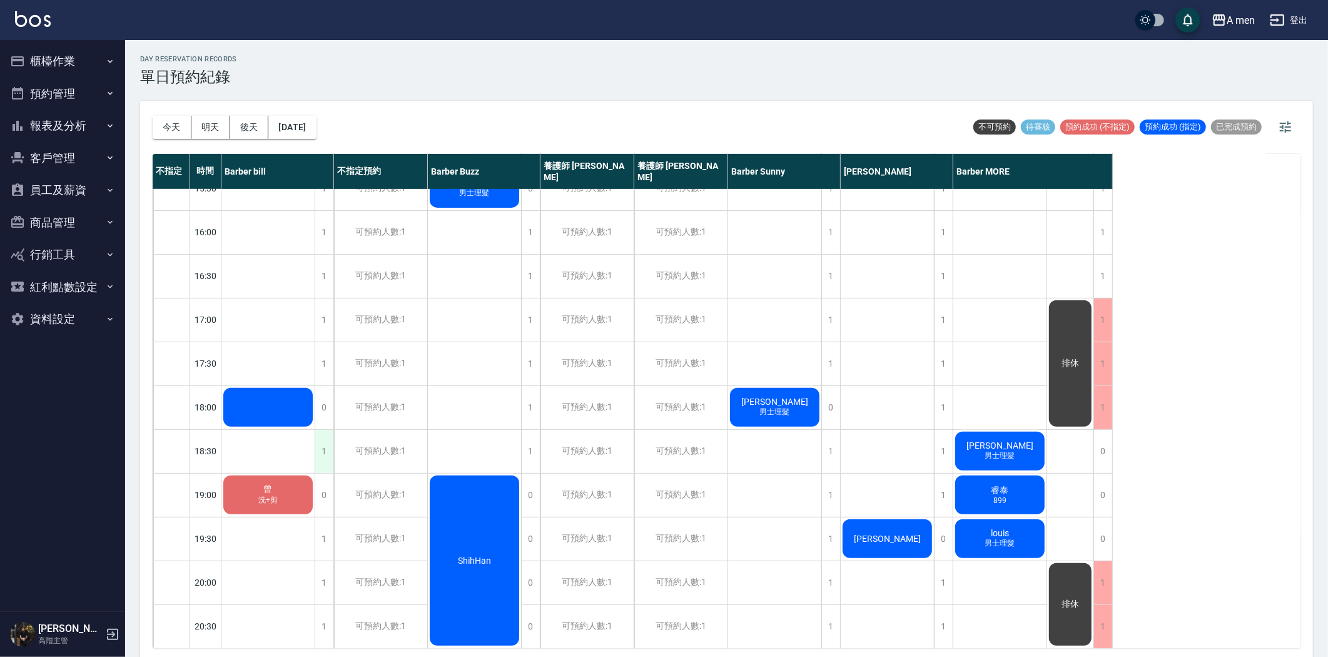
click at [325, 446] on div "1" at bounding box center [324, 451] width 19 height 43
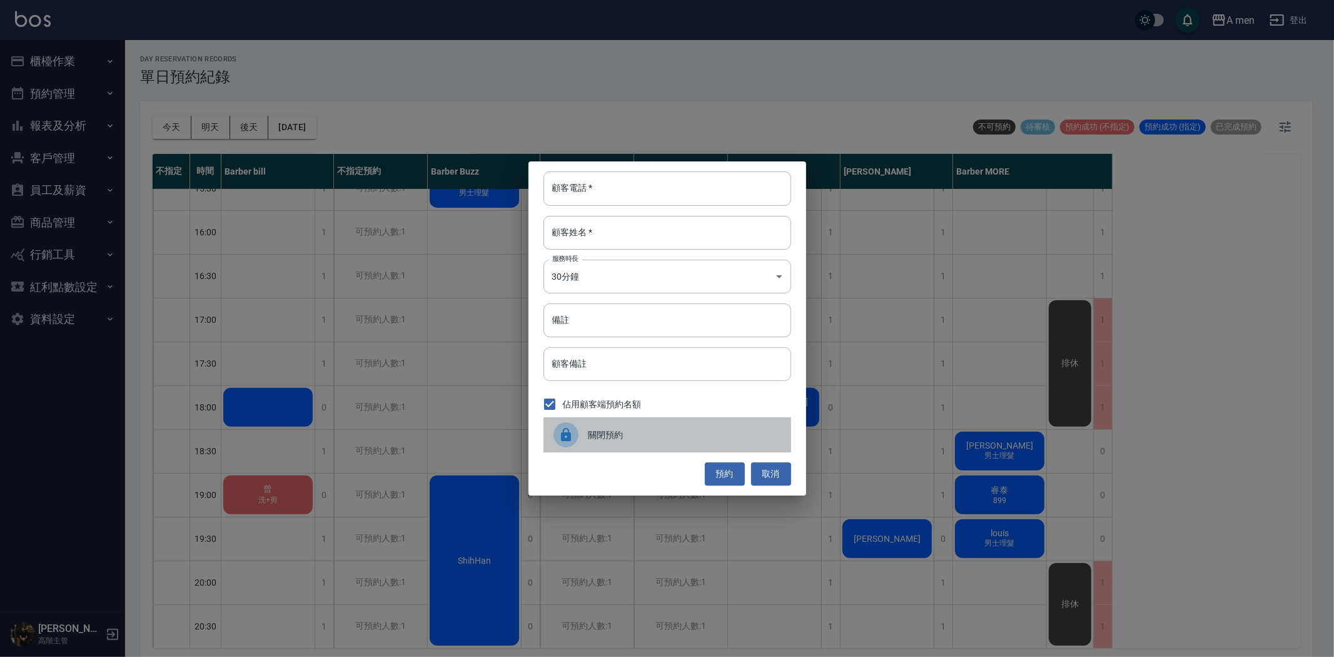
click at [620, 448] on div "關閉預約" at bounding box center [667, 434] width 248 height 35
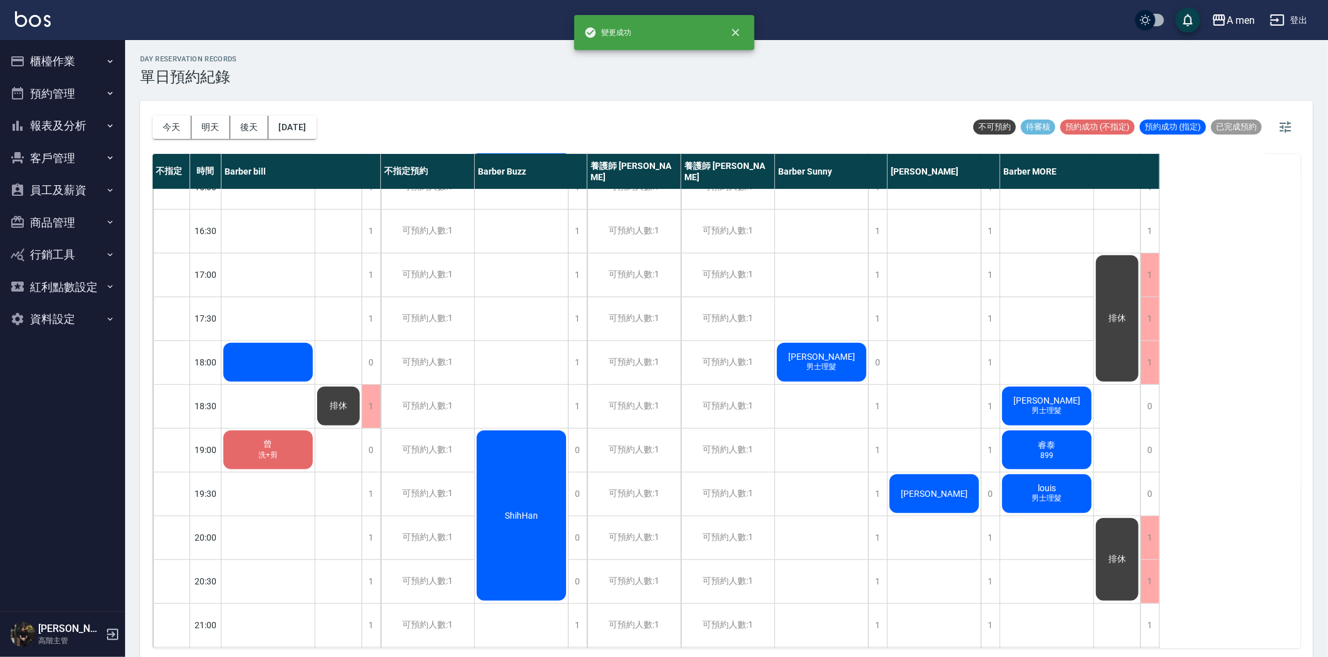
scroll to position [486, 0]
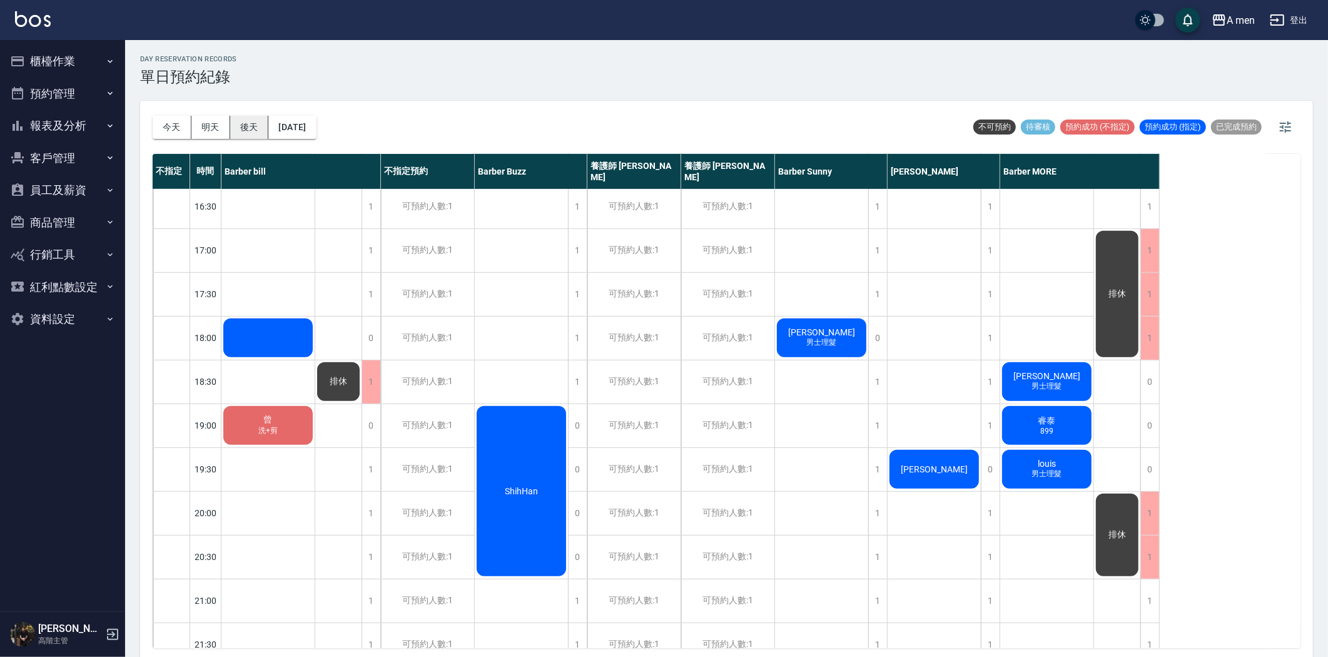
click at [250, 121] on button "後天" at bounding box center [249, 127] width 39 height 23
click at [179, 129] on button "今天" at bounding box center [172, 127] width 39 height 23
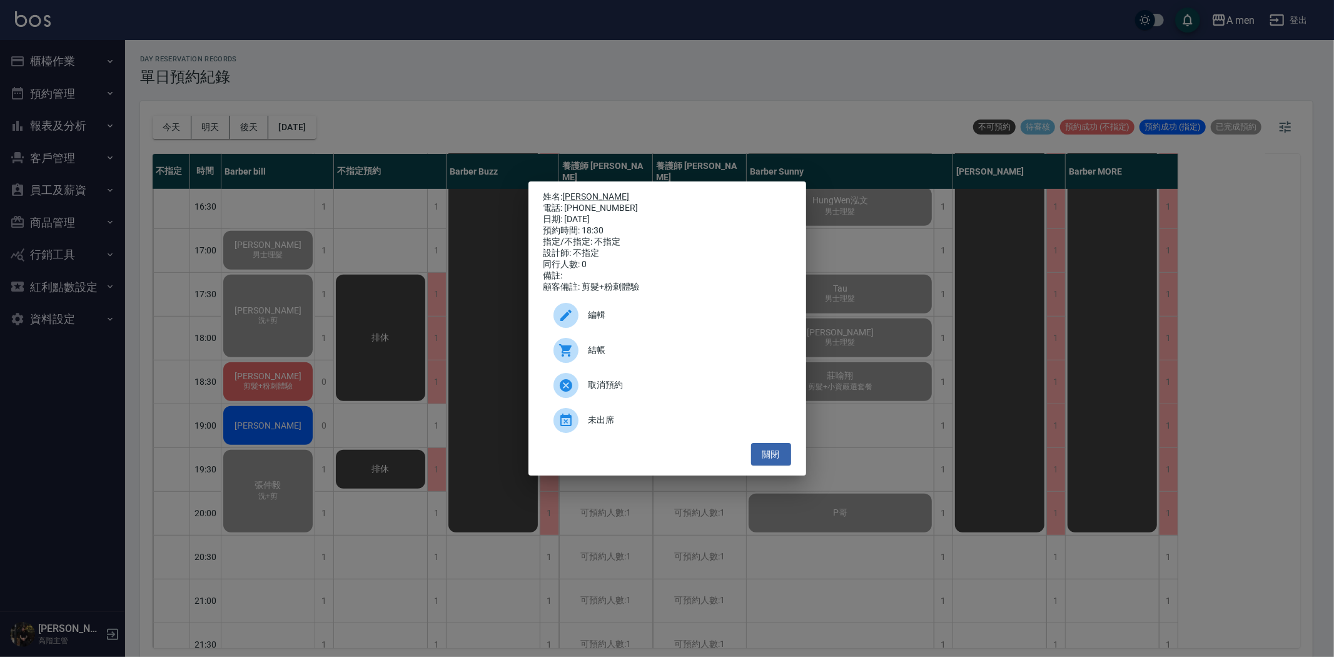
click at [468, 430] on div "姓名: 楊子賢 電話: 0979370578 日期: 2025/08/18 預約時間: 18:30 指定/不指定: 不指定 設計師: 不指定 同行人數: 0 …" at bounding box center [667, 328] width 1334 height 657
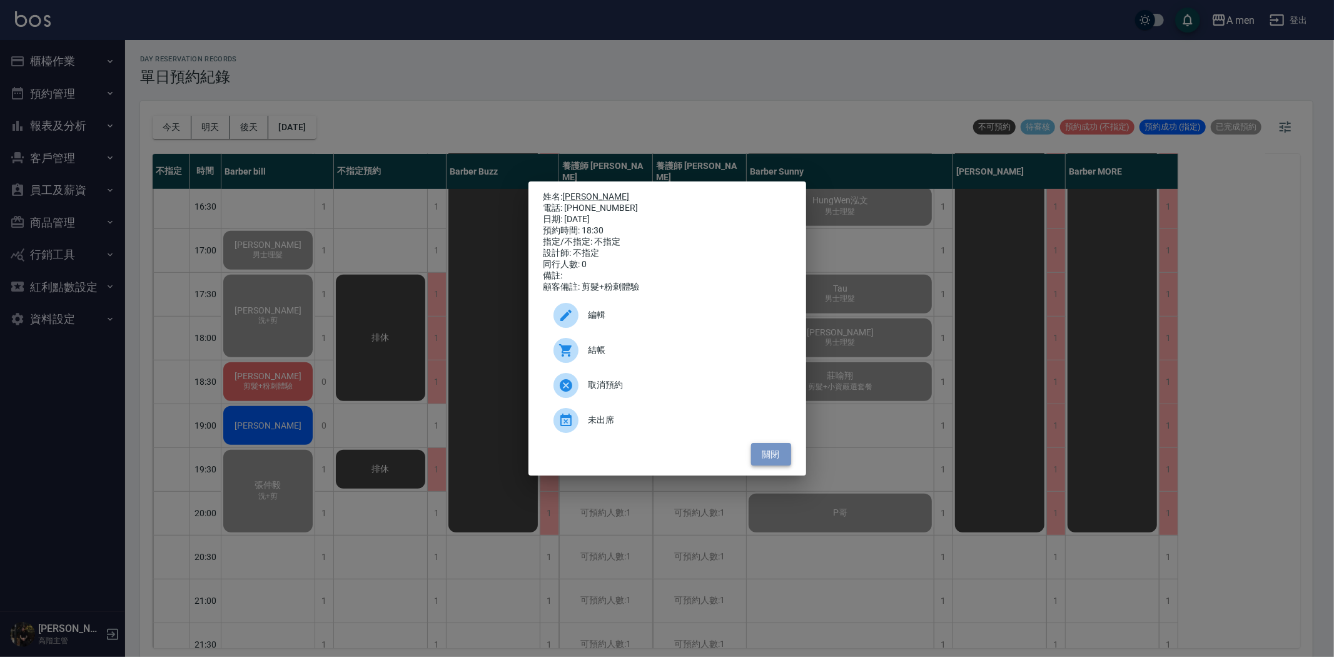
click at [785, 460] on button "關閉" at bounding box center [771, 454] width 40 height 23
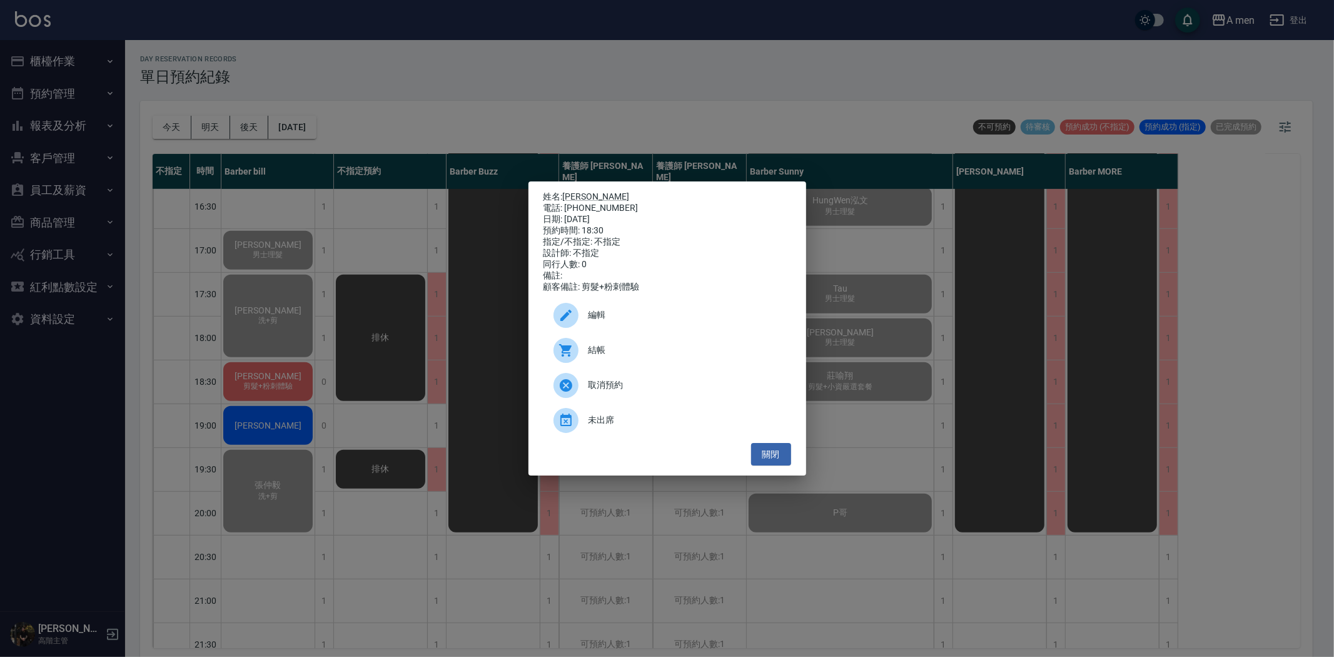
click at [391, 428] on div "姓名: 楊子賢 電話: 0979370578 日期: 2025/08/18 預約時間: 18:30 指定/不指定: 不指定 設計師: 不指定 同行人數: 0 …" at bounding box center [667, 328] width 1334 height 657
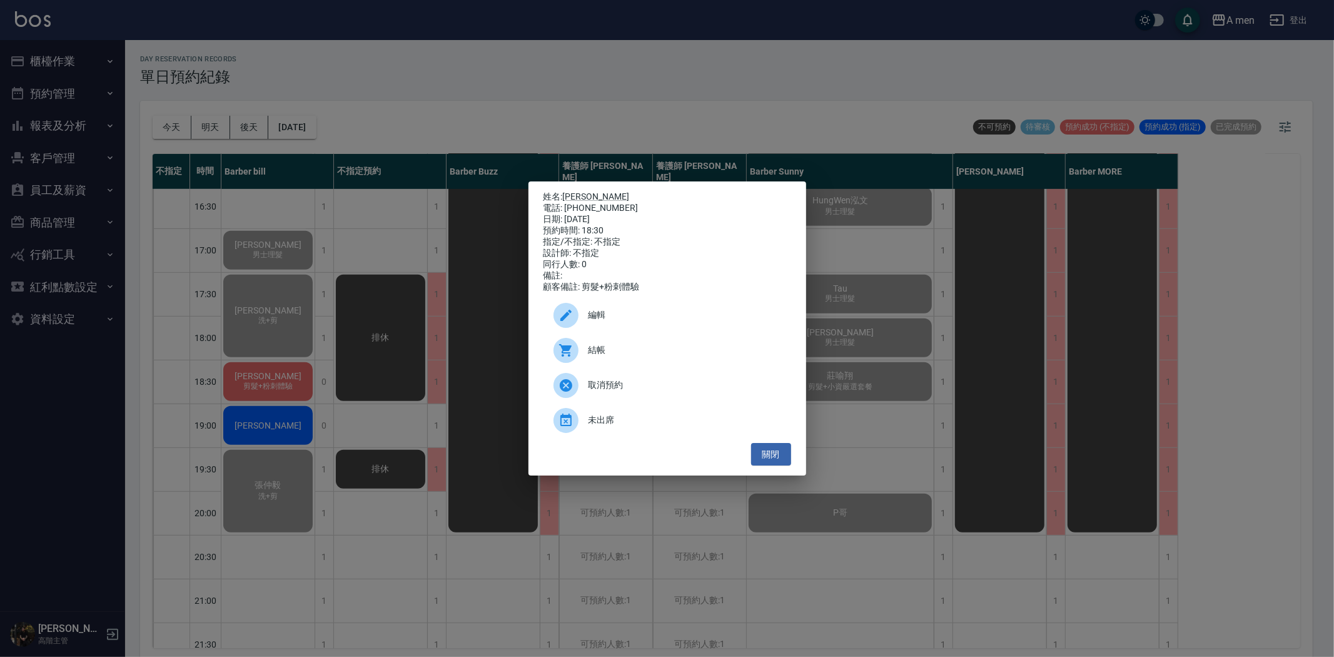
click at [599, 356] on span "結帳" at bounding box center [684, 349] width 193 height 13
click at [774, 465] on button "關閉" at bounding box center [771, 454] width 40 height 23
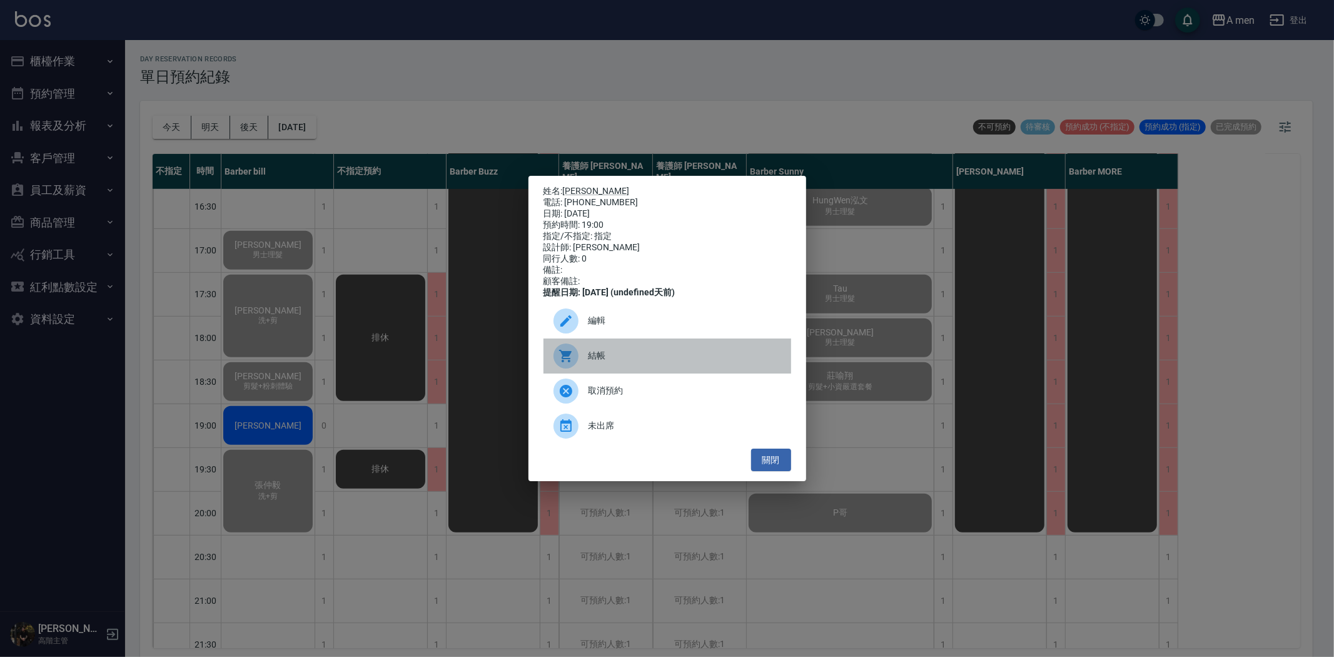
click at [643, 362] on span "結帳" at bounding box center [684, 355] width 193 height 13
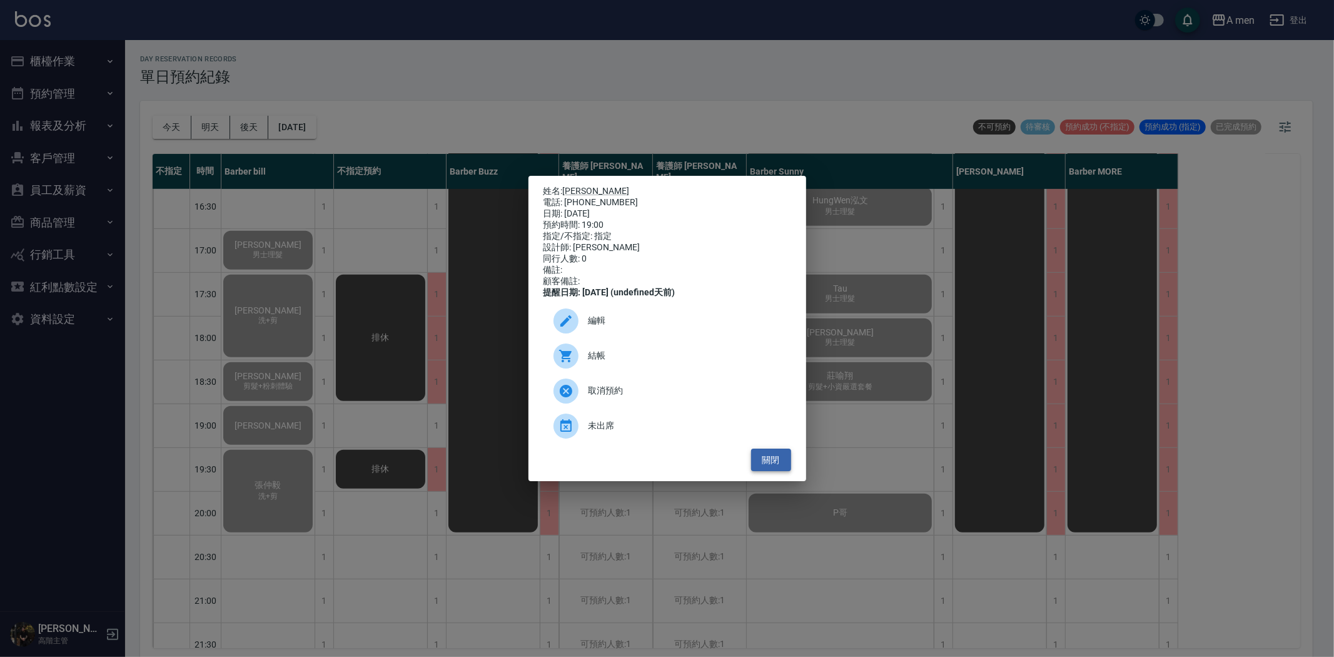
drag, startPoint x: 775, startPoint y: 462, endPoint x: 757, endPoint y: 463, distance: 18.9
click at [775, 462] on button "關閉" at bounding box center [771, 459] width 40 height 23
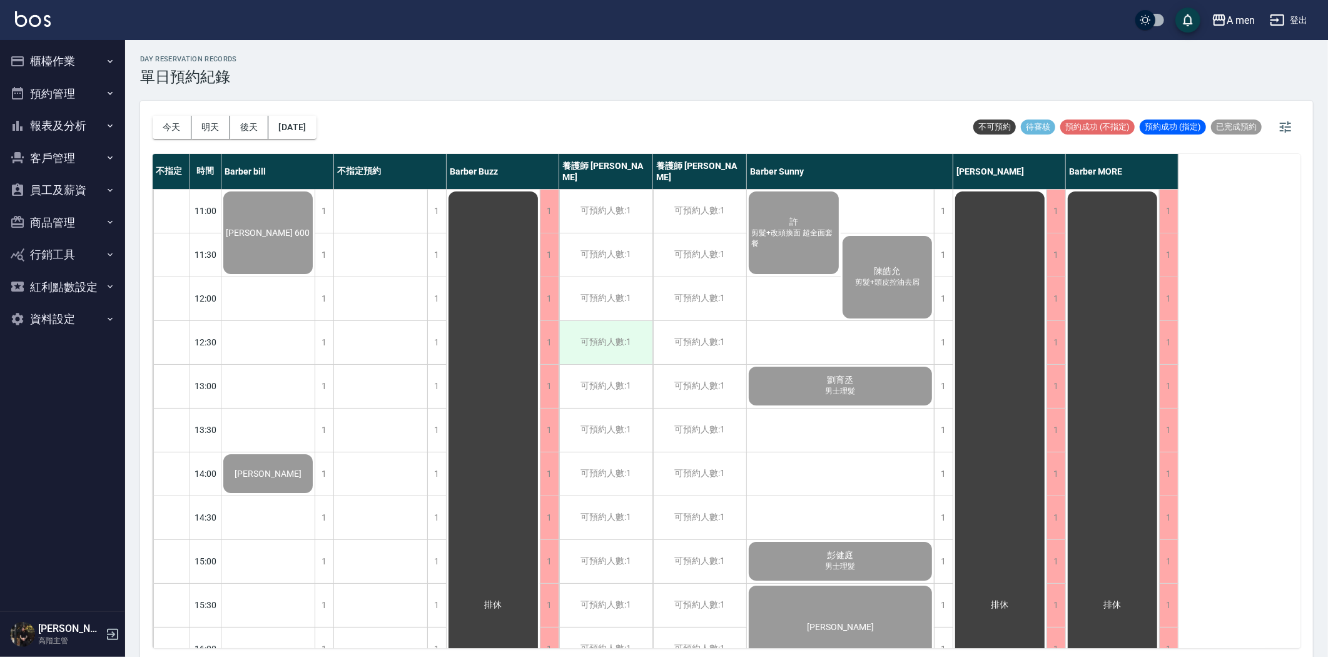
scroll to position [278, 0]
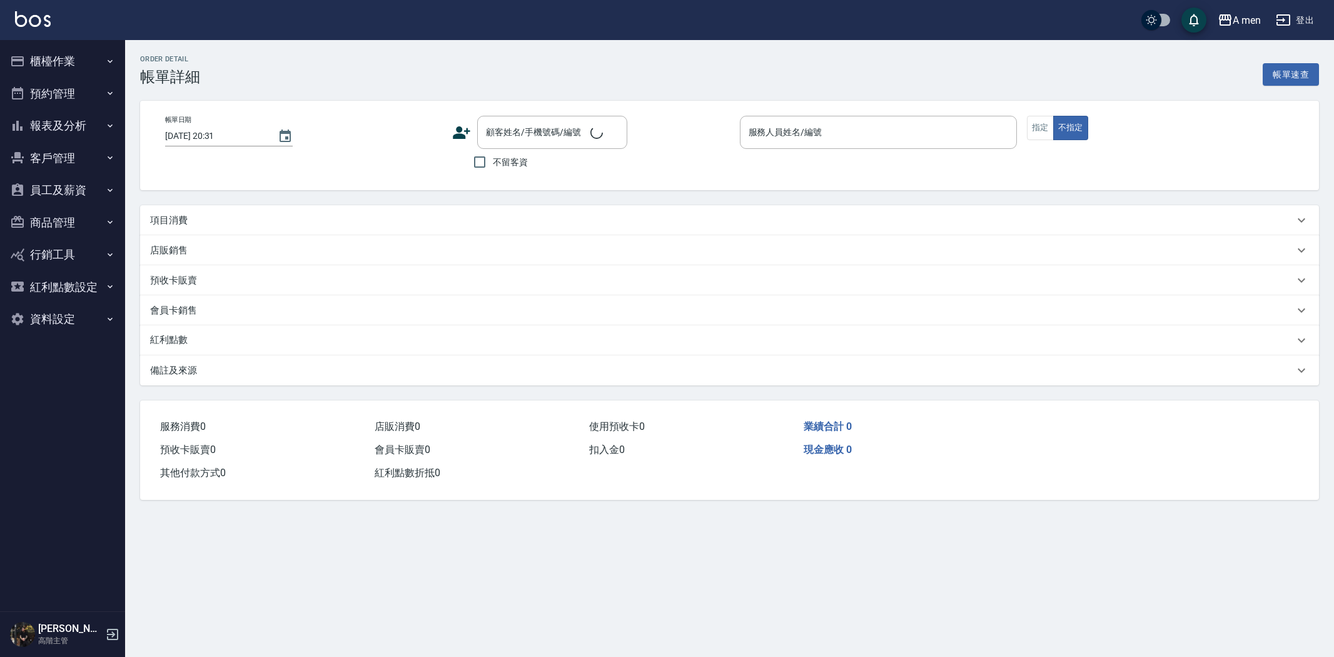
type input "[DATE] 18:30"
type input "Barber bill-006"
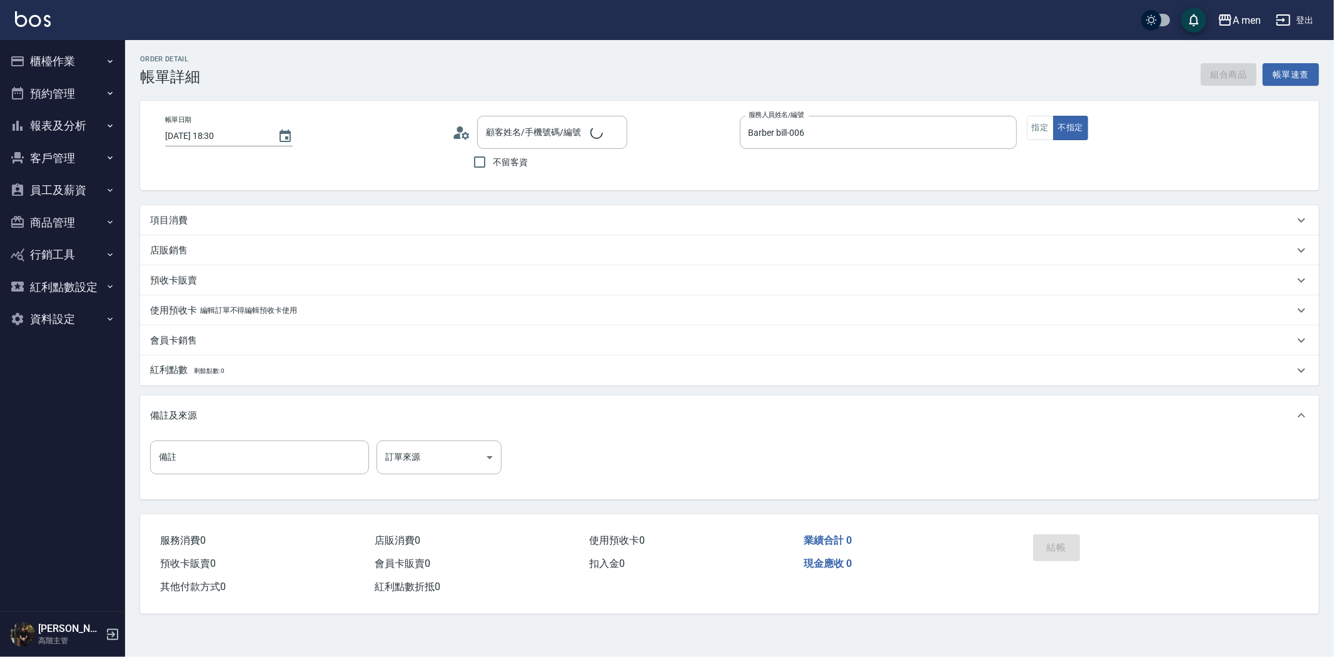
type input "[PERSON_NAME]/0979370578/null"
click at [309, 223] on div "項目消費" at bounding box center [722, 220] width 1144 height 13
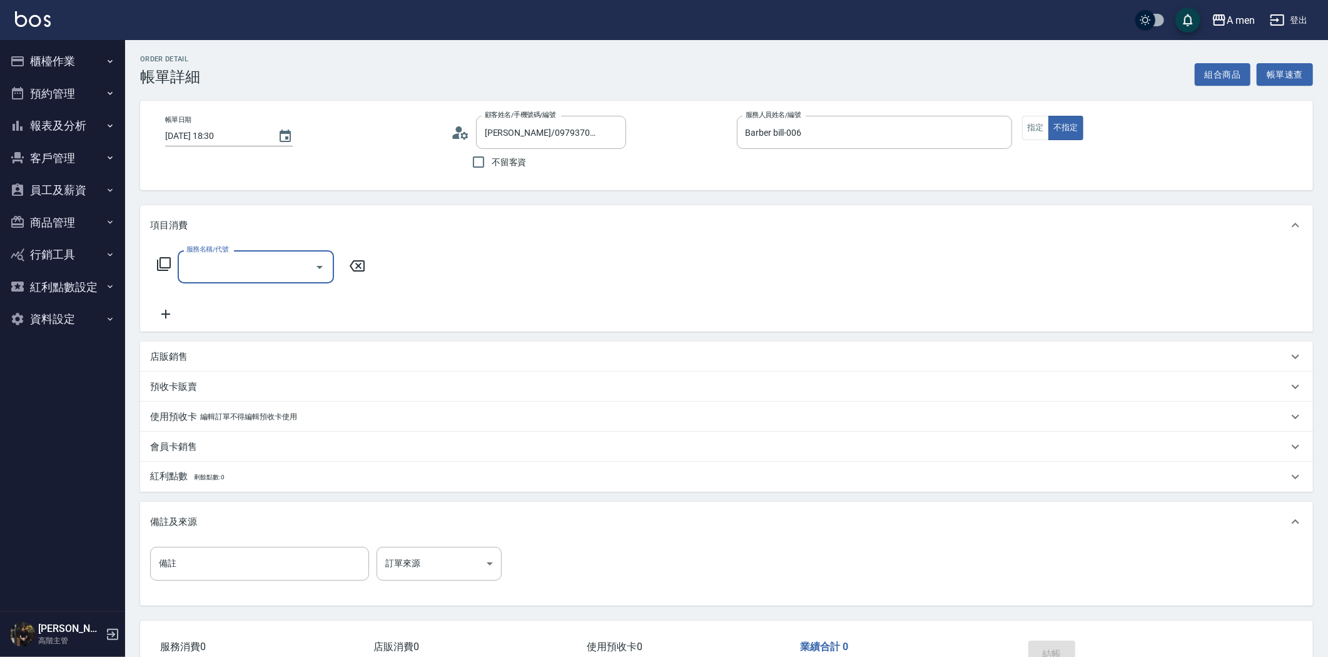
click at [310, 273] on div at bounding box center [319, 266] width 19 height 33
click at [315, 276] on button "Open" at bounding box center [320, 267] width 20 height 20
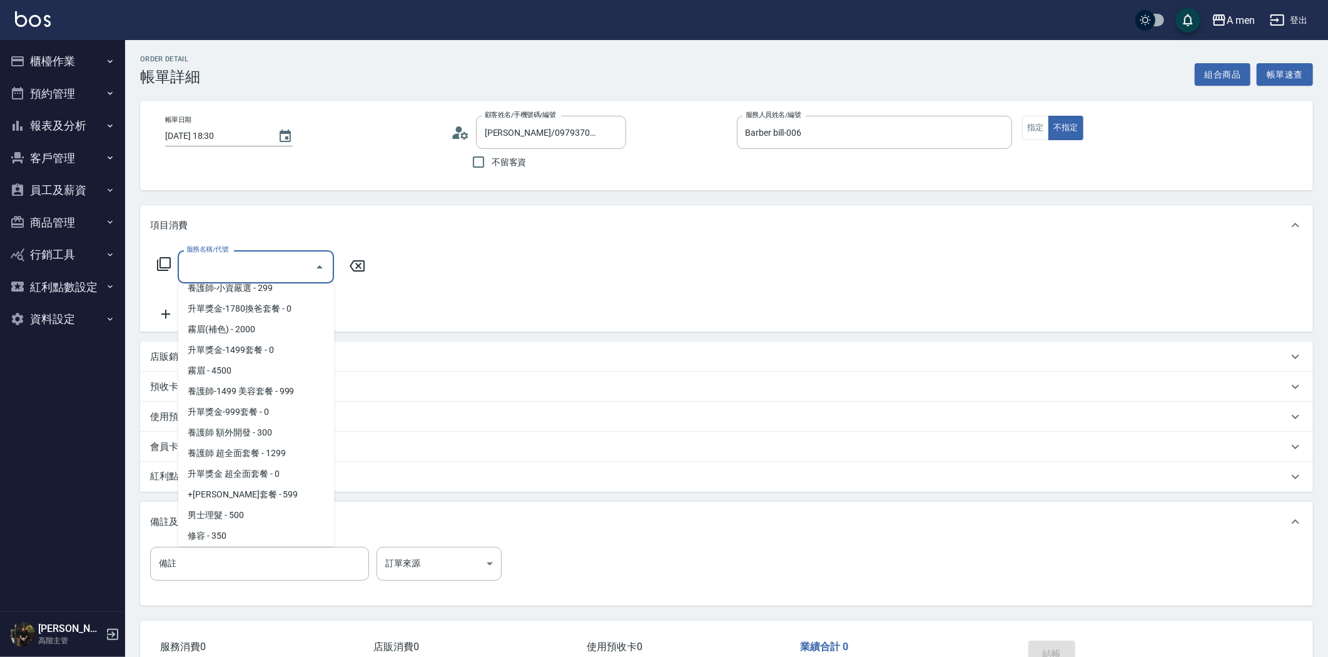
scroll to position [486, 0]
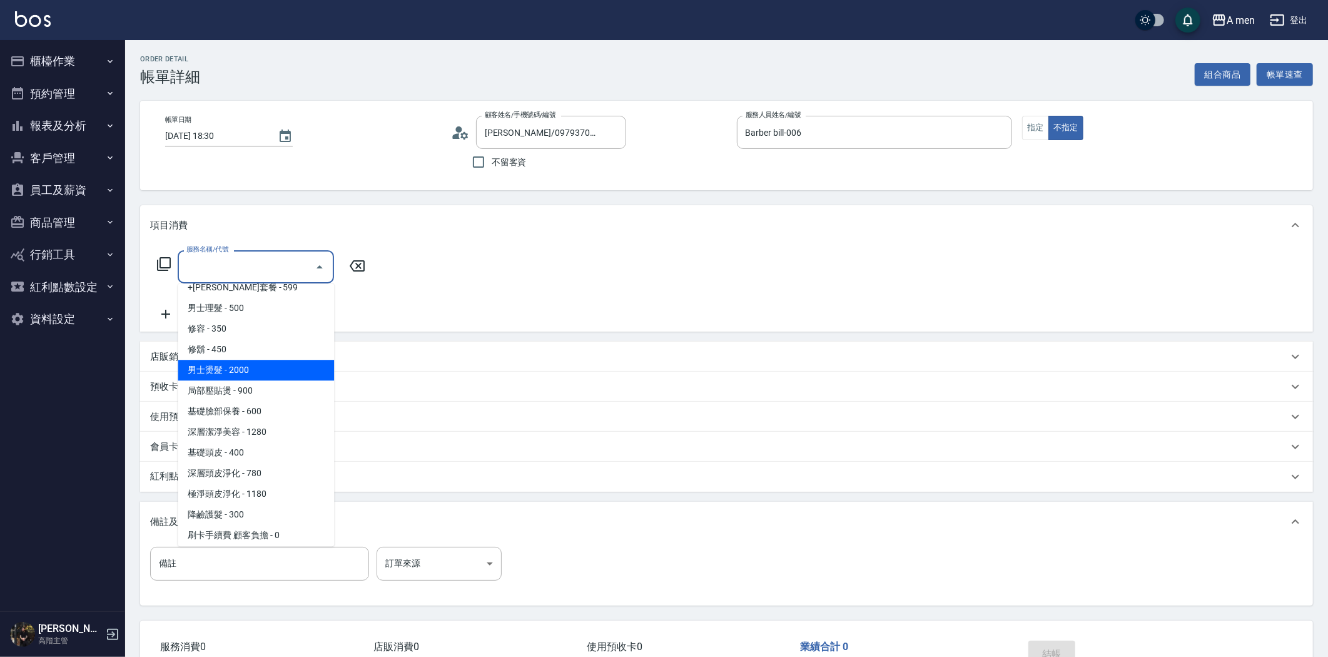
click at [253, 367] on span "男士燙髮 - 2000" at bounding box center [256, 370] width 156 height 21
type input "男士燙髮(B01)"
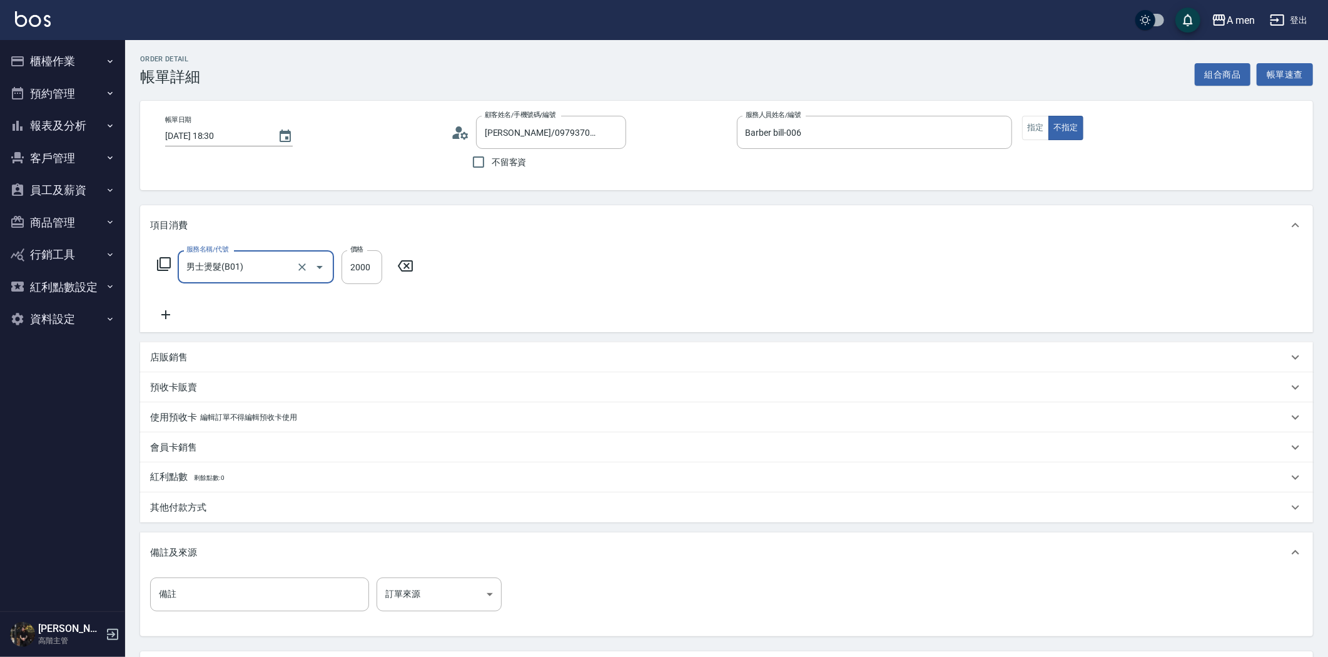
drag, startPoint x: 163, startPoint y: 301, endPoint x: 165, endPoint y: 309, distance: 8.3
click at [163, 301] on div "服務名稱/代號 男士燙髮(B01) 服務名稱/代號 價格 2000 價格" at bounding box center [285, 286] width 271 height 72
click at [166, 310] on icon at bounding box center [165, 314] width 31 height 15
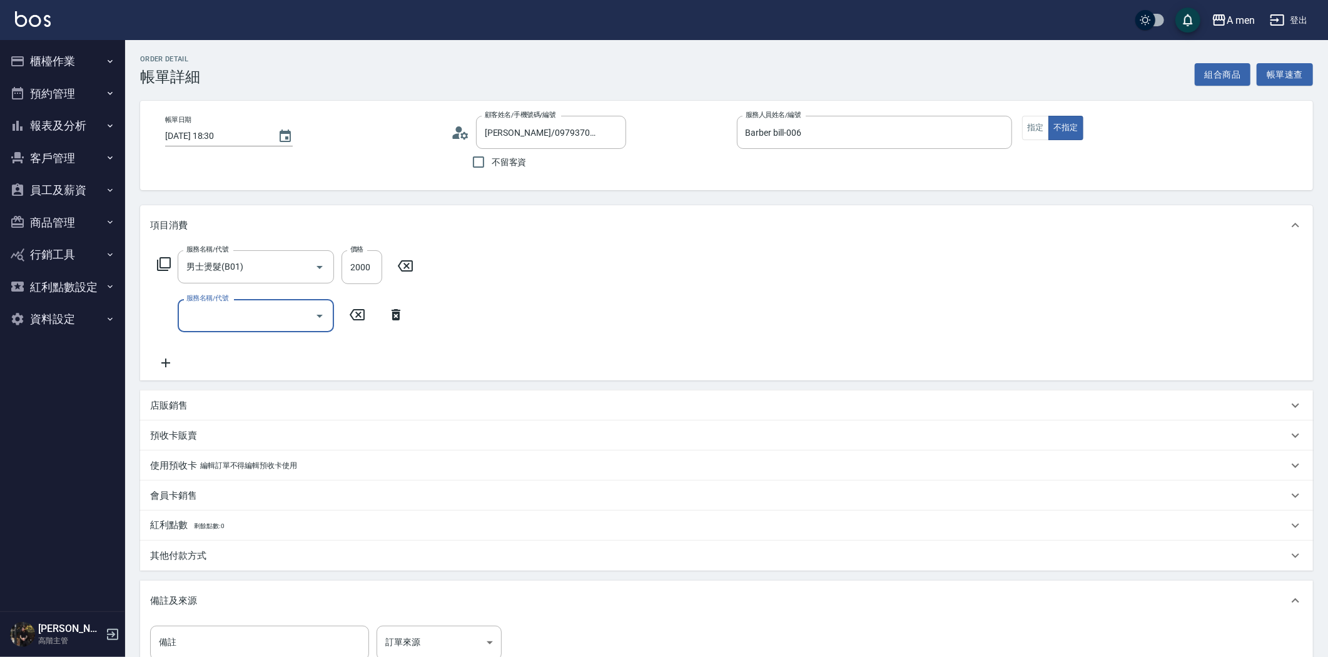
click at [249, 326] on input "服務名稱/代號" at bounding box center [246, 316] width 126 height 22
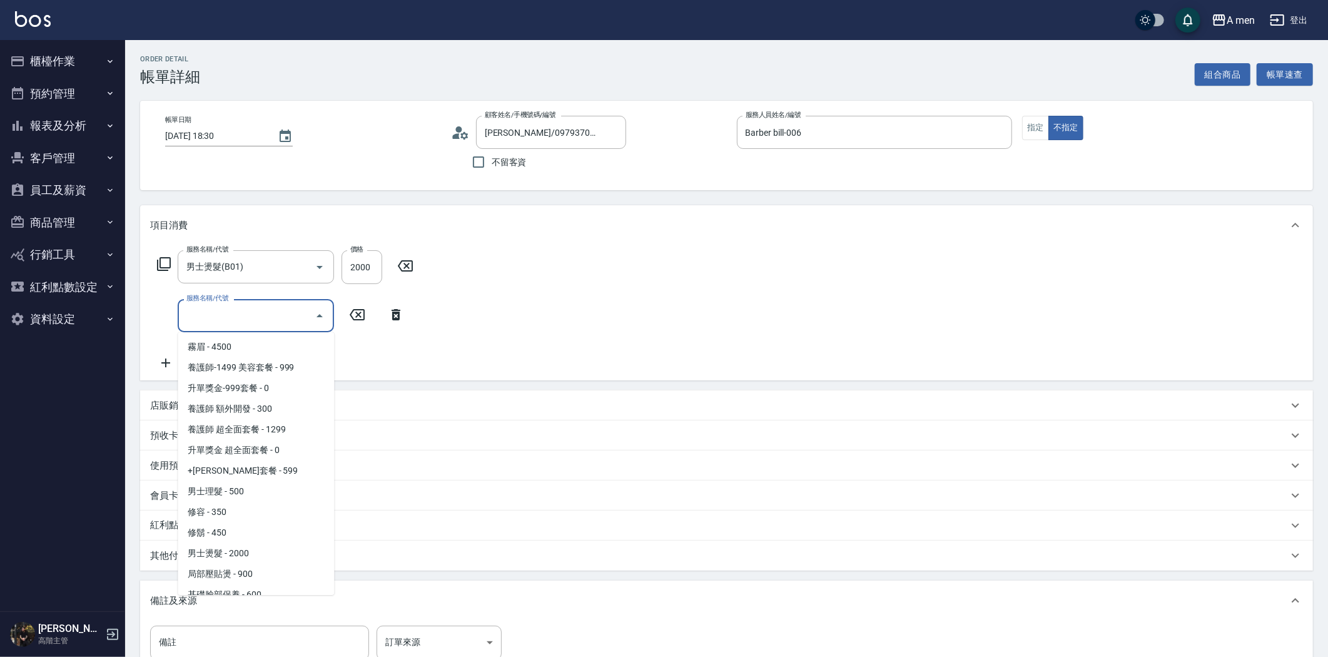
scroll to position [490, 0]
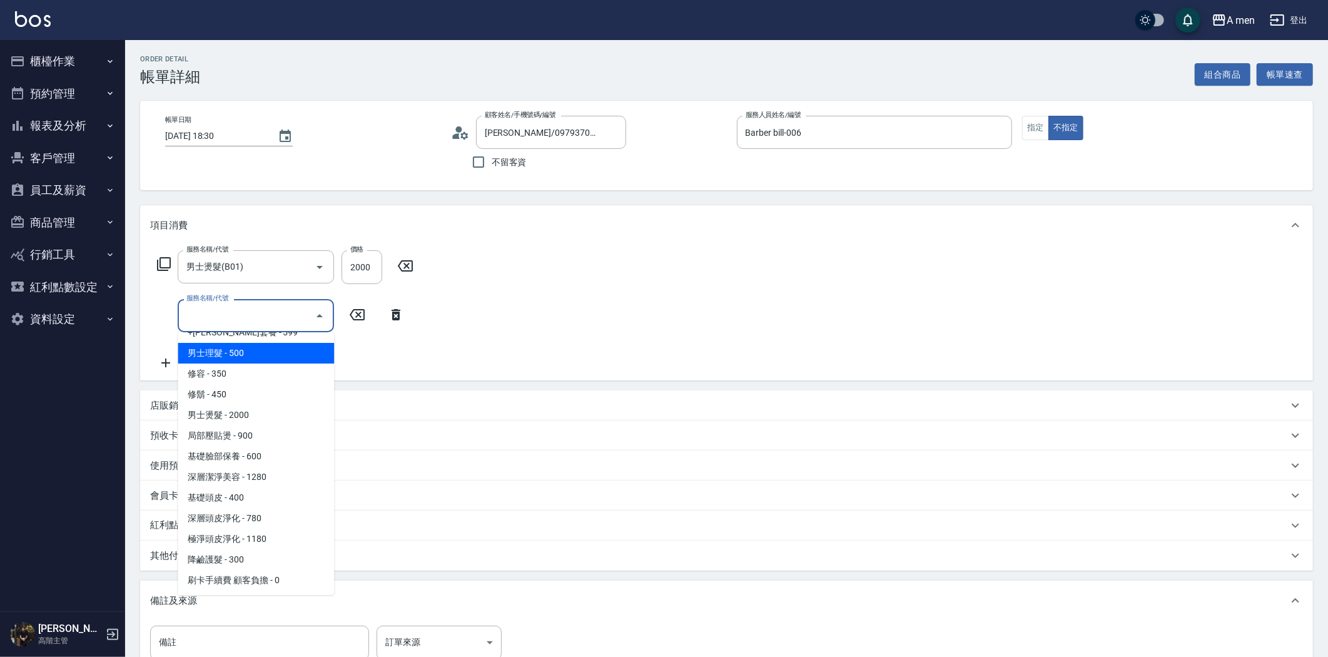
drag, startPoint x: 242, startPoint y: 358, endPoint x: 255, endPoint y: 341, distance: 20.5
click at [243, 355] on span "男士理髮 - 500" at bounding box center [256, 353] width 156 height 21
type input "男士理髮(A01)"
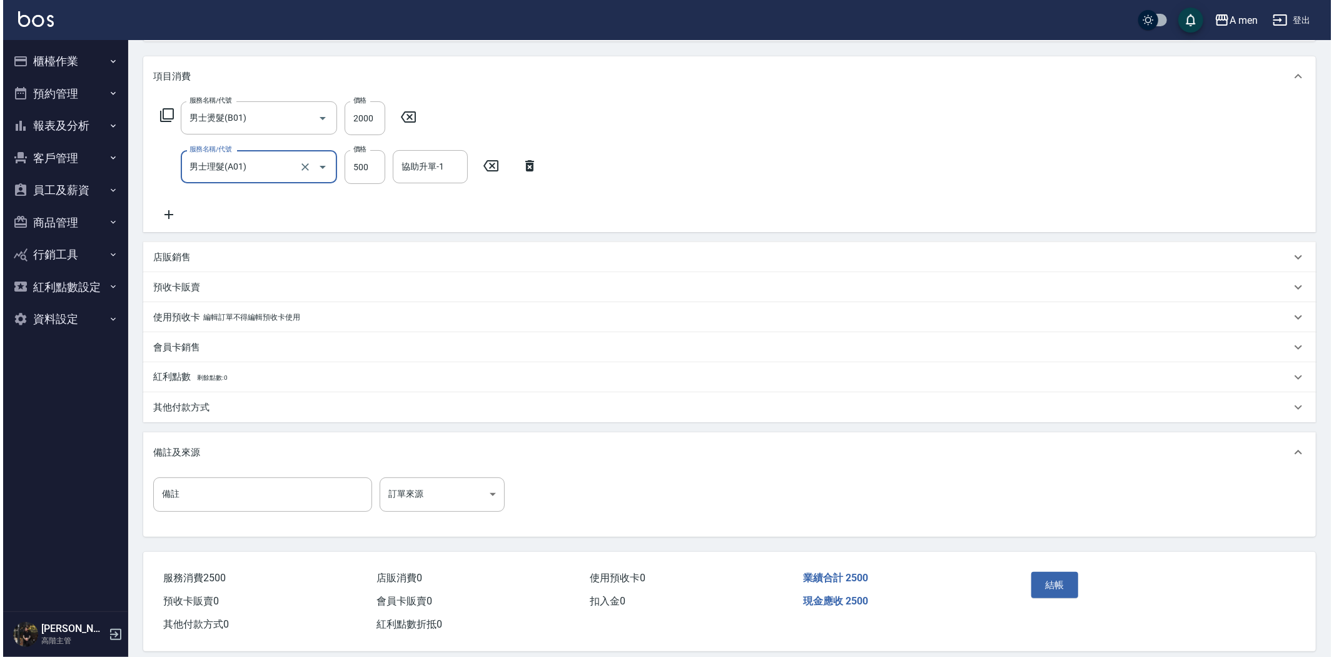
scroll to position [161, 0]
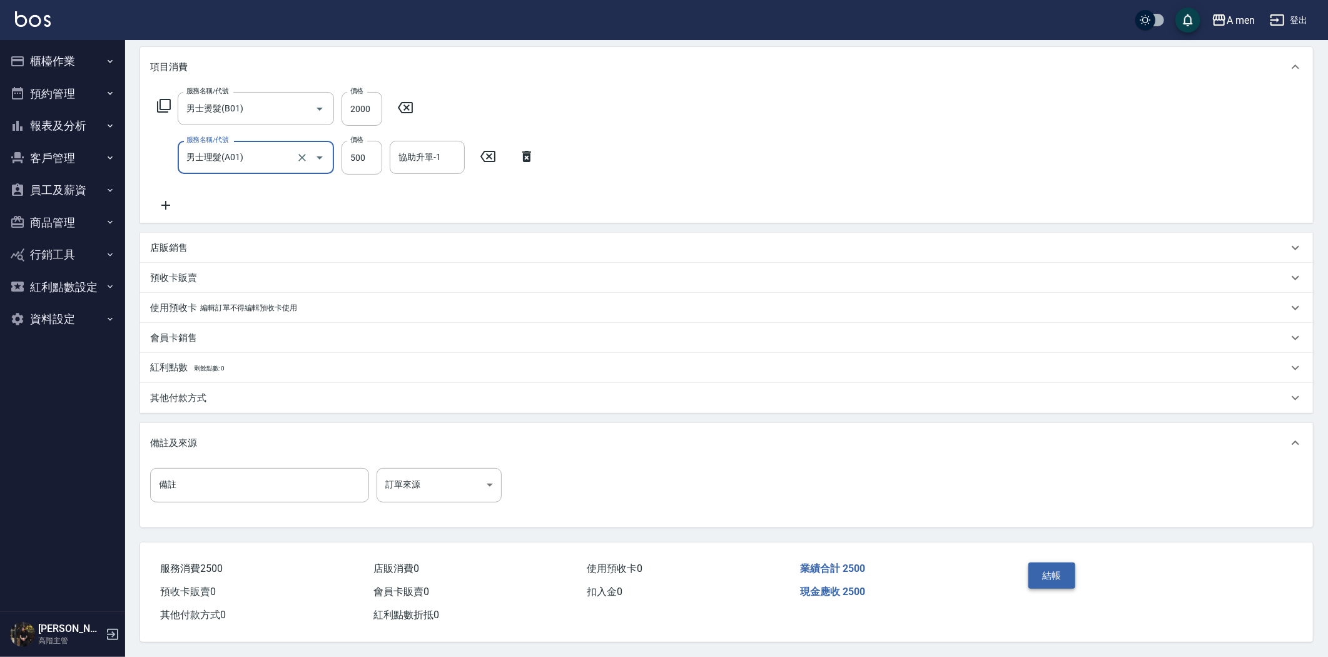
click at [1054, 571] on button "結帳" at bounding box center [1051, 575] width 47 height 26
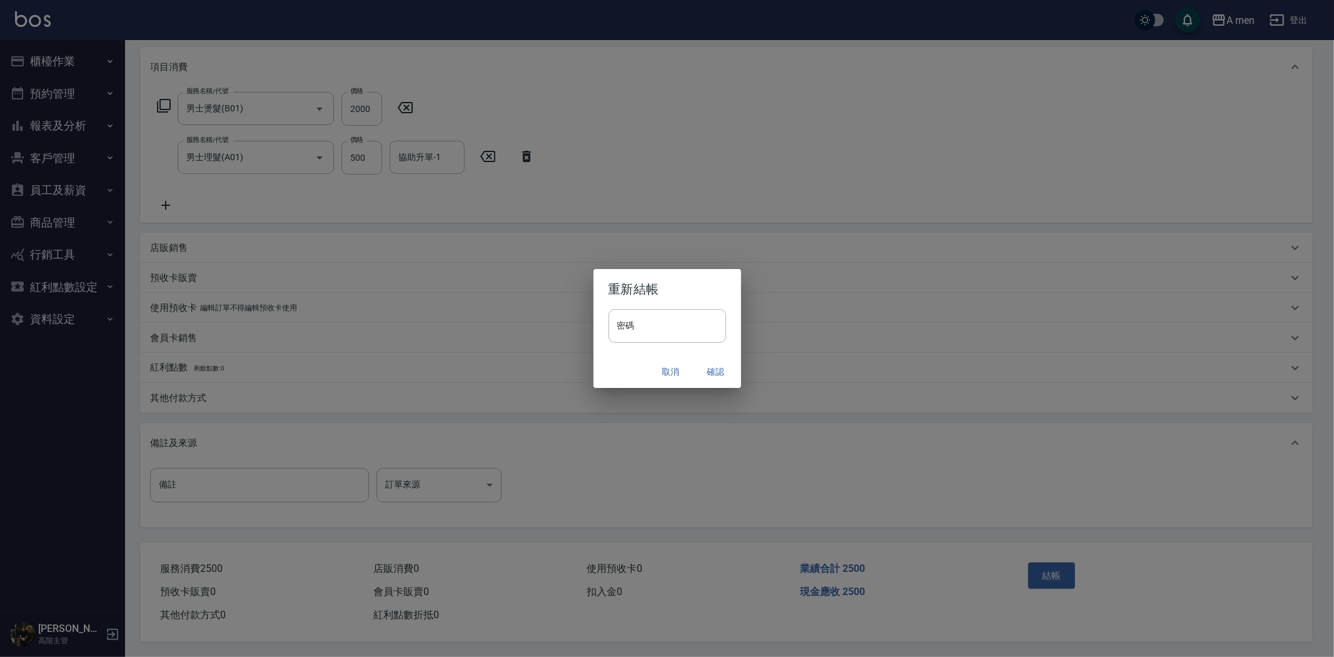
click at [719, 370] on button "確認" at bounding box center [716, 371] width 40 height 23
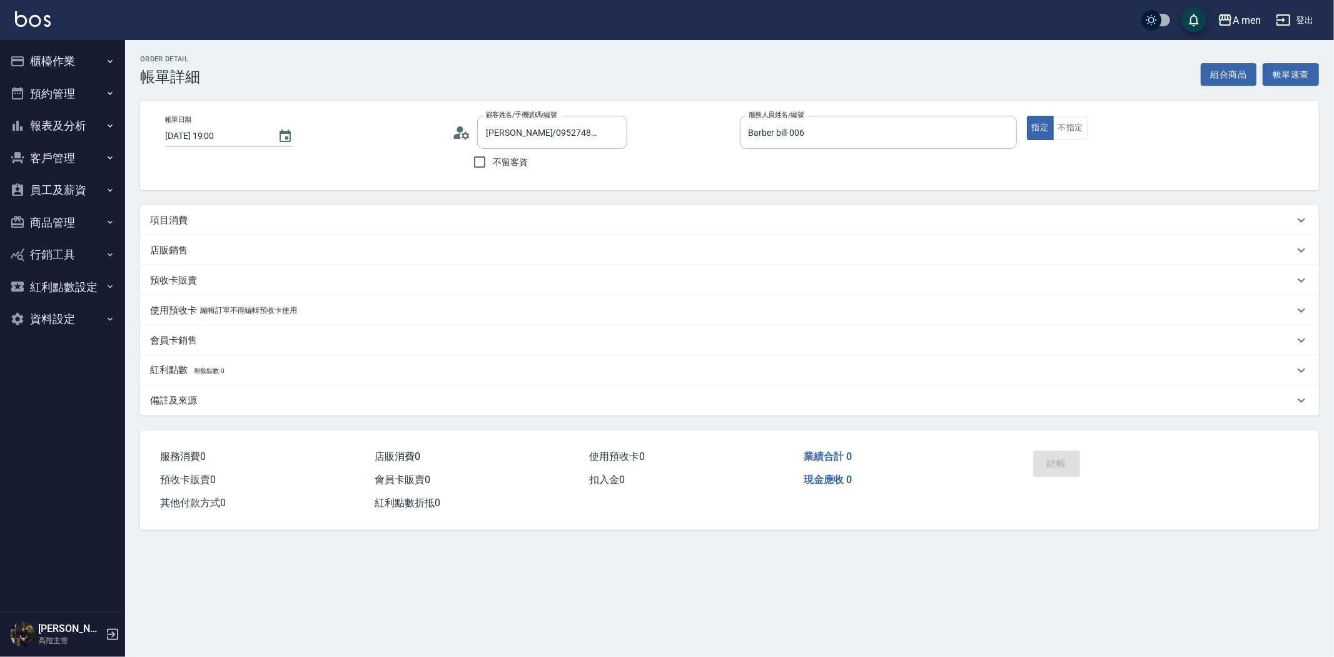
click at [245, 222] on div "項目消費" at bounding box center [722, 220] width 1144 height 13
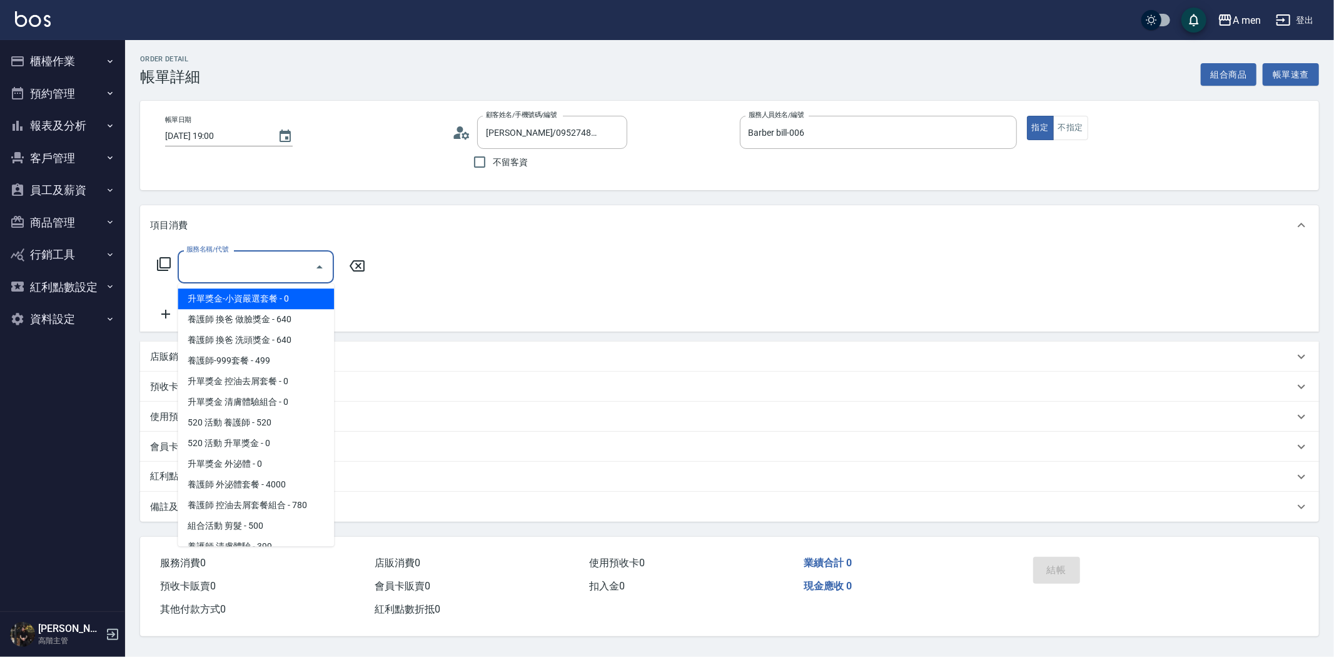
click at [253, 274] on input "服務名稱/代號" at bounding box center [246, 267] width 126 height 22
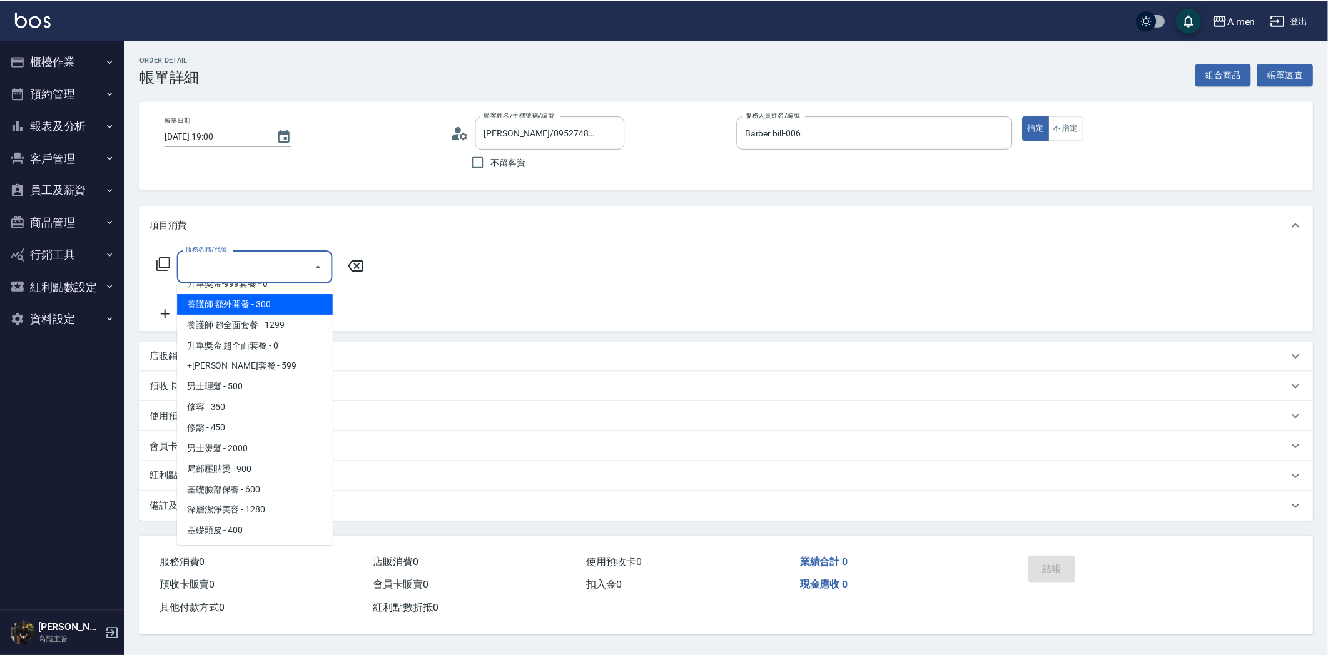
scroll to position [416, 0]
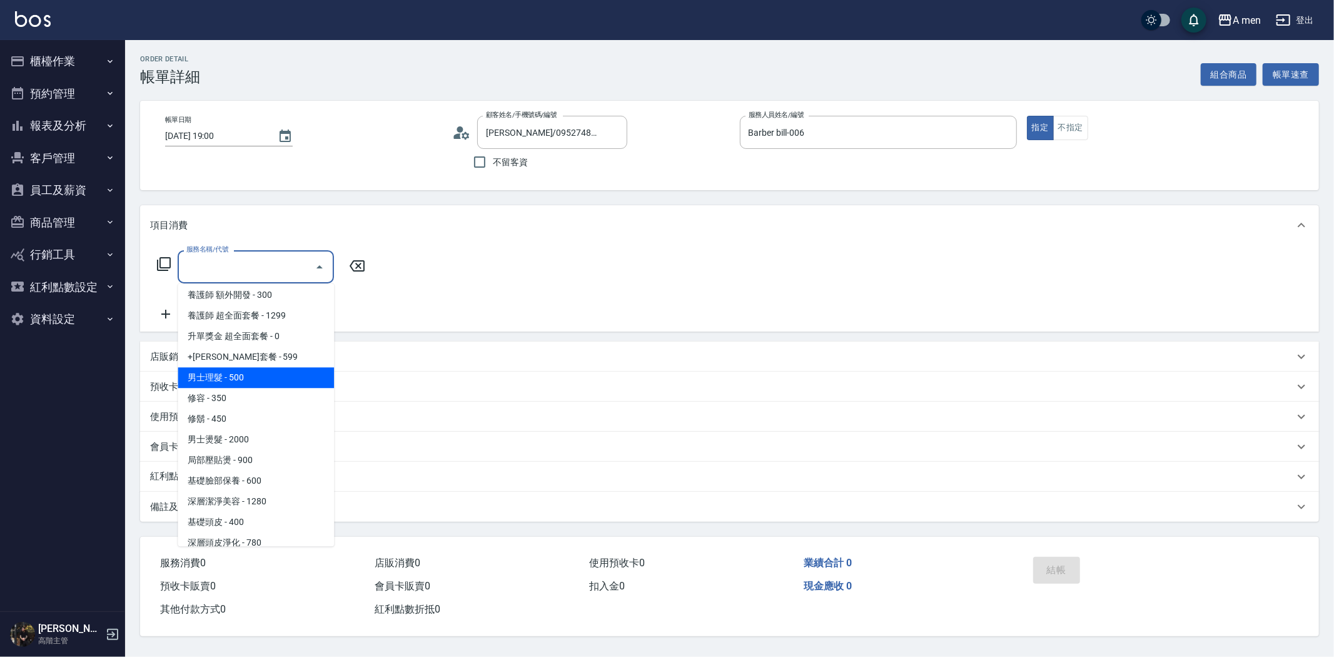
drag, startPoint x: 276, startPoint y: 381, endPoint x: 365, endPoint y: 336, distance: 99.6
click at [276, 380] on span "男士理髮 - 500" at bounding box center [256, 377] width 156 height 21
type input "男士理髮(A01)"
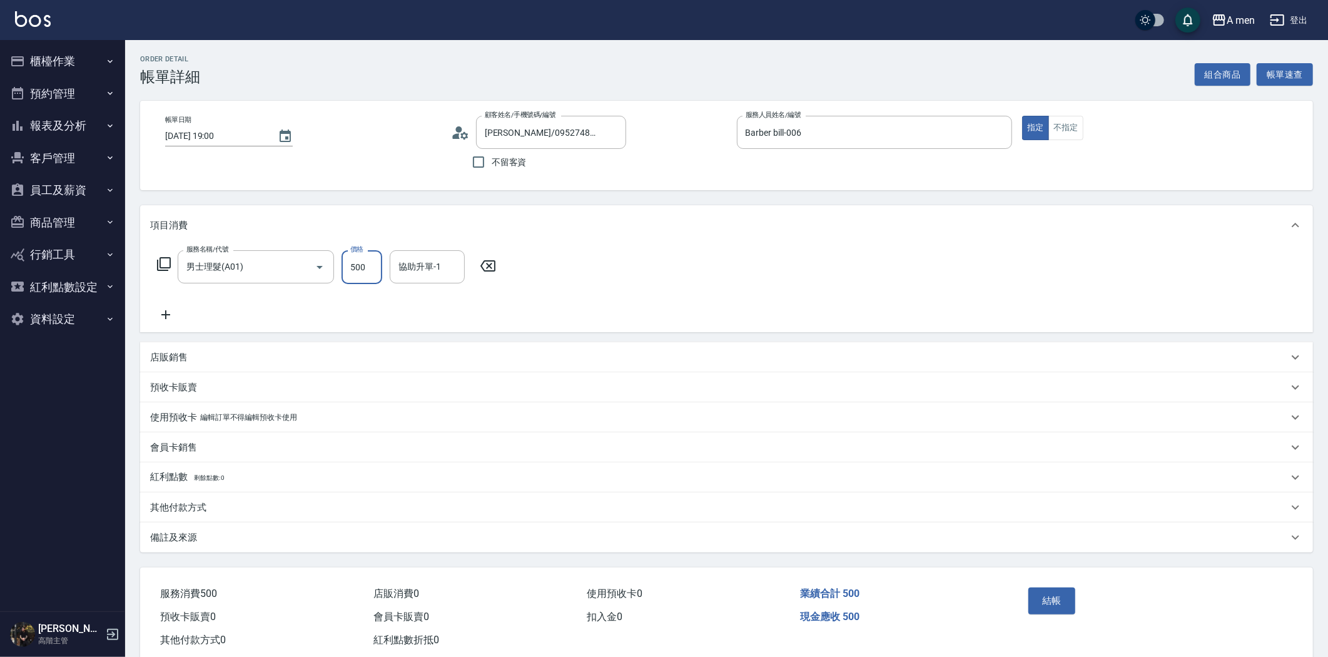
click at [375, 265] on input "500" at bounding box center [361, 267] width 41 height 34
type input "600"
click at [1040, 596] on button "結帳" at bounding box center [1051, 600] width 47 height 26
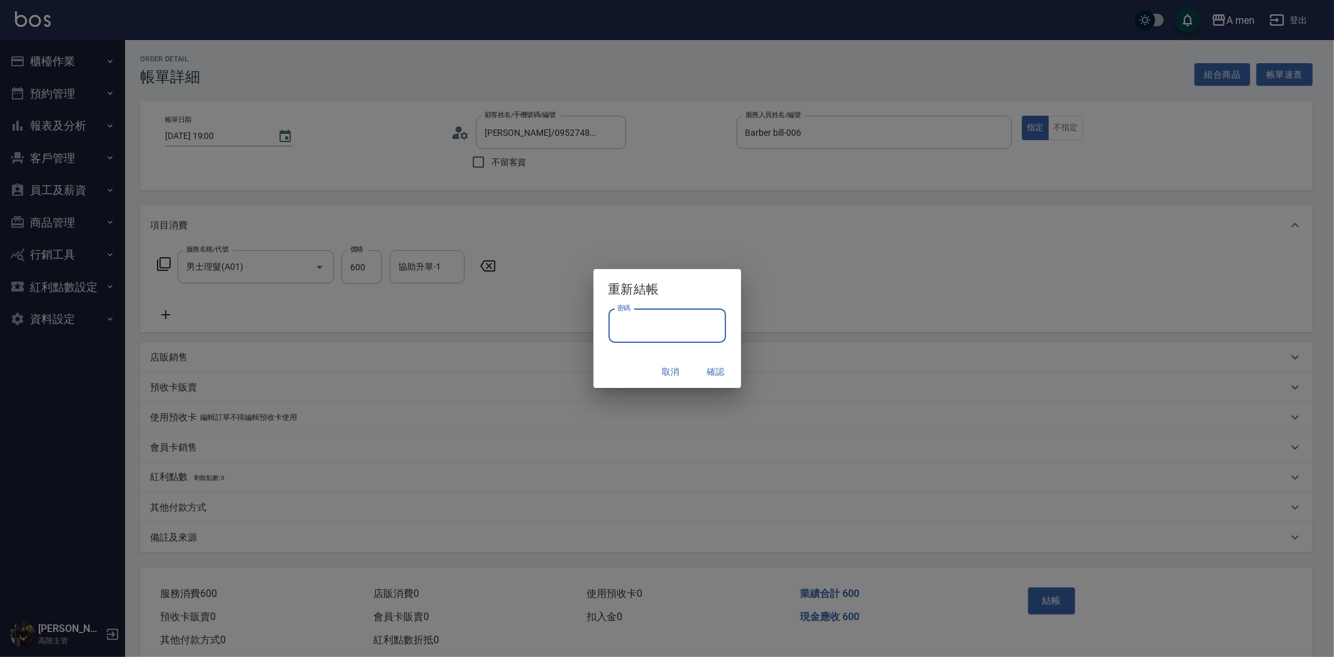
click at [629, 325] on input "密碼" at bounding box center [667, 326] width 118 height 34
type input "****"
click at [713, 368] on button "確認" at bounding box center [716, 371] width 40 height 23
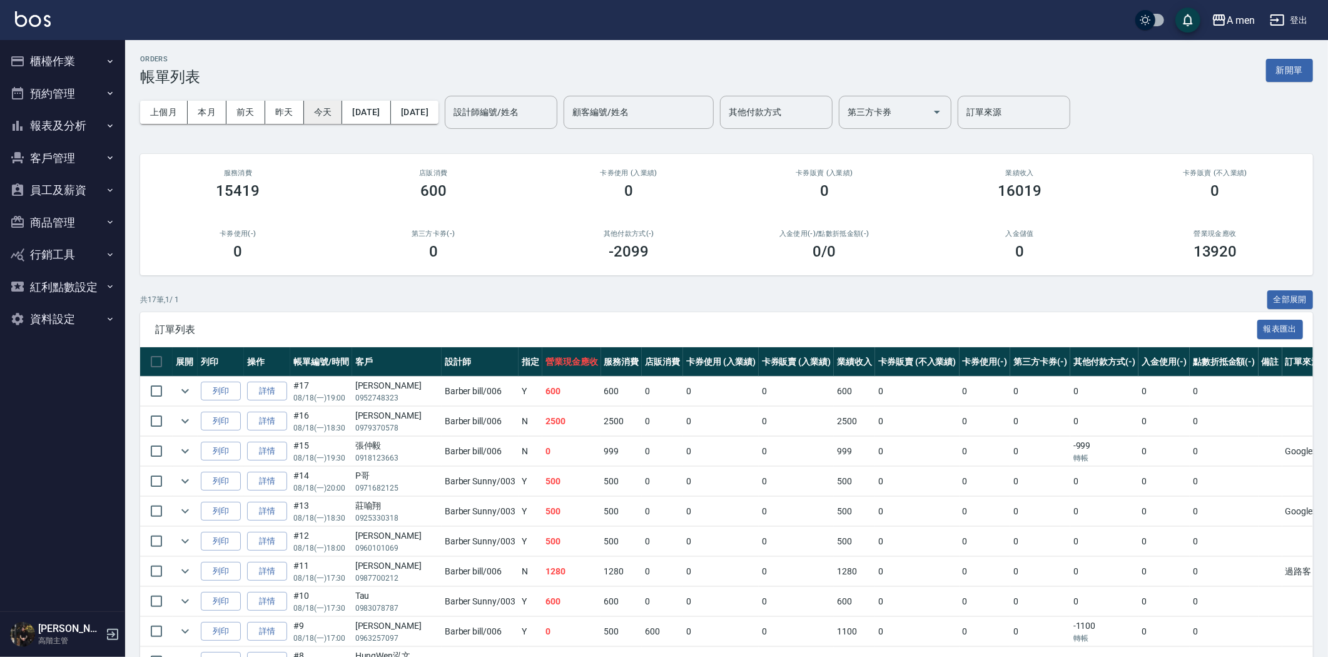
click at [326, 113] on button "今天" at bounding box center [323, 112] width 39 height 23
click at [88, 148] on button "客戶管理" at bounding box center [62, 158] width 115 height 33
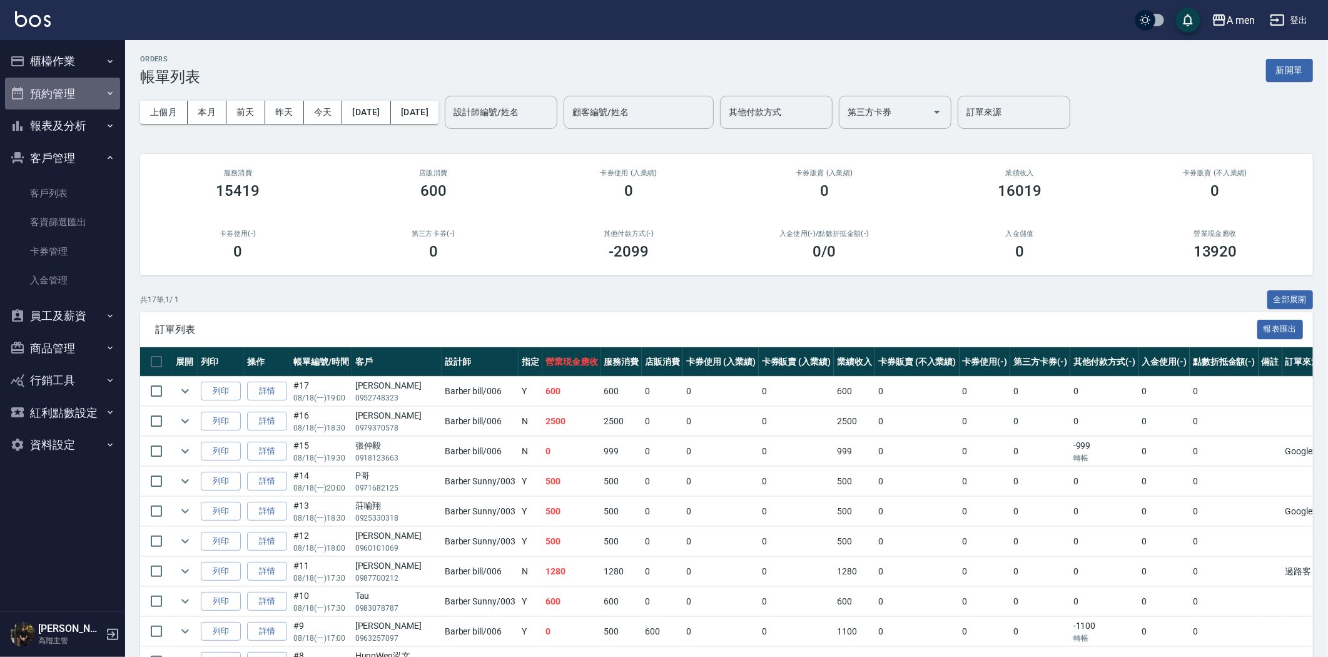
click at [90, 89] on button "預約管理" at bounding box center [62, 94] width 115 height 33
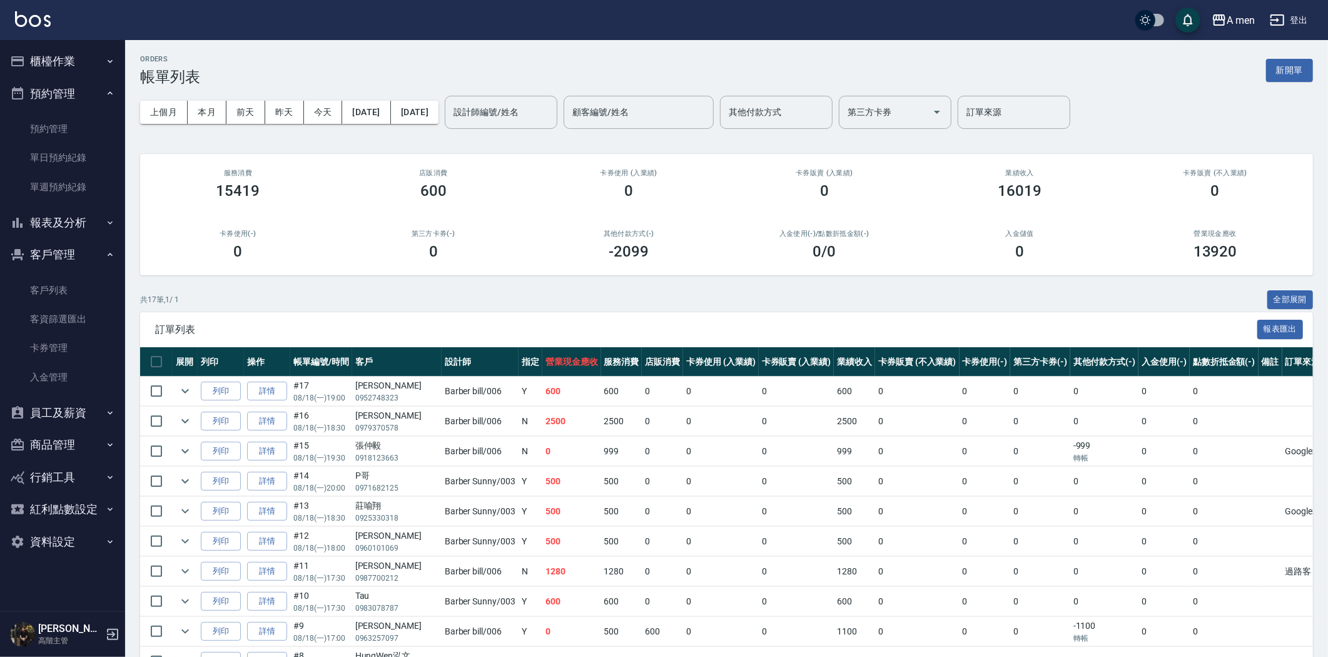
click at [90, 69] on button "櫃檯作業" at bounding box center [62, 61] width 115 height 33
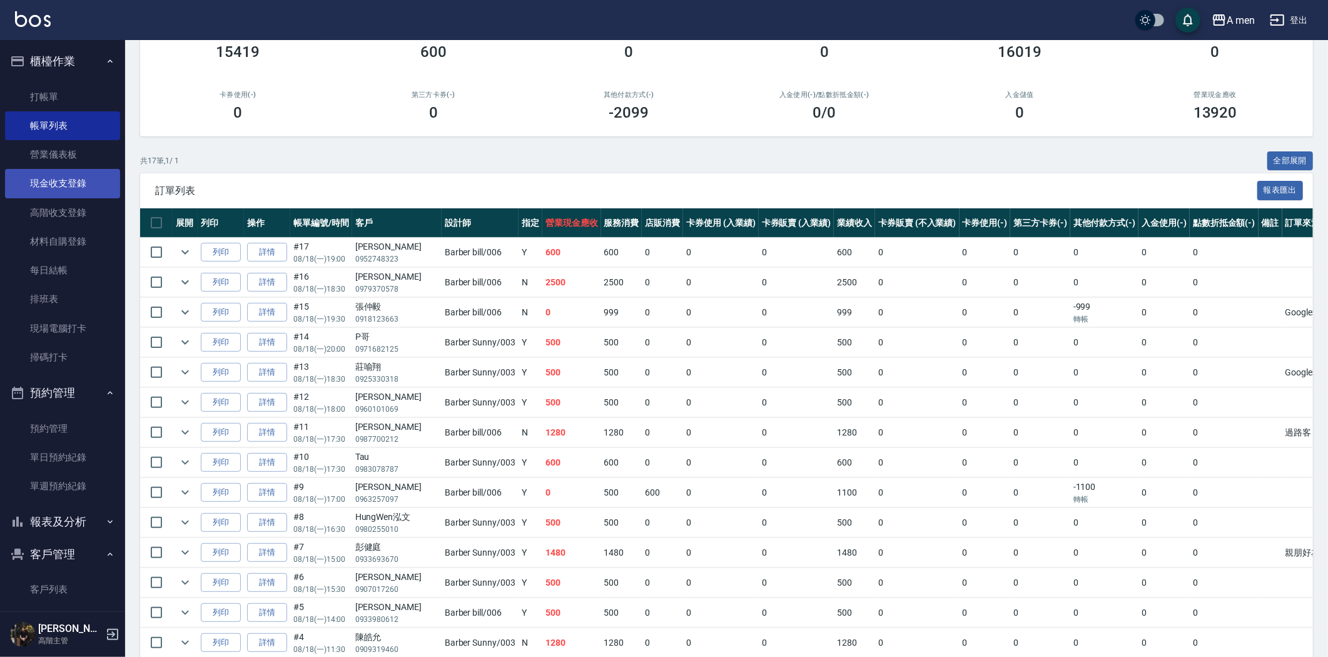
click at [73, 179] on link "現金收支登錄" at bounding box center [62, 183] width 115 height 29
